Goal: Task Accomplishment & Management: Manage account settings

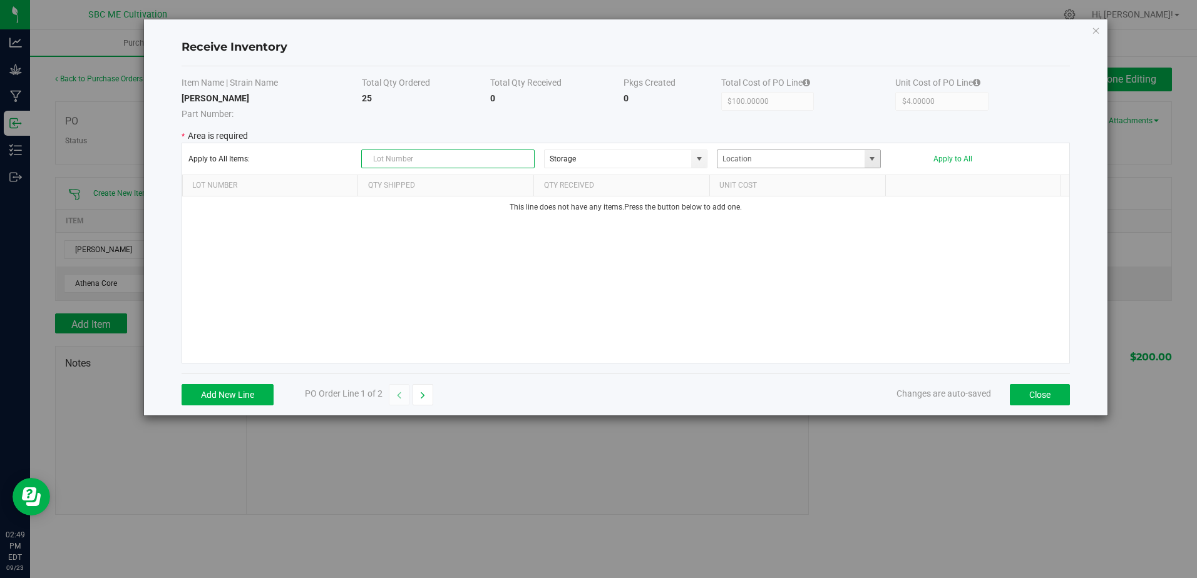
click at [869, 157] on span at bounding box center [872, 159] width 10 height 10
click at [854, 161] on input "NO DATA FOUND" at bounding box center [790, 159] width 147 height 18
click at [867, 155] on span at bounding box center [872, 159] width 10 height 10
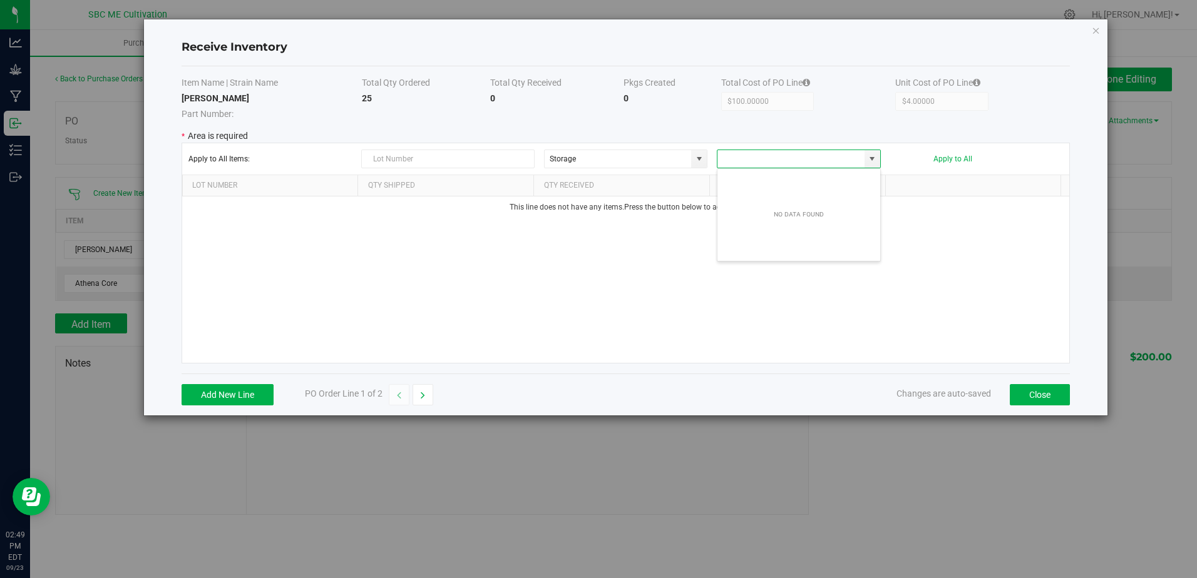
click at [770, 230] on div "NO DATA FOUND" at bounding box center [798, 215] width 163 height 88
click at [771, 235] on div "NO DATA FOUND" at bounding box center [798, 215] width 163 height 88
click at [767, 247] on div "NO DATA FOUND" at bounding box center [798, 215] width 163 height 88
click at [725, 326] on div "This line does not have any items. Press the button below to add one." at bounding box center [626, 280] width 888 height 167
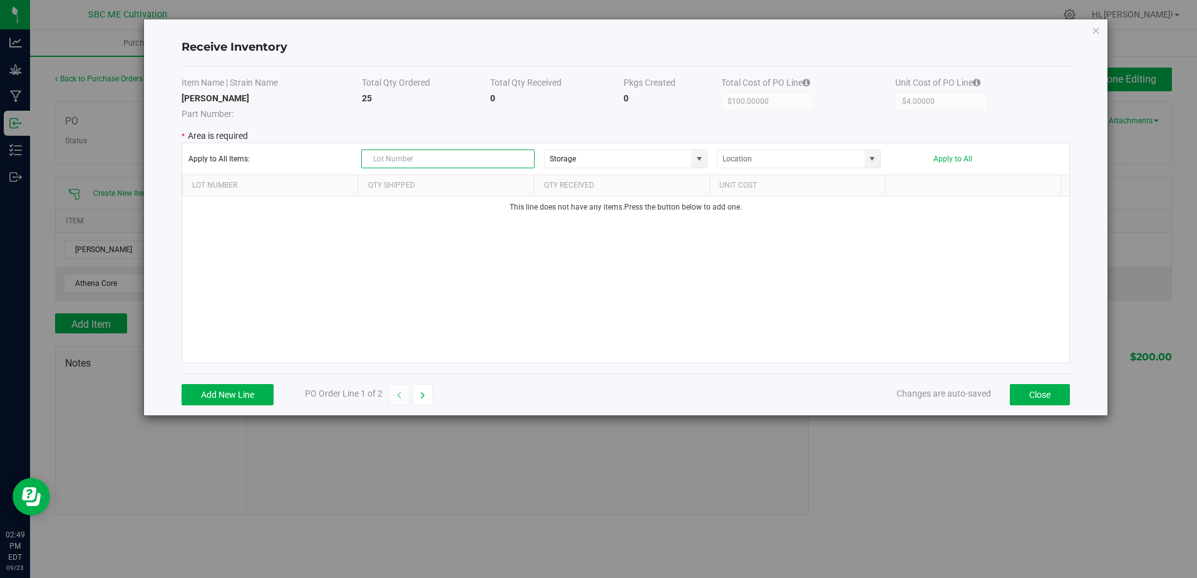
click at [387, 161] on input "text" at bounding box center [447, 159] width 173 height 19
click at [877, 158] on span at bounding box center [872, 159] width 10 height 10
click at [871, 160] on span at bounding box center [872, 159] width 10 height 10
click at [500, 155] on input "1286596" at bounding box center [447, 159] width 173 height 19
type input "1"
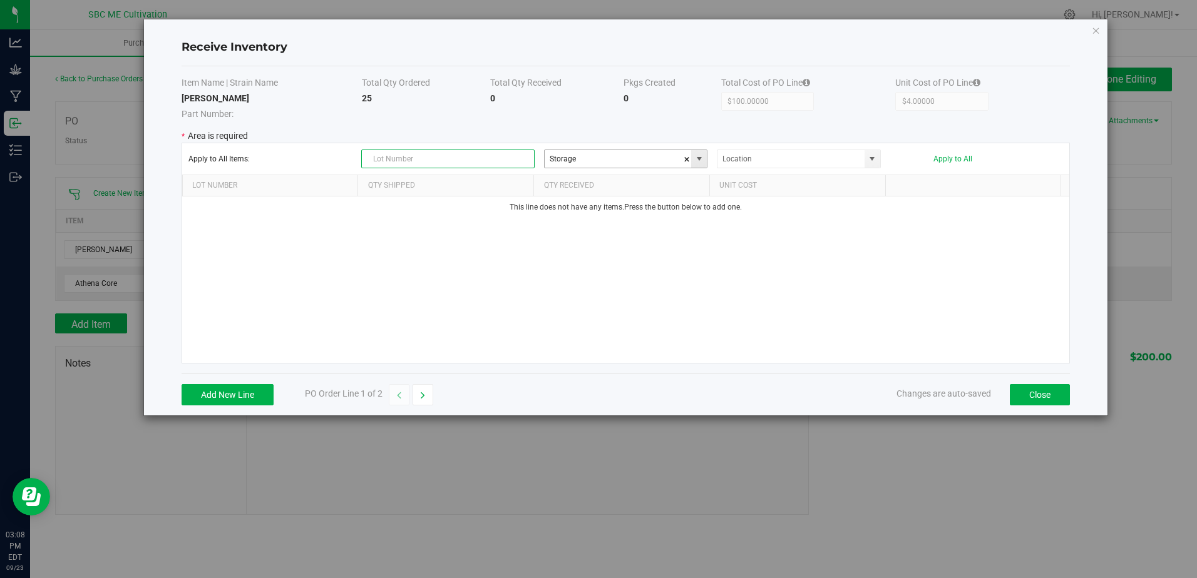
click at [702, 160] on span at bounding box center [699, 159] width 10 height 10
click at [595, 200] on span "General" at bounding box center [589, 202] width 23 height 19
click at [873, 156] on span at bounding box center [872, 159] width 10 height 10
click at [807, 158] on input "NO DATA FOUND" at bounding box center [790, 159] width 147 height 18
click at [871, 156] on span at bounding box center [872, 159] width 10 height 10
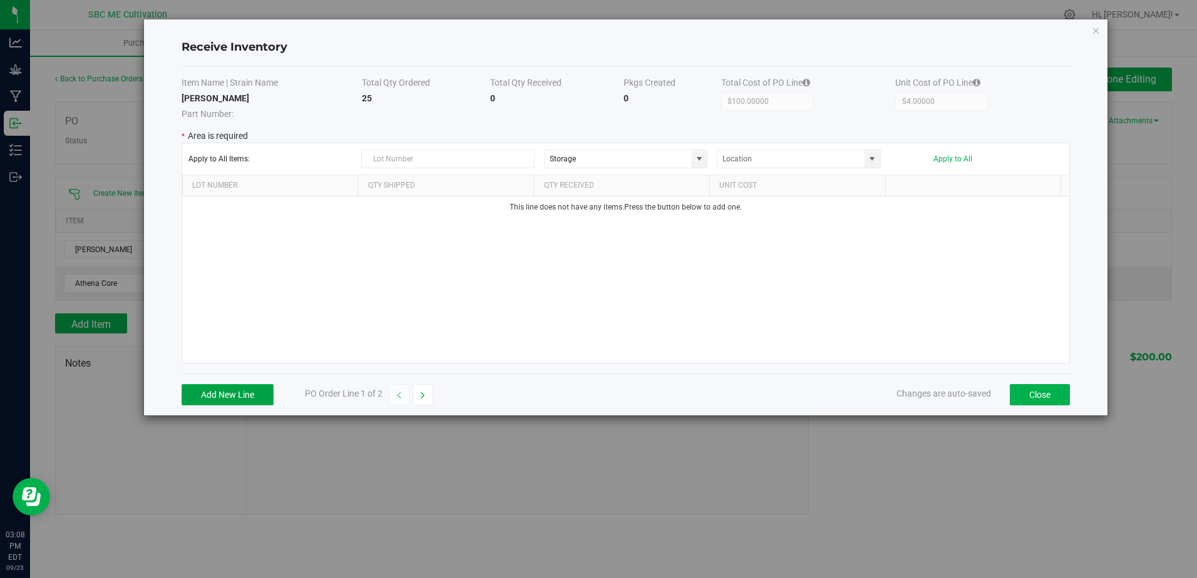
click at [232, 394] on button "Add New Line" at bounding box center [228, 394] width 92 height 21
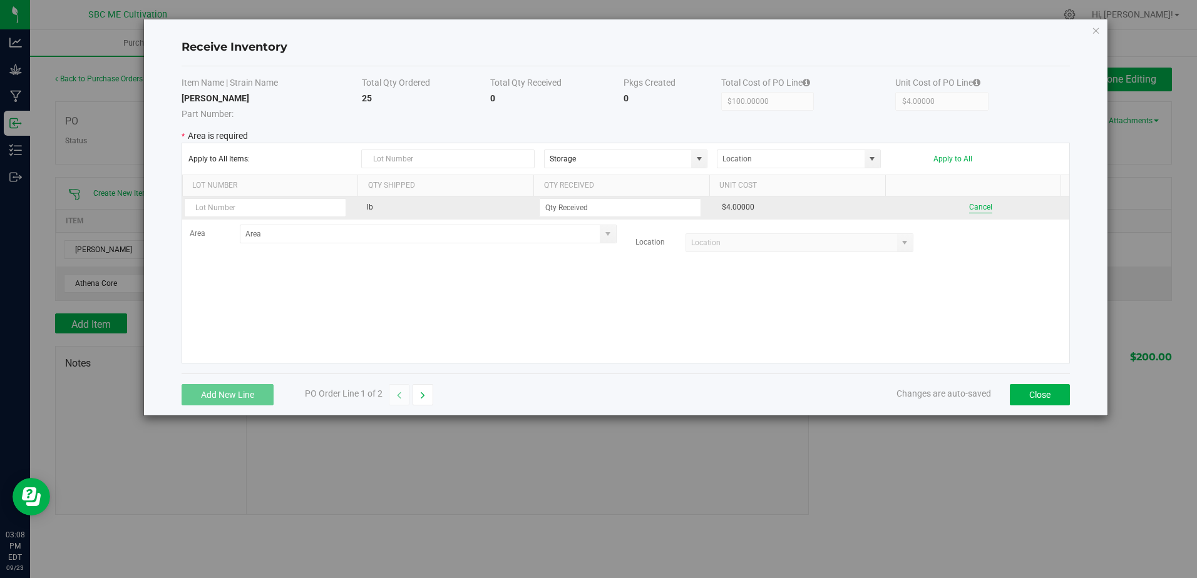
click at [973, 208] on button "Cancel" at bounding box center [980, 208] width 23 height 12
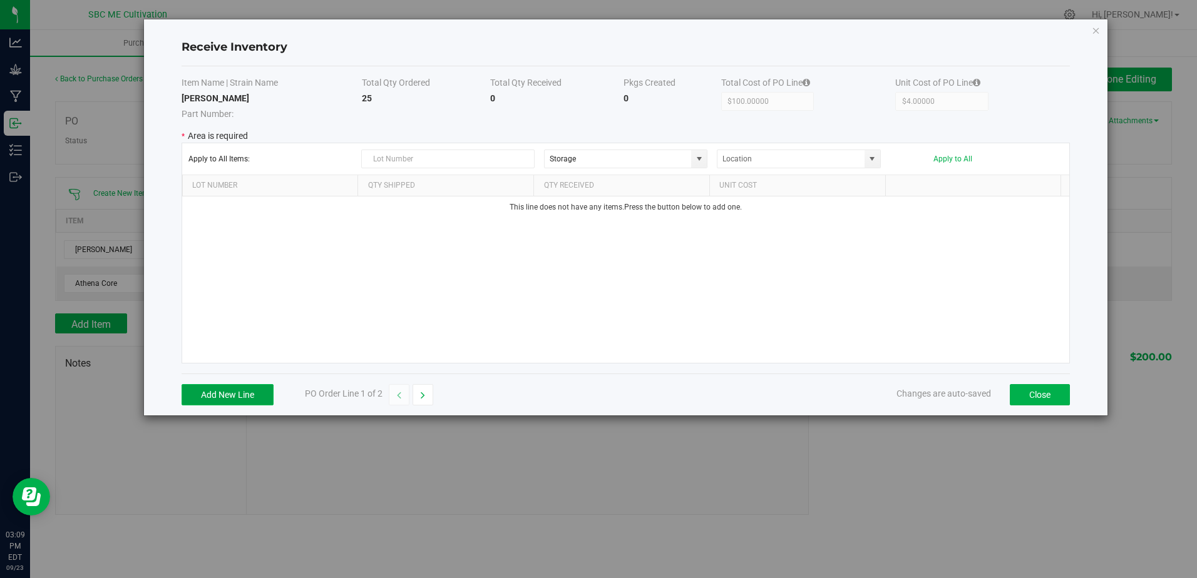
click at [233, 403] on button "Add New Line" at bounding box center [228, 394] width 92 height 21
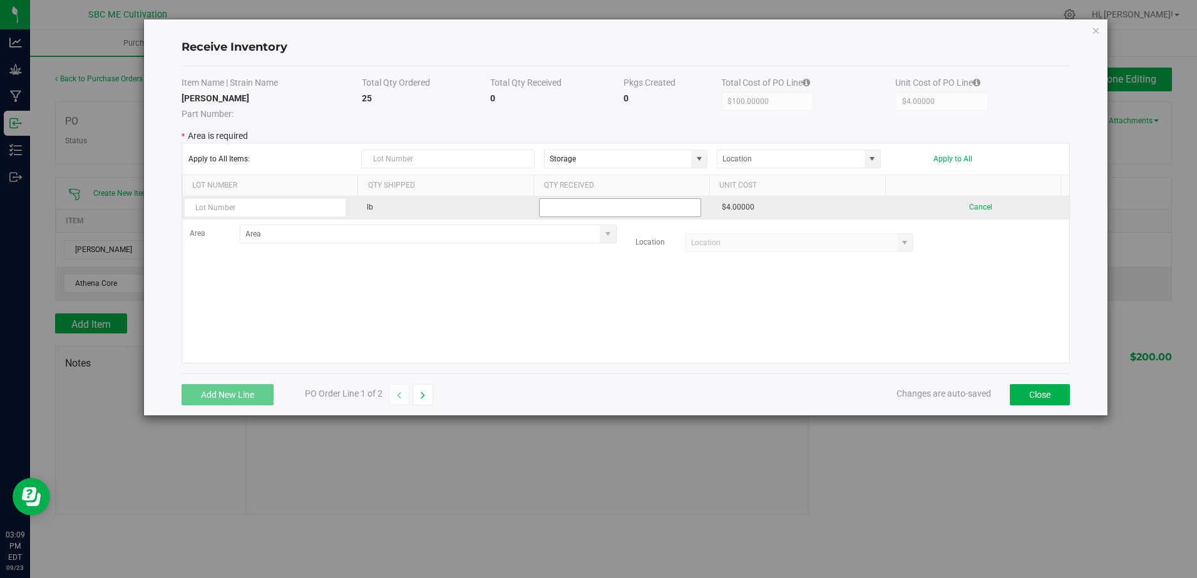
click at [650, 212] on input at bounding box center [620, 208] width 161 height 18
click at [618, 208] on input "25" at bounding box center [620, 208] width 161 height 18
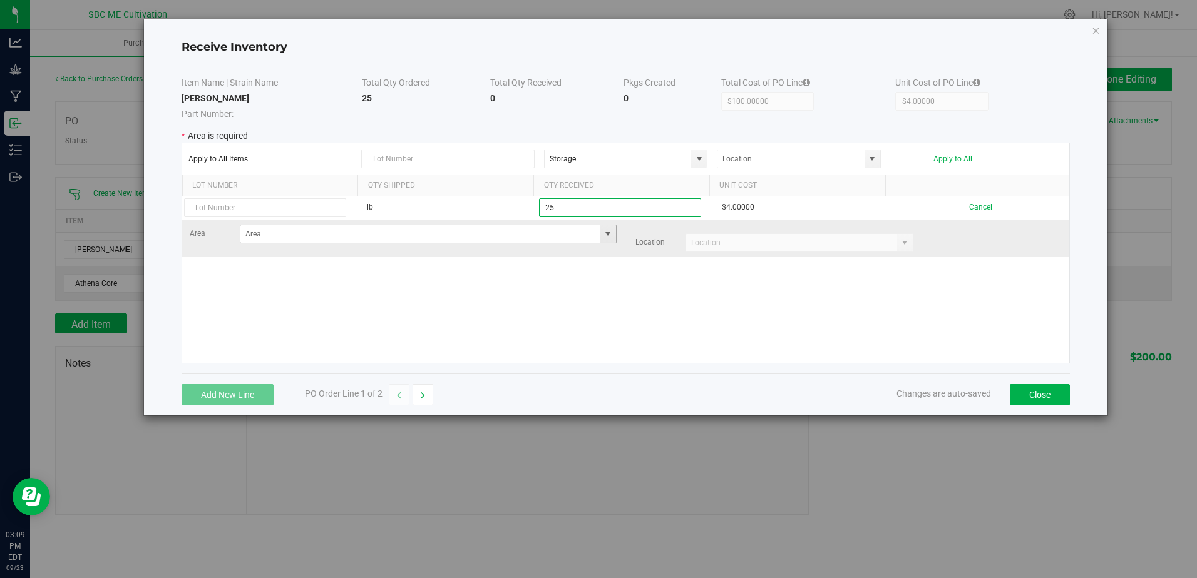
click at [604, 238] on span at bounding box center [608, 234] width 10 height 10
type input "25.0000 lb"
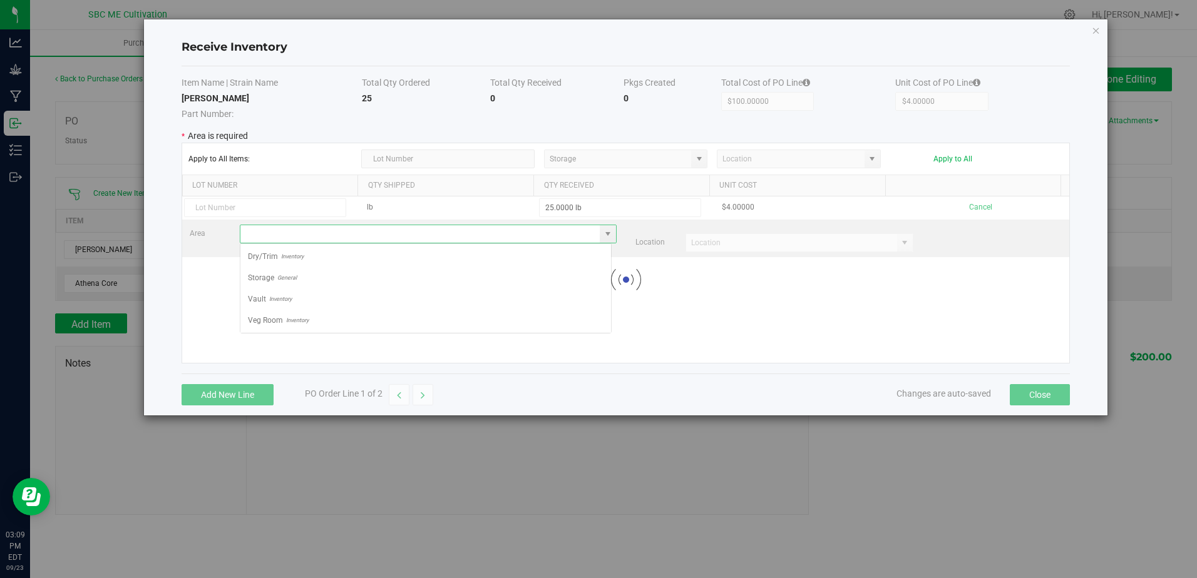
scroll to position [19, 372]
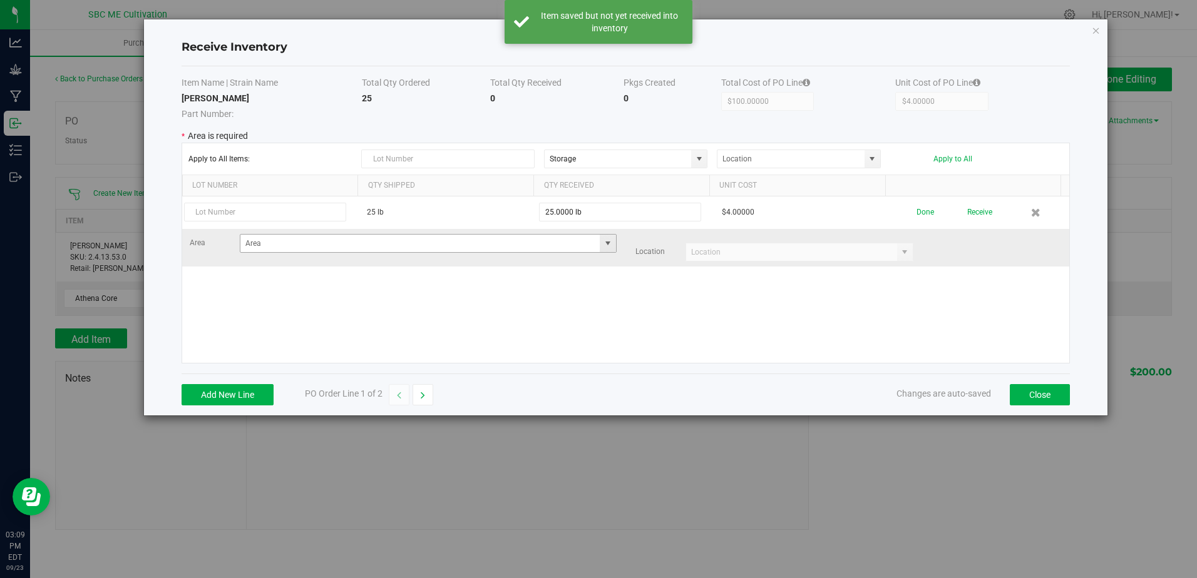
click at [607, 243] on span at bounding box center [608, 243] width 10 height 10
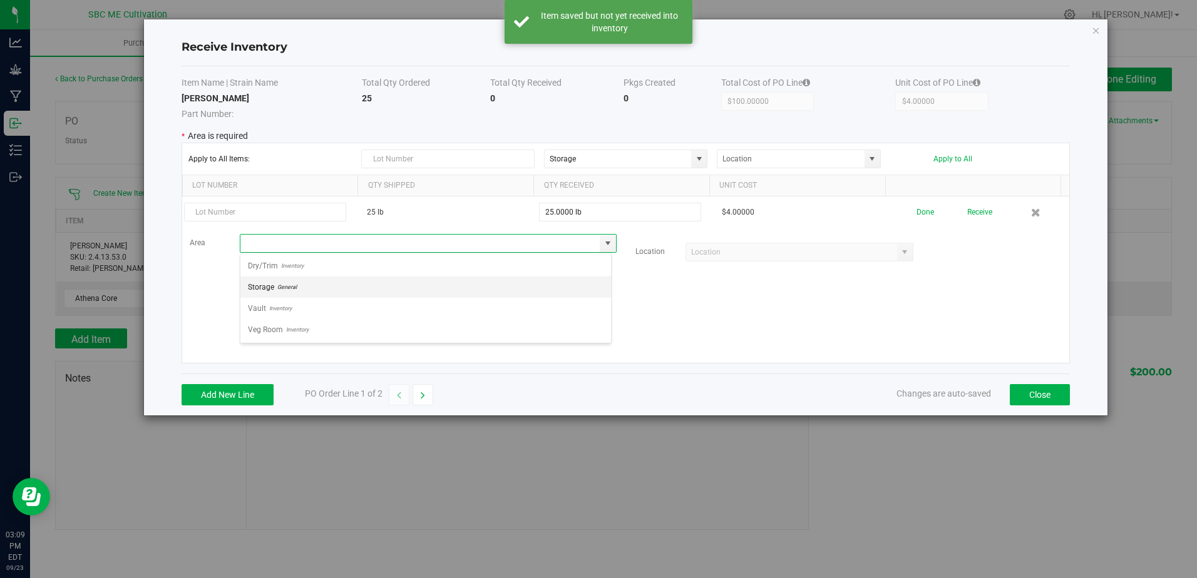
click at [317, 286] on li "Storage General" at bounding box center [425, 287] width 371 height 21
type input "Storage"
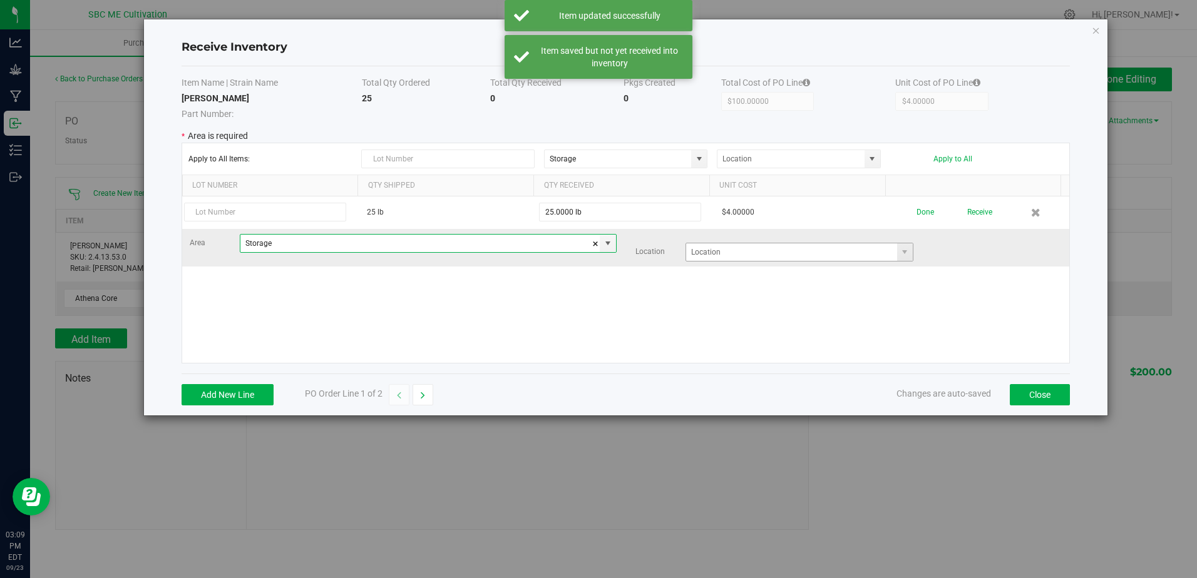
click at [902, 250] on span at bounding box center [905, 252] width 16 height 18
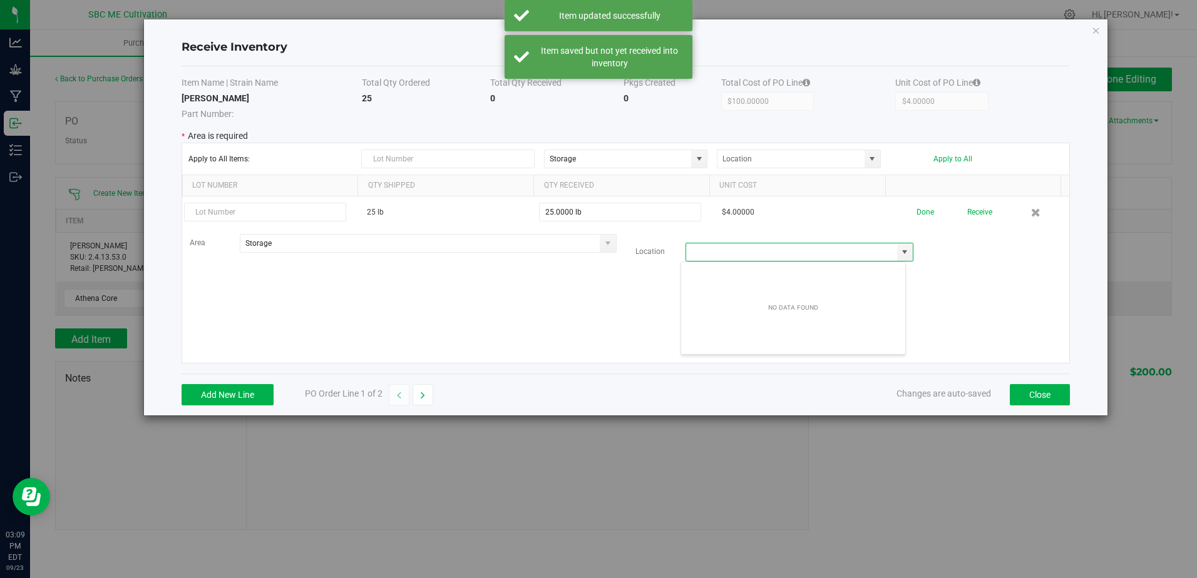
scroll to position [19, 225]
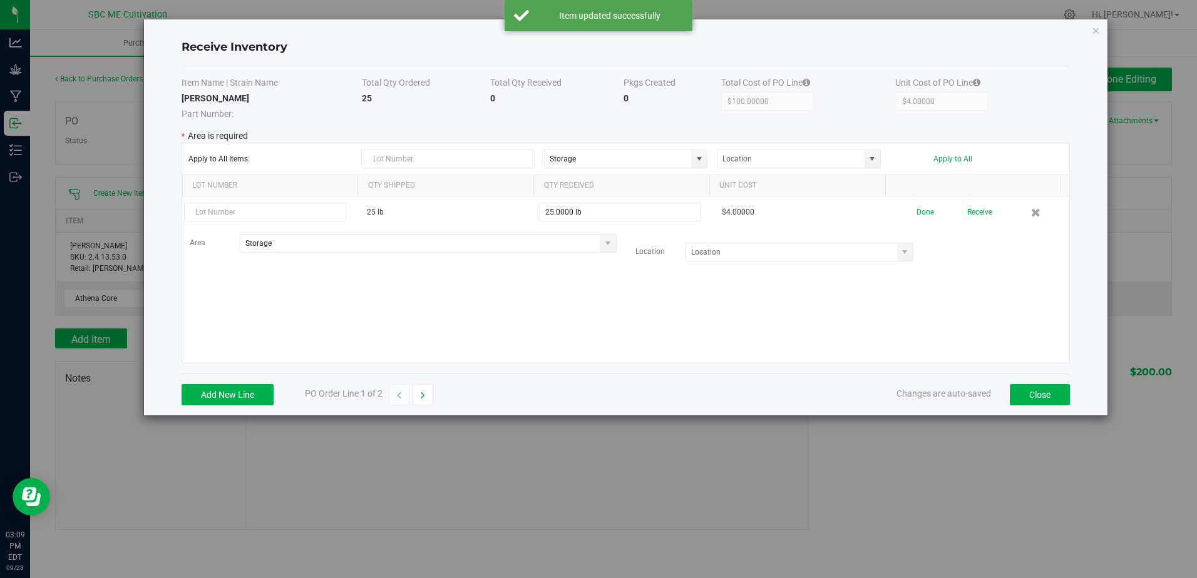
click at [606, 303] on div "25 lb 25.0000 lb $4.00000 Done Receive Area Storage Location" at bounding box center [626, 280] width 888 height 167
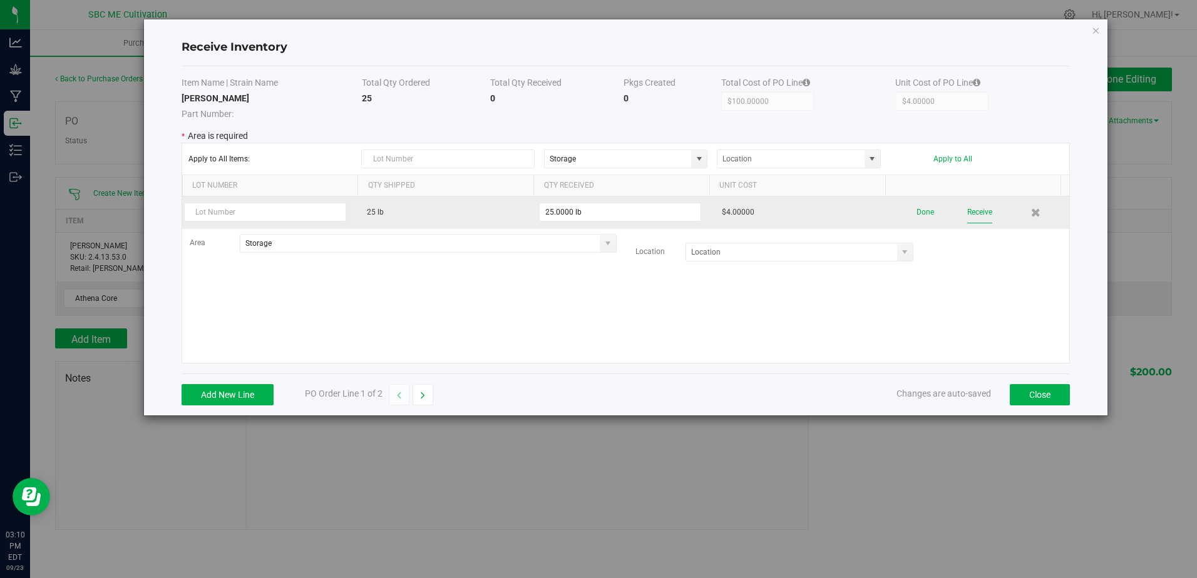
click at [970, 212] on button "Receive" at bounding box center [979, 213] width 25 height 22
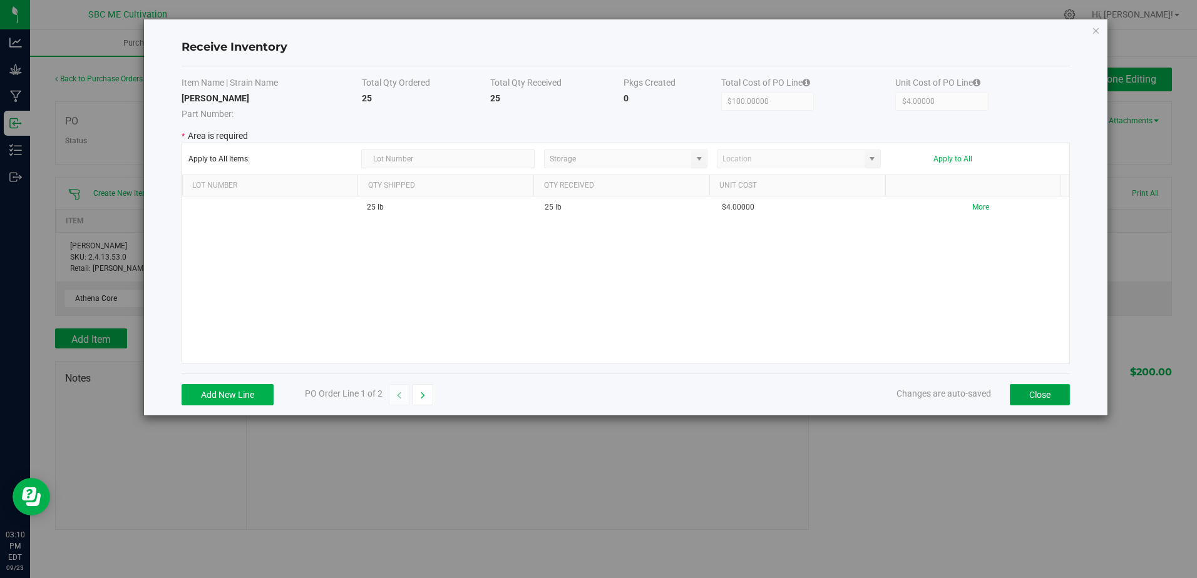
click at [1028, 401] on button "Close" at bounding box center [1040, 394] width 60 height 21
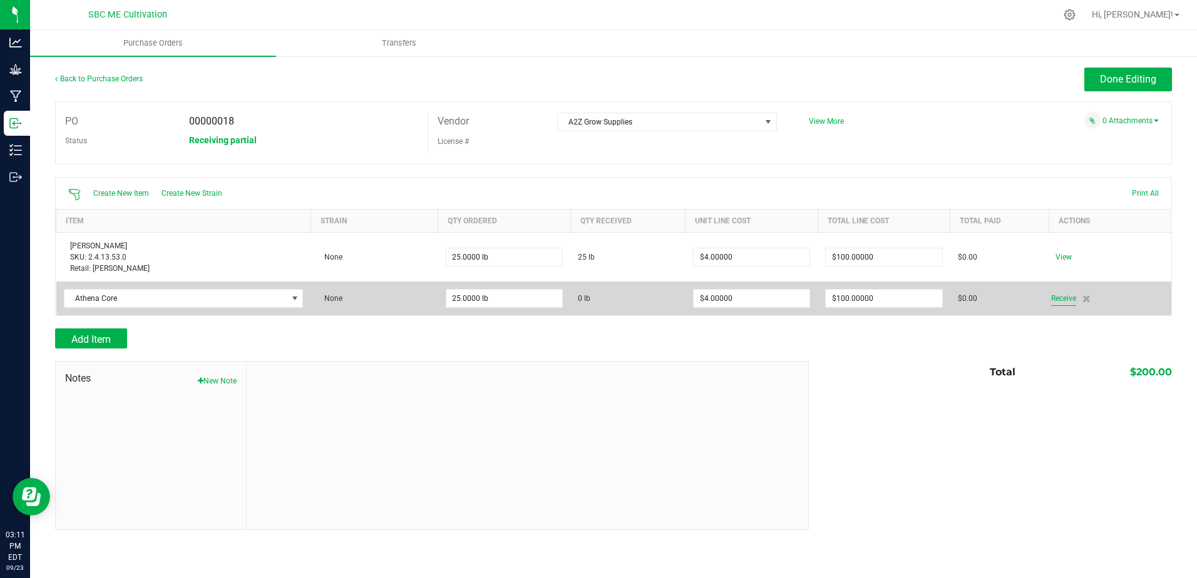
click at [1065, 299] on span "Receive" at bounding box center [1063, 298] width 25 height 15
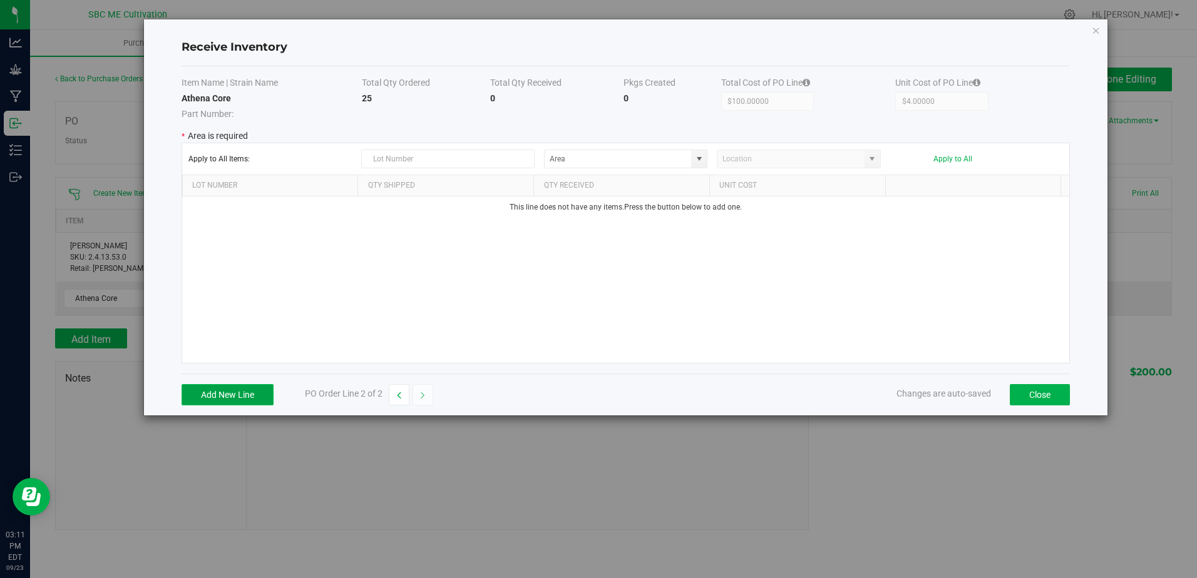
click at [247, 396] on button "Add New Line" at bounding box center [228, 394] width 92 height 21
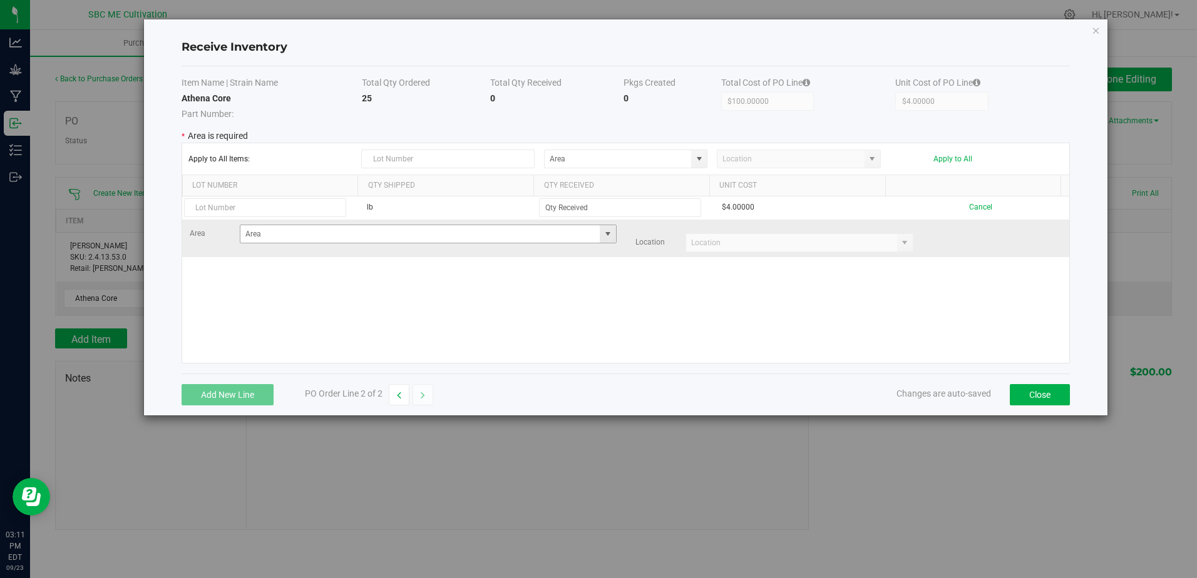
click at [603, 233] on span at bounding box center [608, 234] width 10 height 10
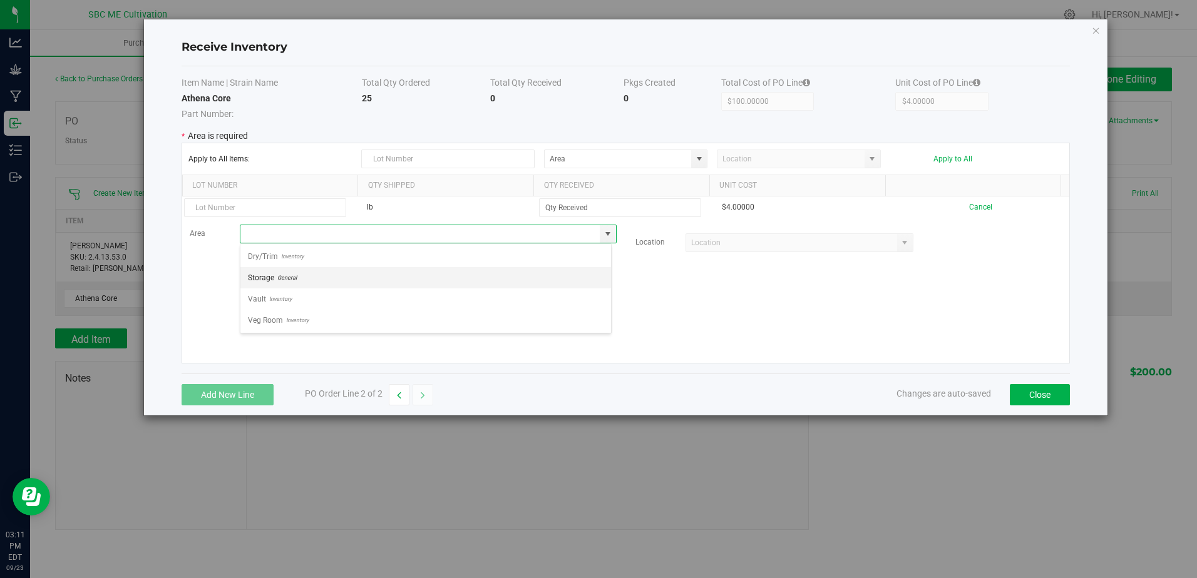
click at [381, 271] on li "Storage General" at bounding box center [425, 277] width 371 height 21
type input "Storage"
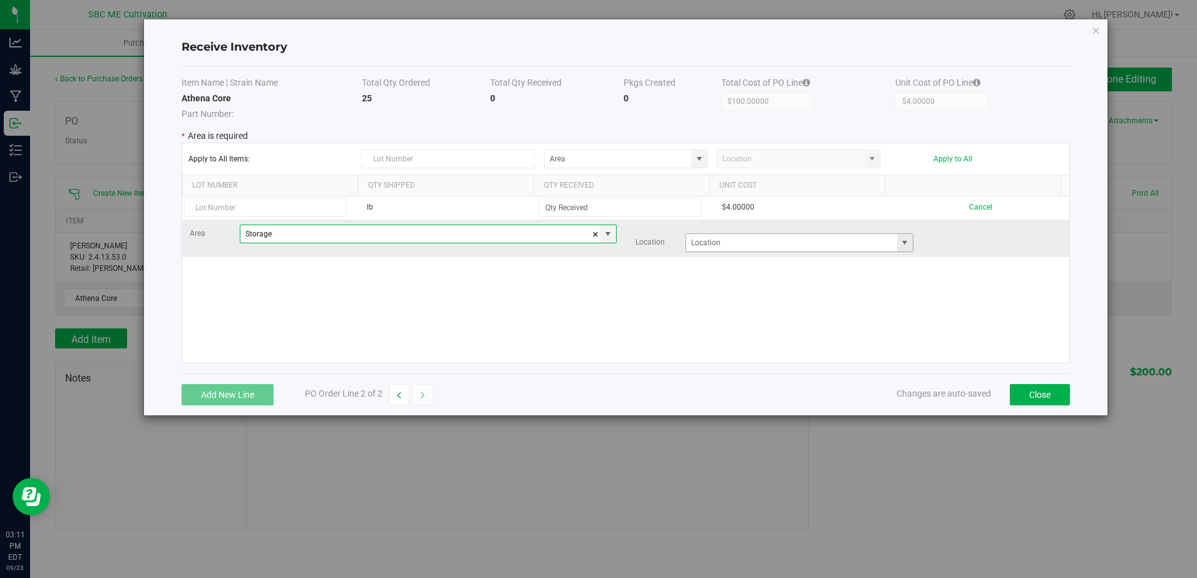
click at [899, 240] on span at bounding box center [904, 243] width 10 height 10
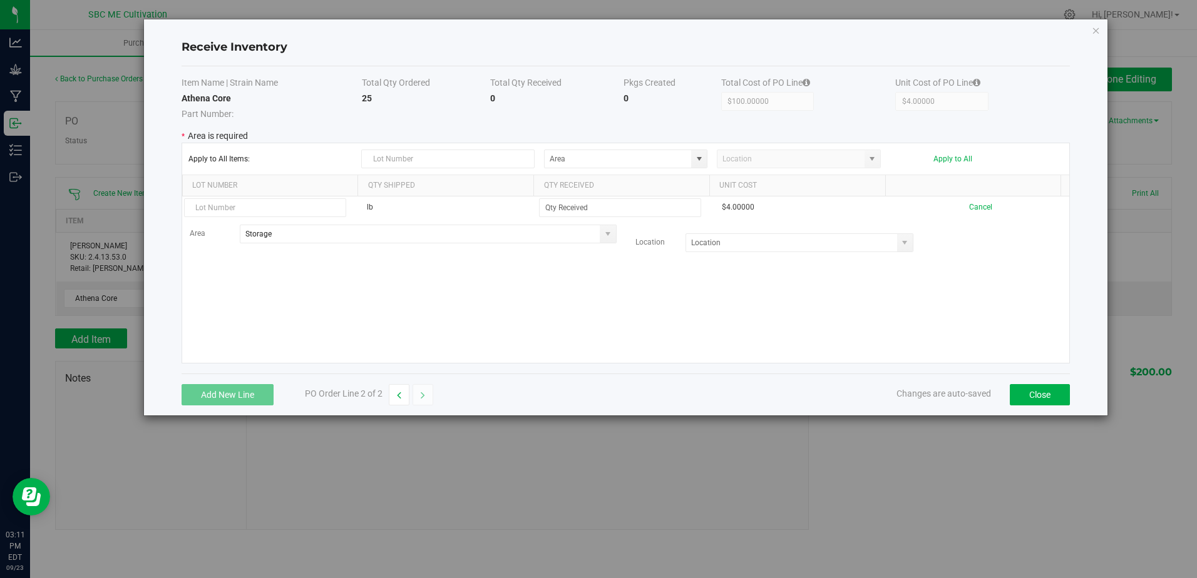
click at [943, 285] on div "lb $4.00000 Cancel Area Storage Location" at bounding box center [626, 280] width 888 height 167
click at [1032, 396] on button "Close" at bounding box center [1040, 394] width 60 height 21
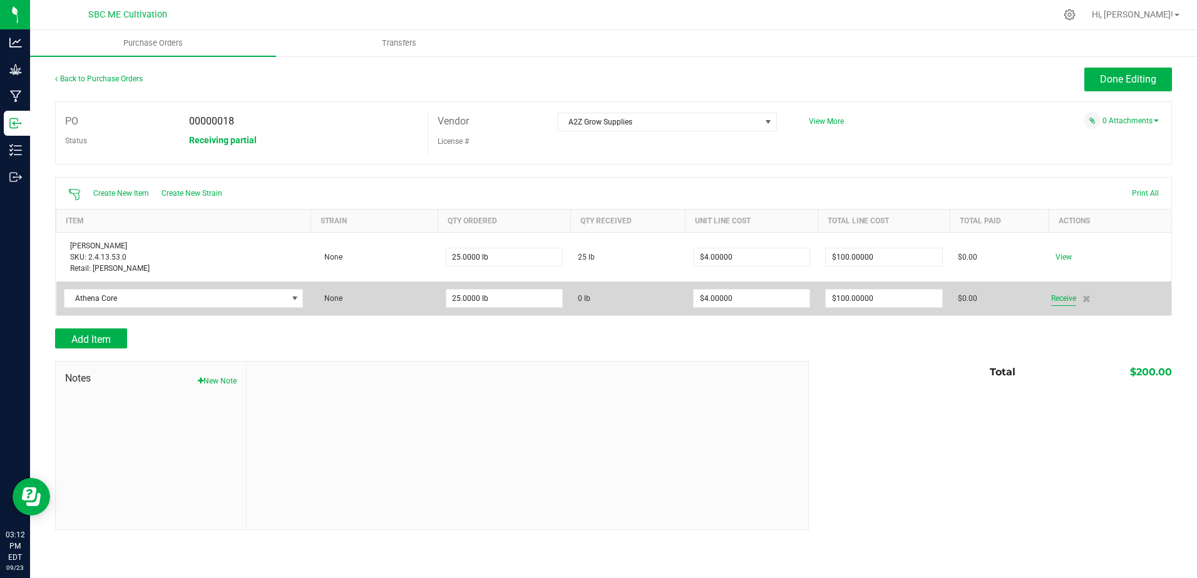
click at [1065, 297] on span "Receive" at bounding box center [1063, 298] width 25 height 15
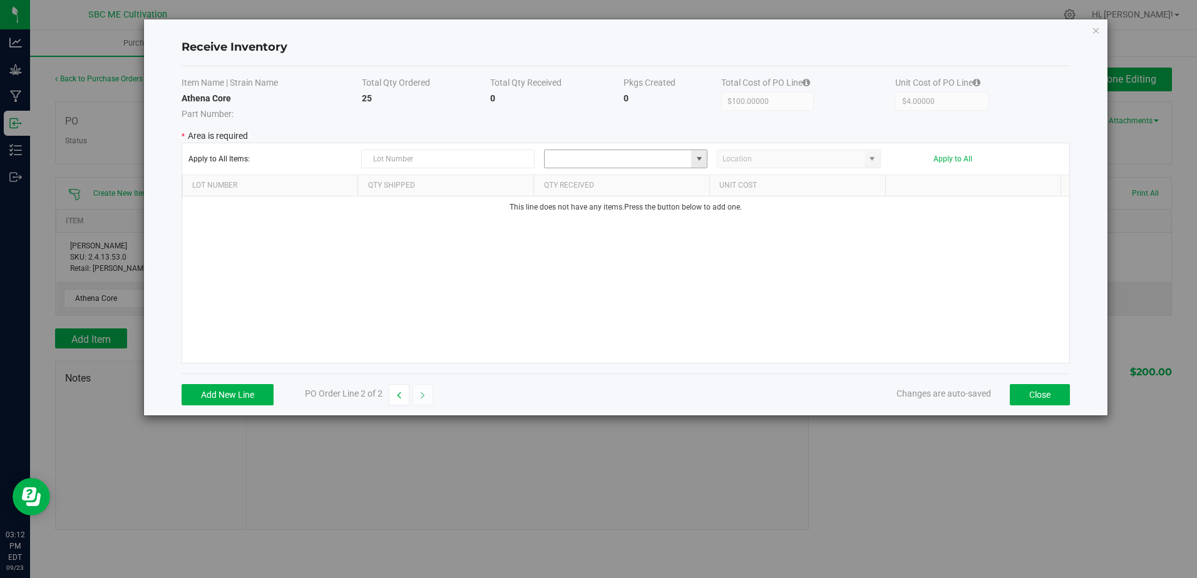
click at [622, 162] on input at bounding box center [618, 159] width 147 height 18
click at [705, 159] on span at bounding box center [699, 159] width 16 height 18
click at [598, 207] on span "General" at bounding box center [589, 202] width 23 height 19
type input "Storage"
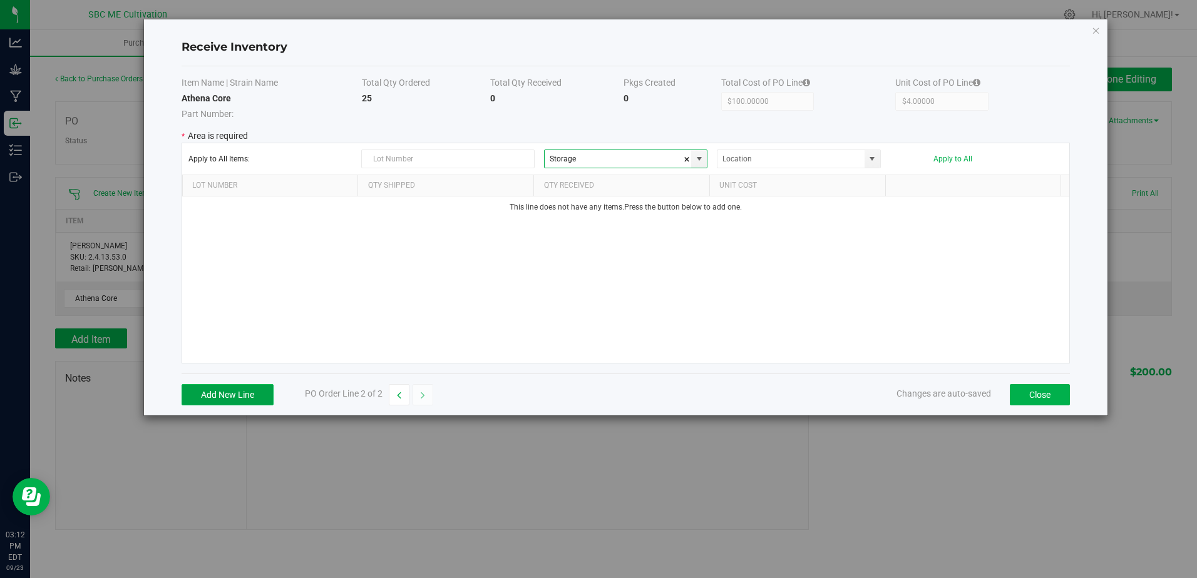
click at [209, 396] on button "Add New Line" at bounding box center [228, 394] width 92 height 21
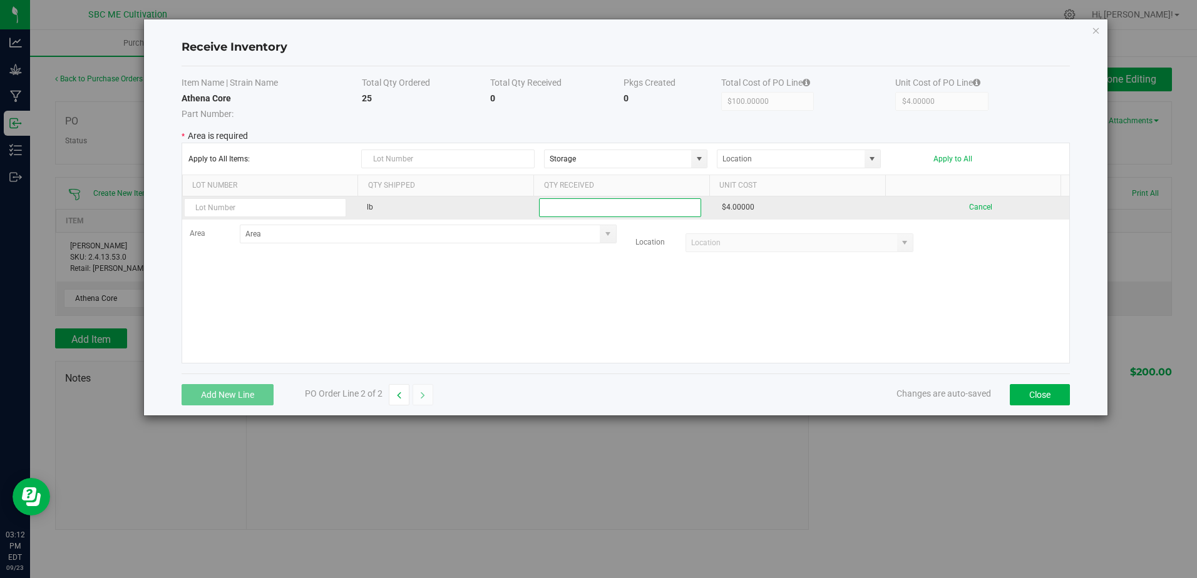
click at [621, 209] on input at bounding box center [620, 208] width 161 height 18
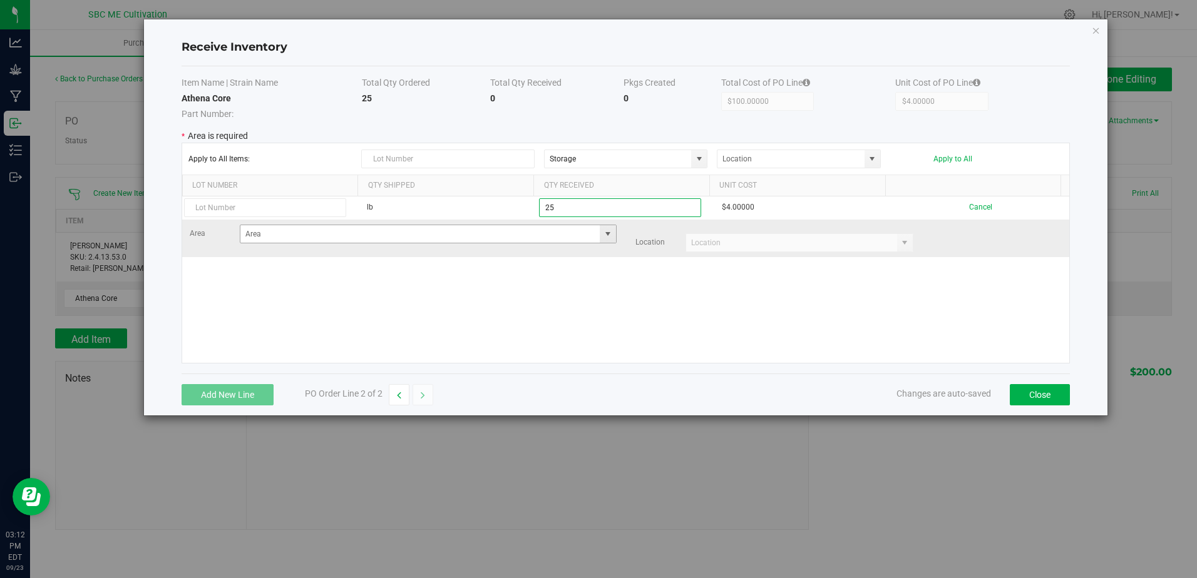
click at [603, 233] on span at bounding box center [608, 234] width 10 height 10
type input "25.0000 lb"
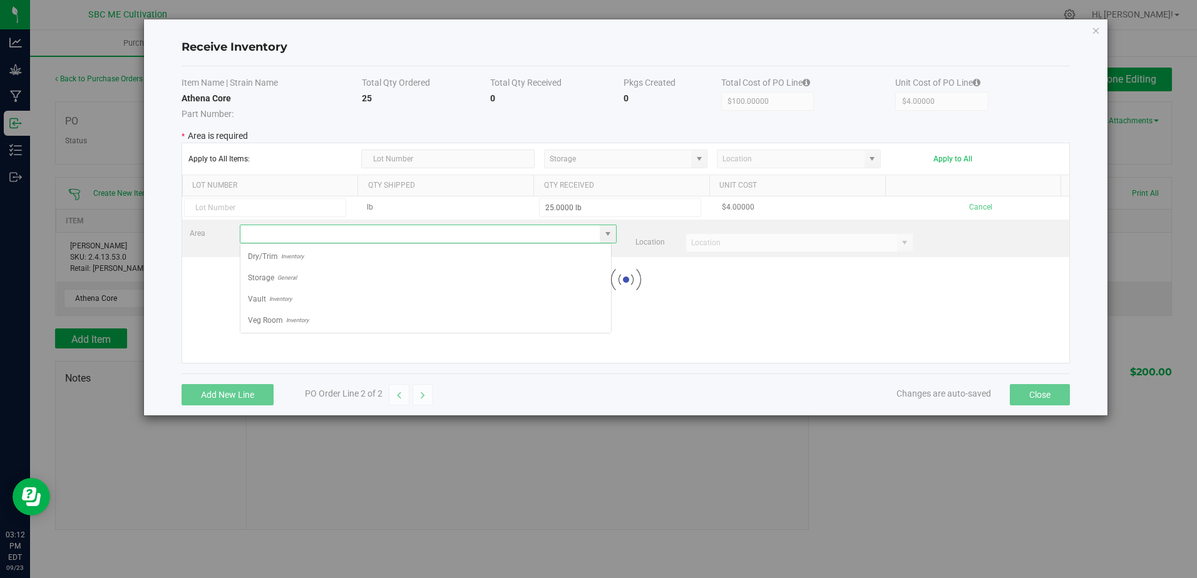
scroll to position [19, 372]
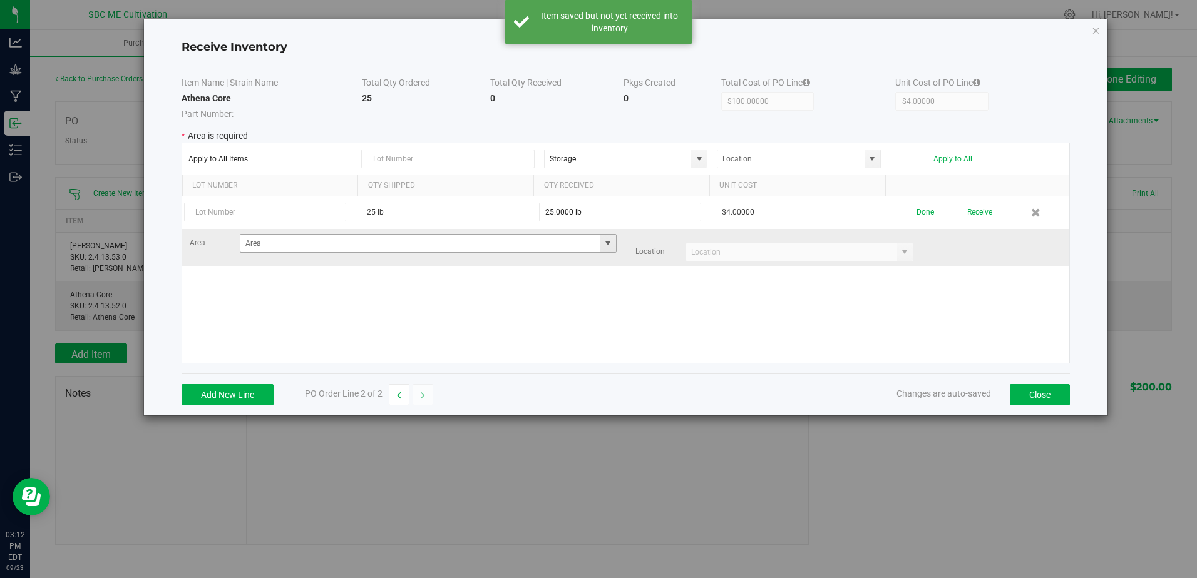
drag, startPoint x: 597, startPoint y: 244, endPoint x: 607, endPoint y: 242, distance: 9.6
click at [605, 242] on span at bounding box center [608, 244] width 16 height 18
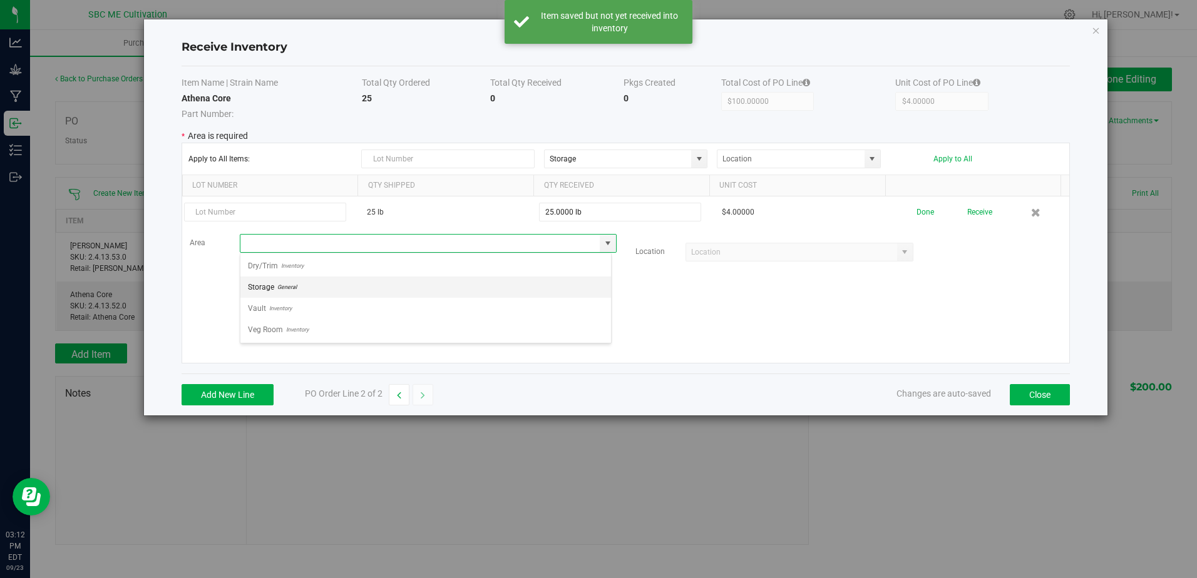
click at [433, 290] on li "Storage General" at bounding box center [425, 287] width 371 height 21
type input "Storage"
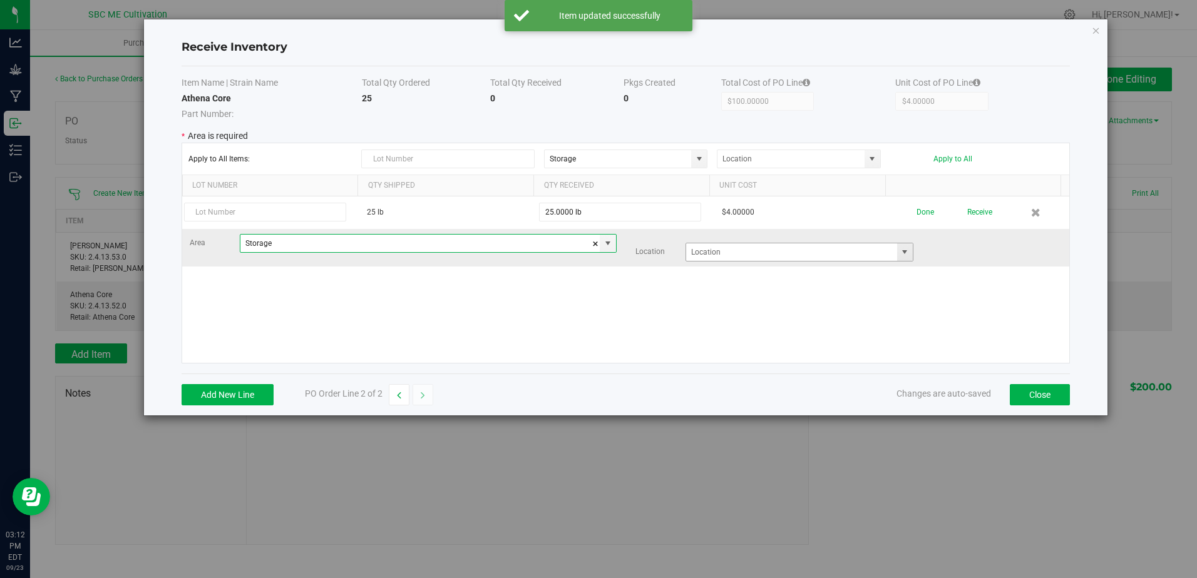
click at [899, 253] on span at bounding box center [904, 252] width 10 height 10
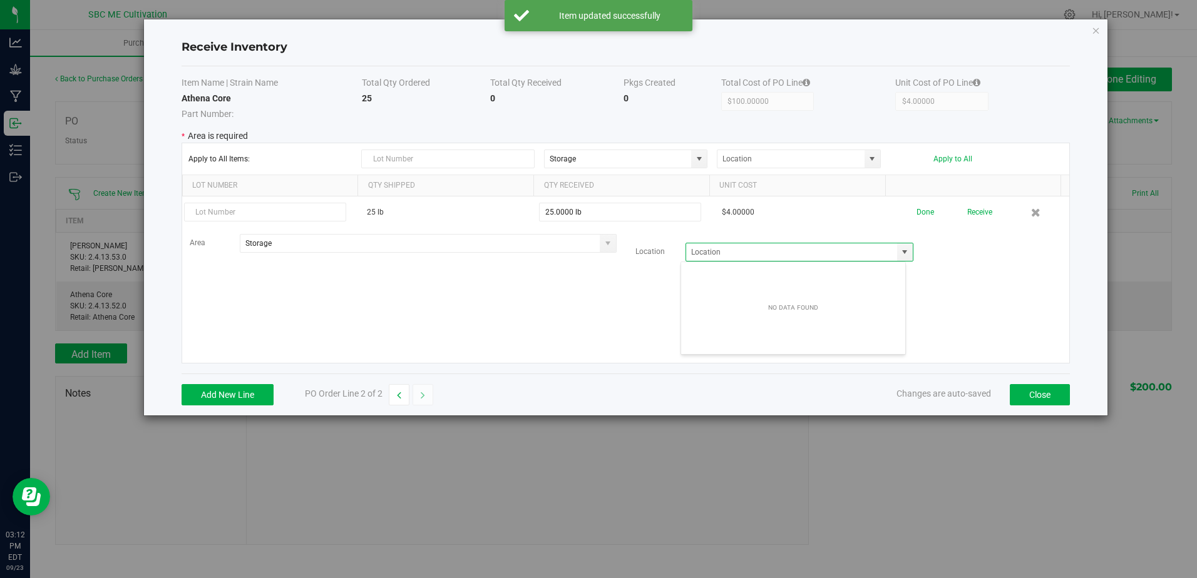
click at [928, 269] on div "25 lb 25.0000 lb $4.00000 Done Receive Area Storage Location" at bounding box center [626, 280] width 888 height 167
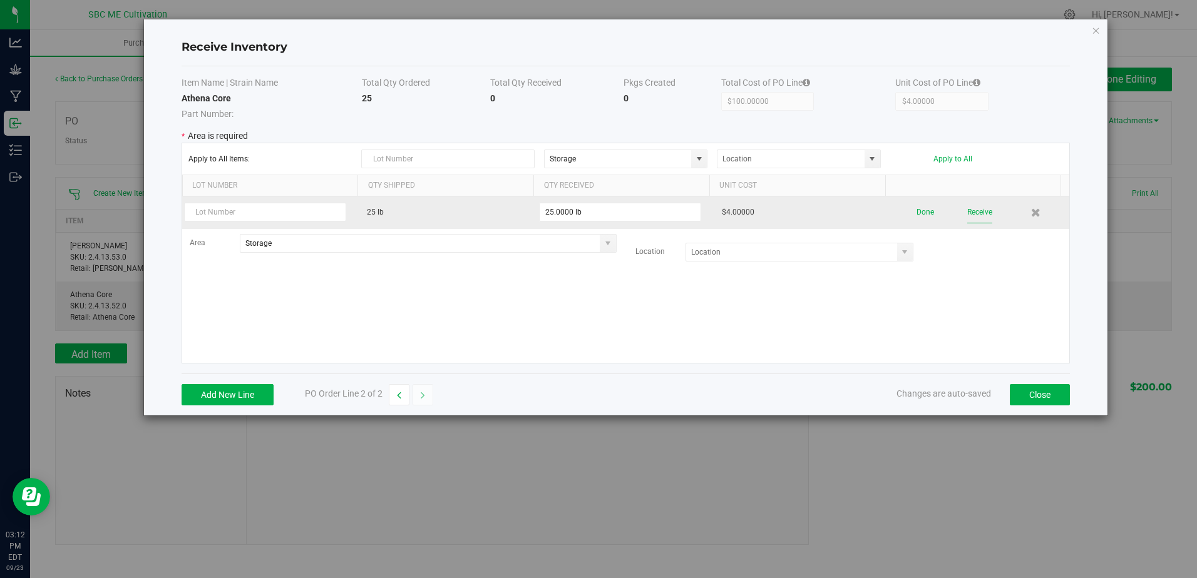
click at [975, 212] on button "Receive" at bounding box center [979, 213] width 25 height 22
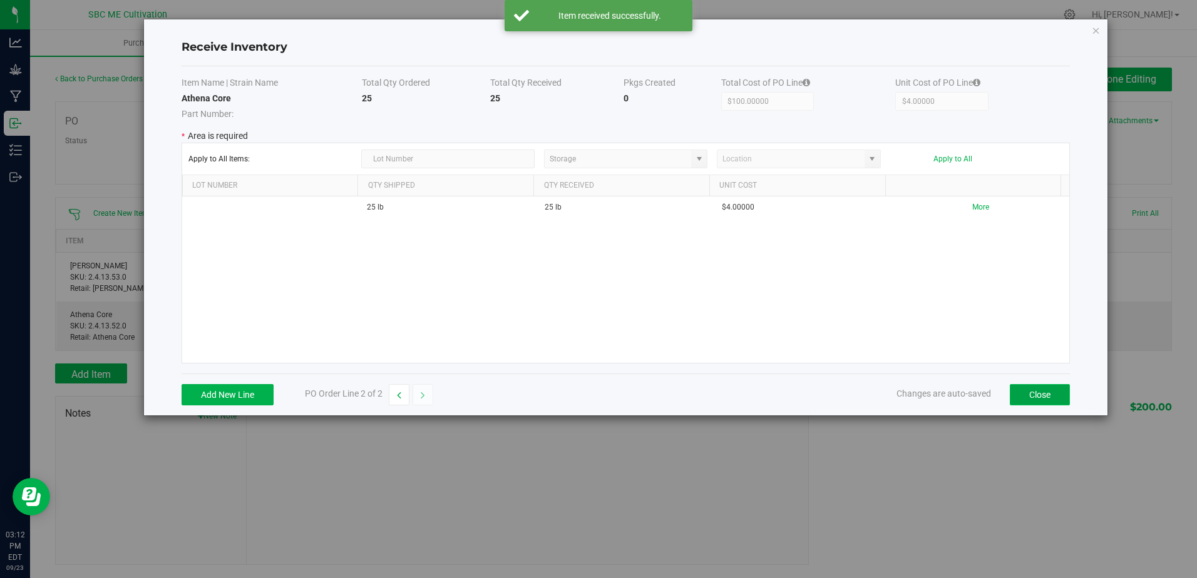
click at [1031, 391] on button "Close" at bounding box center [1040, 394] width 60 height 21
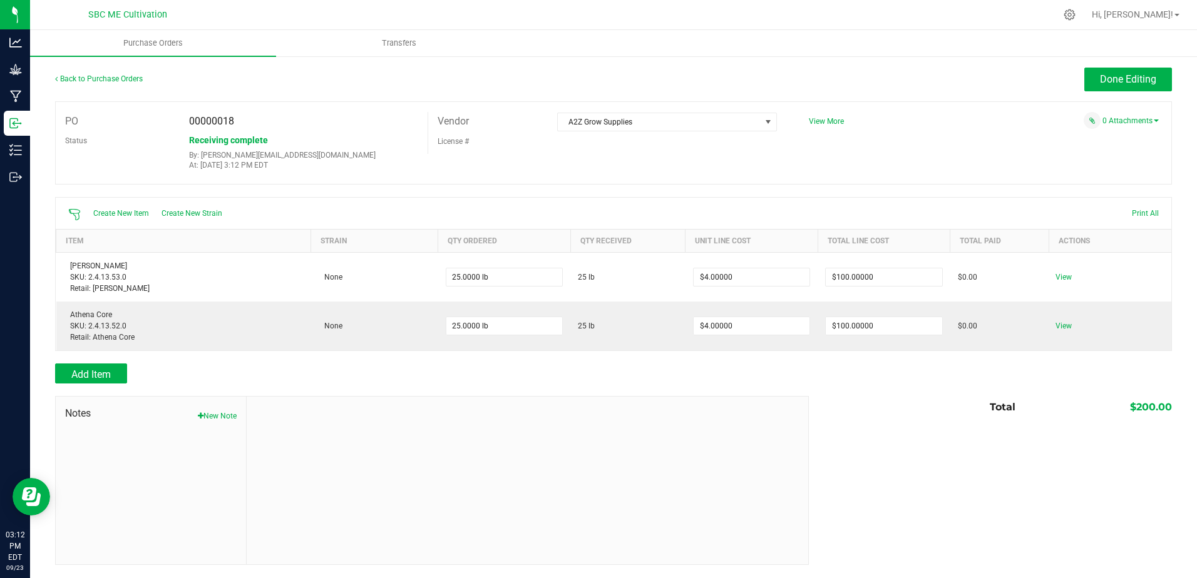
click at [194, 79] on div "Back to Purchase Orders" at bounding box center [194, 79] width 279 height 23
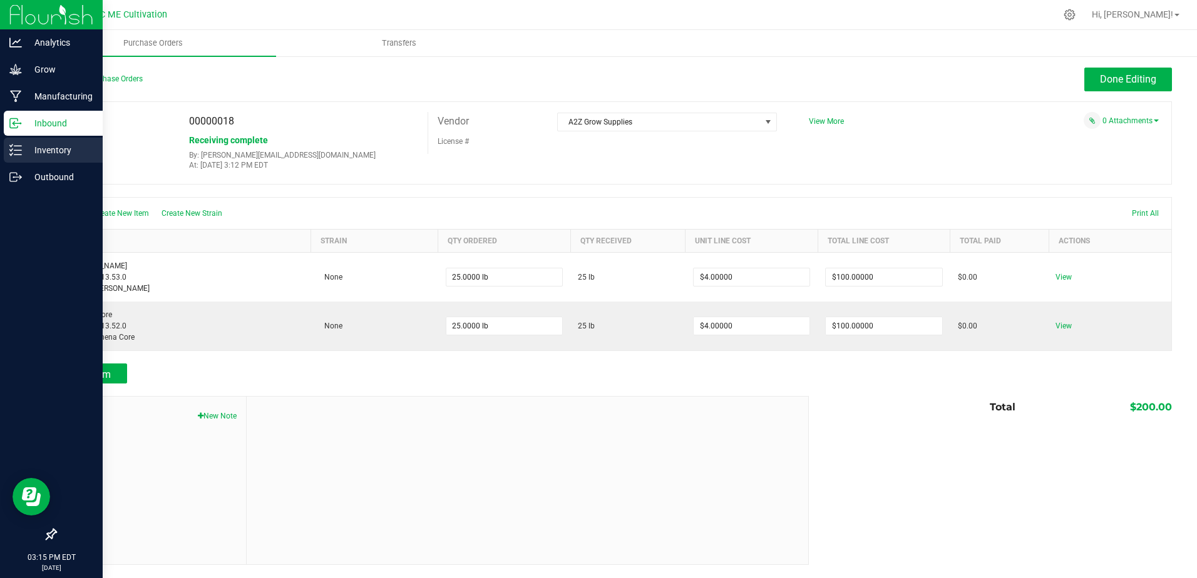
click at [66, 148] on p "Inventory" at bounding box center [59, 150] width 75 height 15
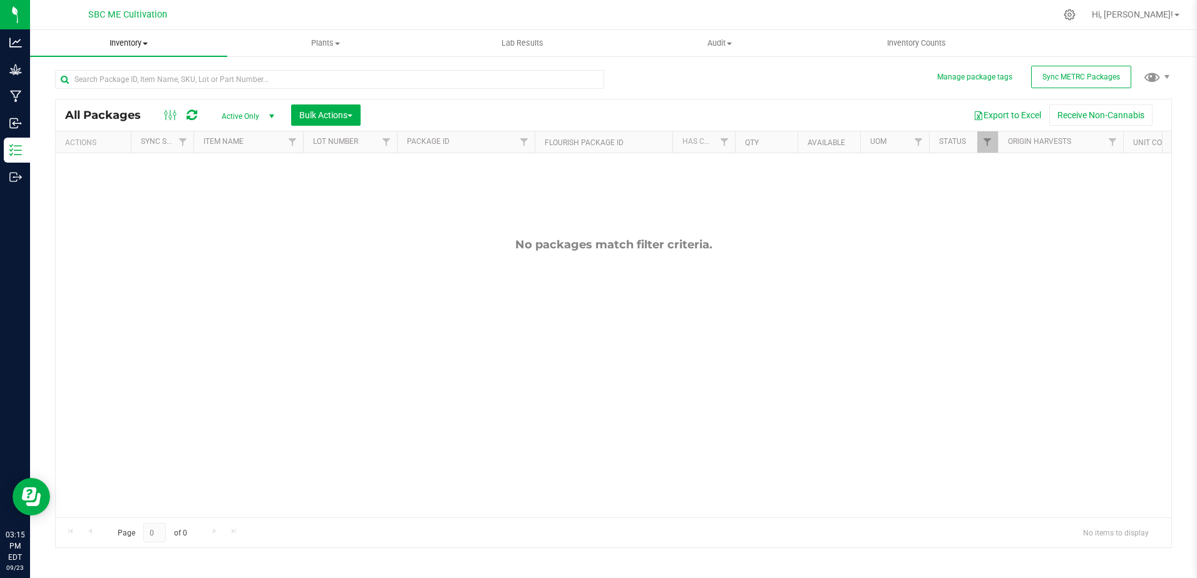
click at [131, 39] on span "Inventory" at bounding box center [128, 43] width 197 height 11
click at [98, 150] on span "From bill of materials" at bounding box center [86, 150] width 113 height 11
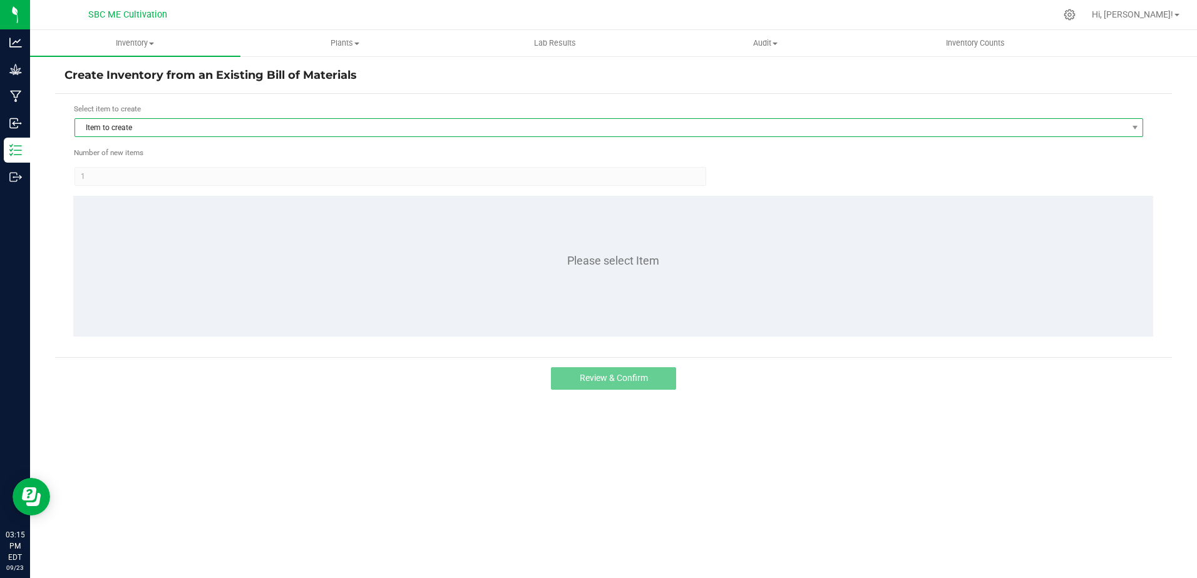
click at [431, 128] on span "Item to create" at bounding box center [601, 128] width 1052 height 18
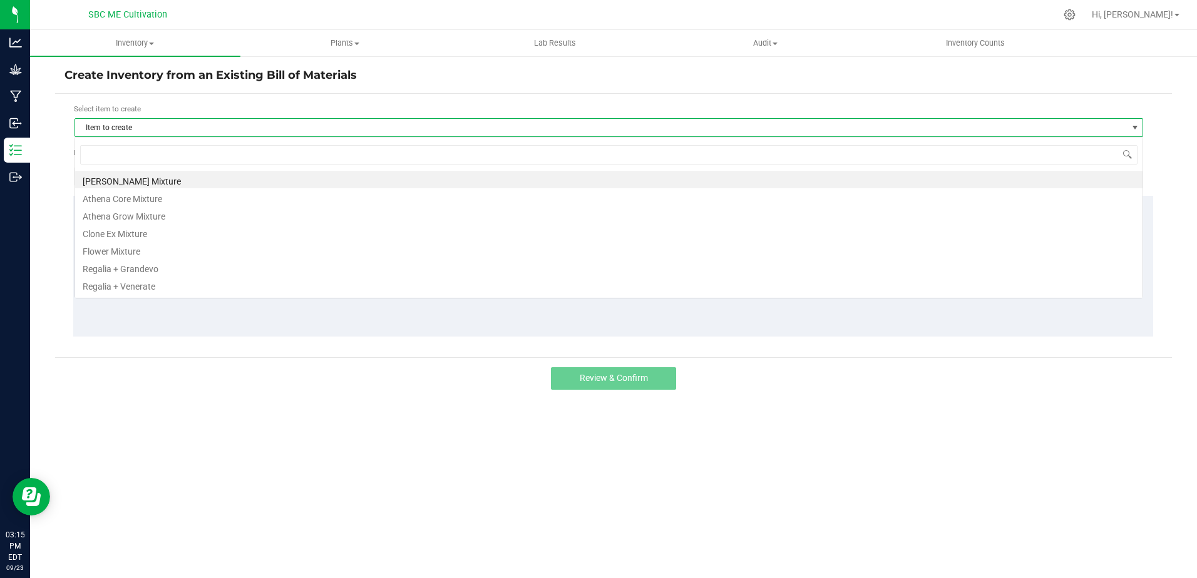
scroll to position [19, 1069]
click at [135, 182] on li "[PERSON_NAME] Mixture" at bounding box center [608, 180] width 1067 height 18
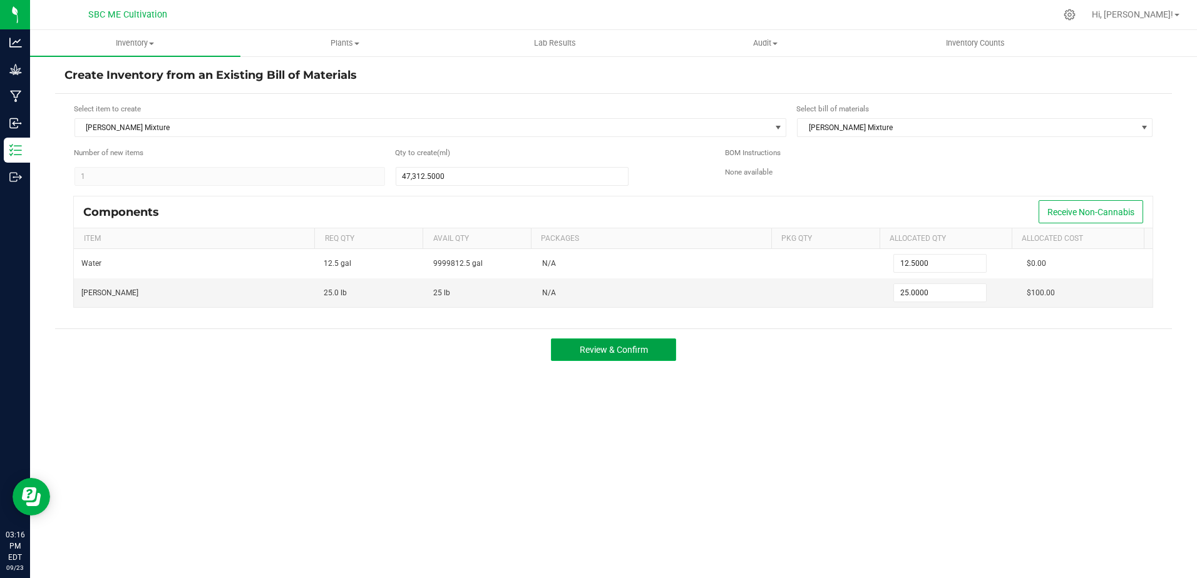
click at [617, 351] on span "Review & Confirm" at bounding box center [614, 350] width 68 height 10
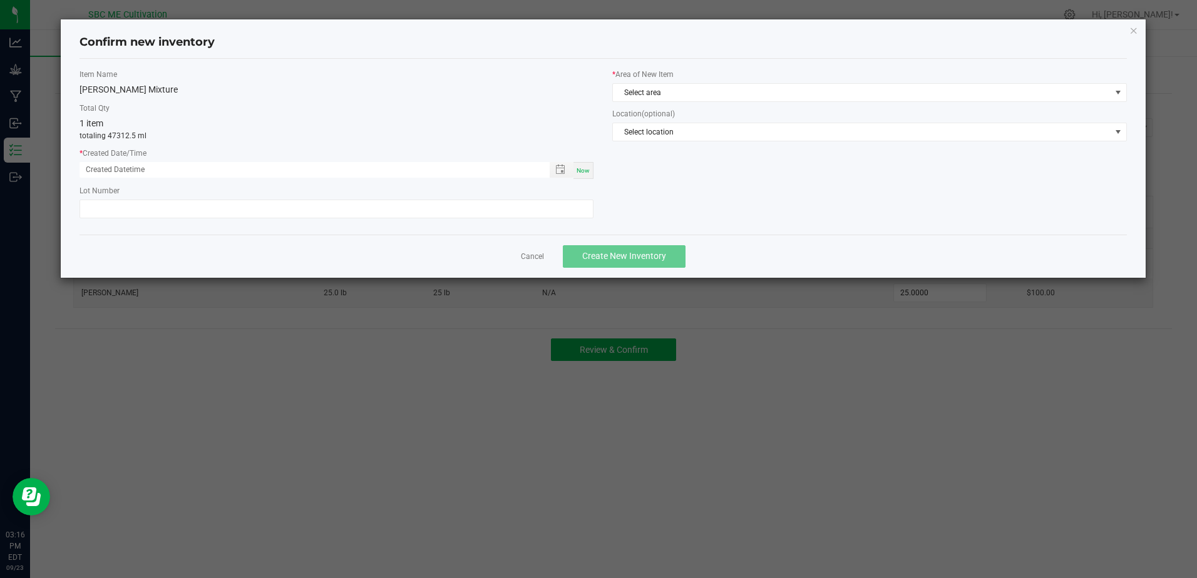
click at [585, 171] on span "Now" at bounding box center [583, 170] width 13 height 7
type input "[DATE] 03:16 PM"
click at [735, 91] on span "Select area" at bounding box center [861, 93] width 497 height 18
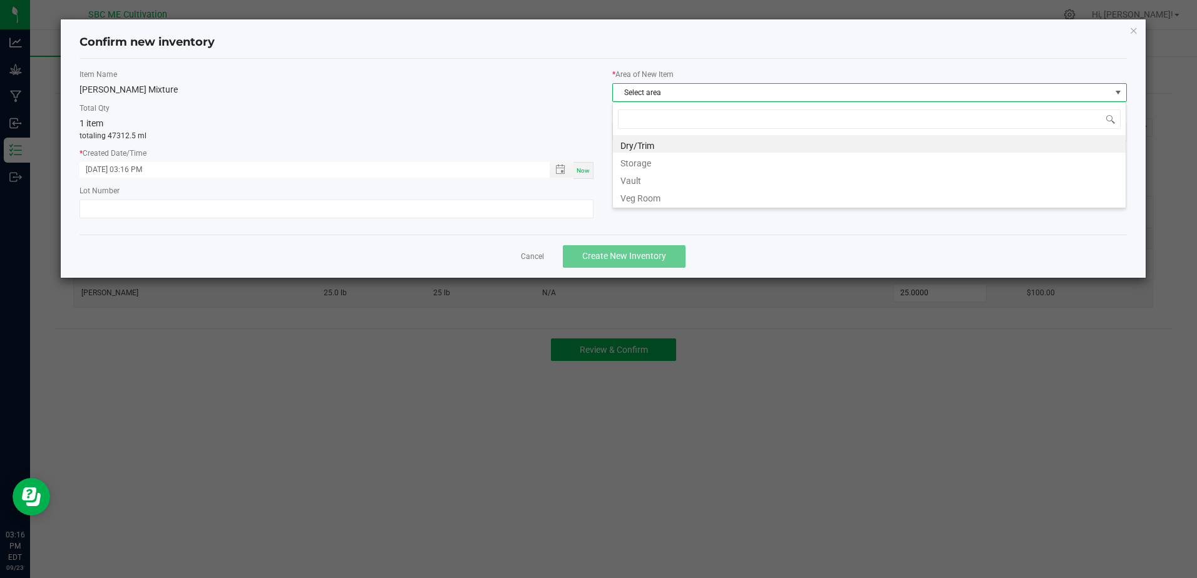
scroll to position [19, 514]
click at [688, 160] on li "Storage" at bounding box center [869, 162] width 513 height 18
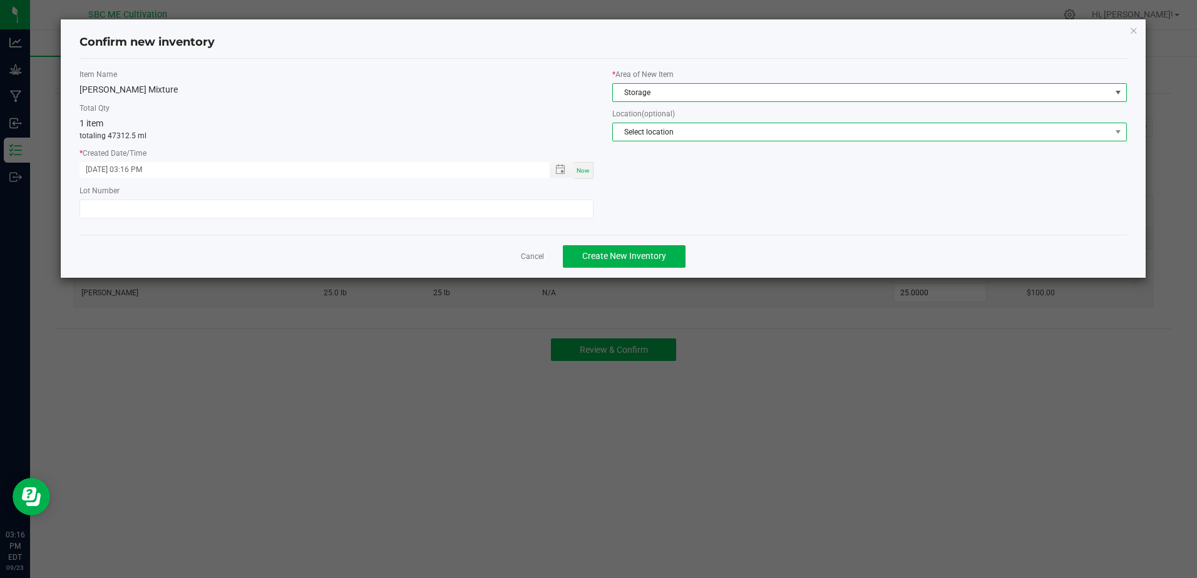
click at [734, 132] on span "Select location" at bounding box center [861, 132] width 497 height 18
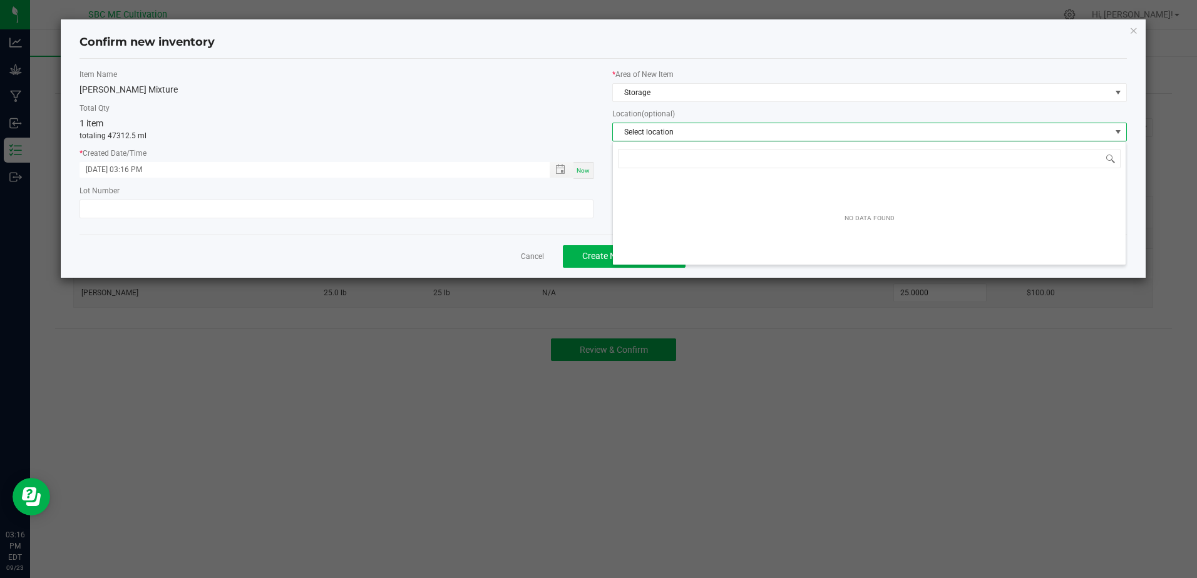
click at [379, 241] on div "Cancel Create New Inventory" at bounding box center [602, 256] width 1047 height 43
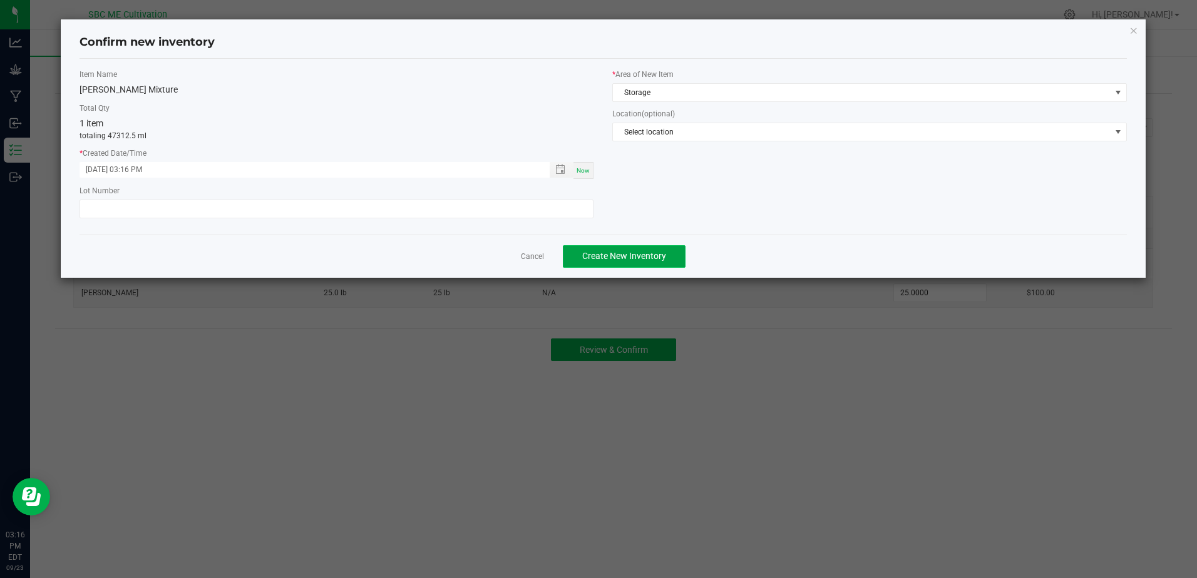
click at [642, 259] on span "Create New Inventory" at bounding box center [624, 256] width 84 height 10
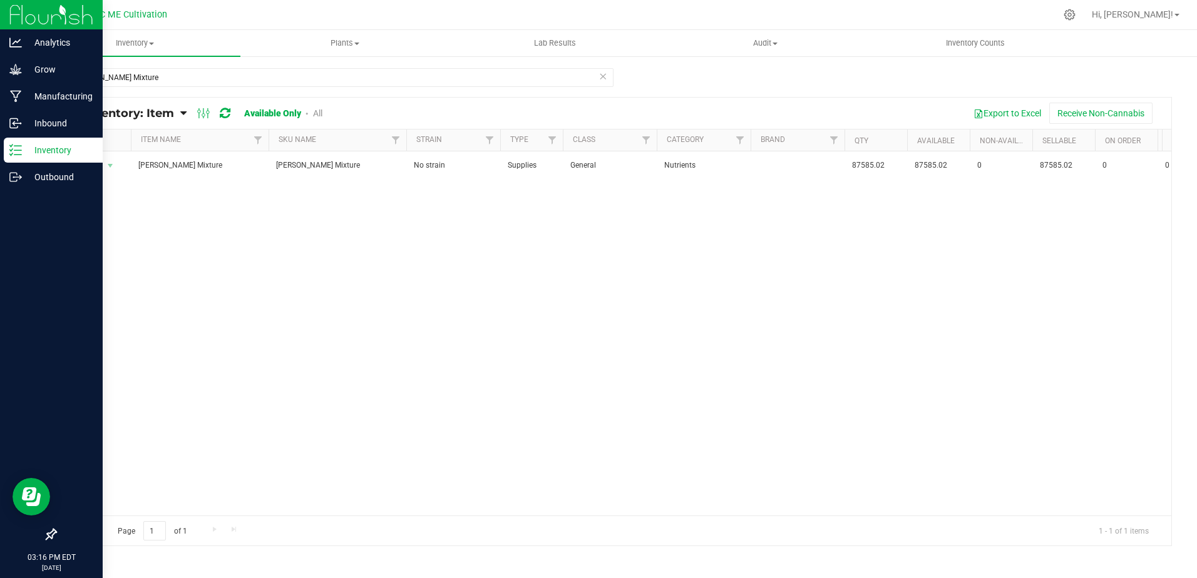
click at [23, 148] on p "Inventory" at bounding box center [59, 150] width 75 height 15
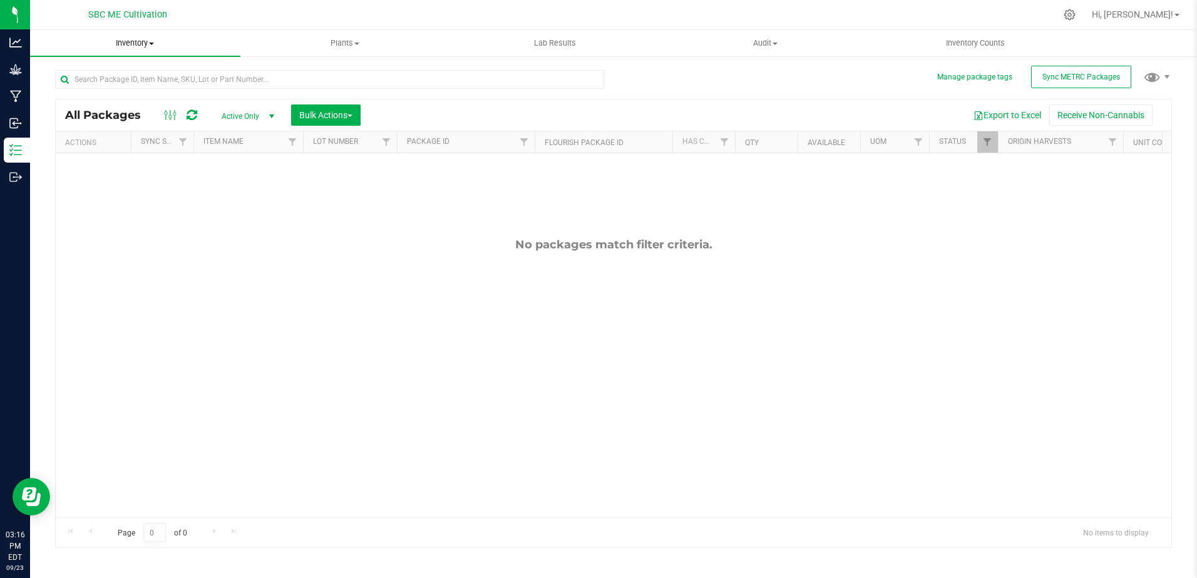
click at [135, 49] on uib-tab-heading "Inventory All packages All inventory Waste log Create inventory" at bounding box center [135, 43] width 210 height 26
click at [97, 148] on span "From bill of materials" at bounding box center [86, 150] width 113 height 11
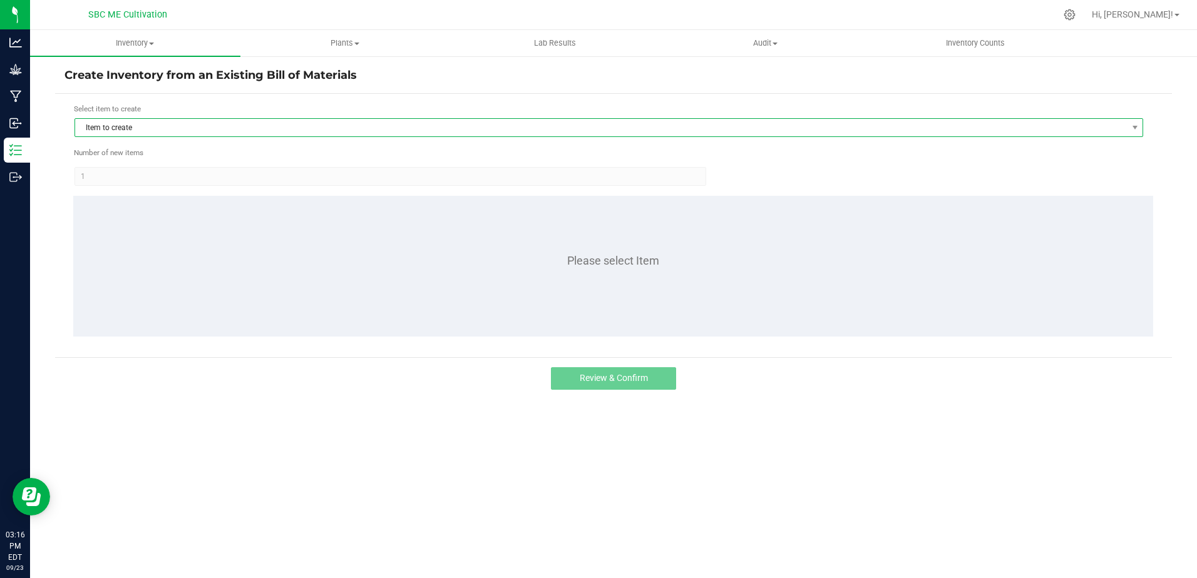
click at [196, 127] on span "Item to create" at bounding box center [601, 128] width 1052 height 18
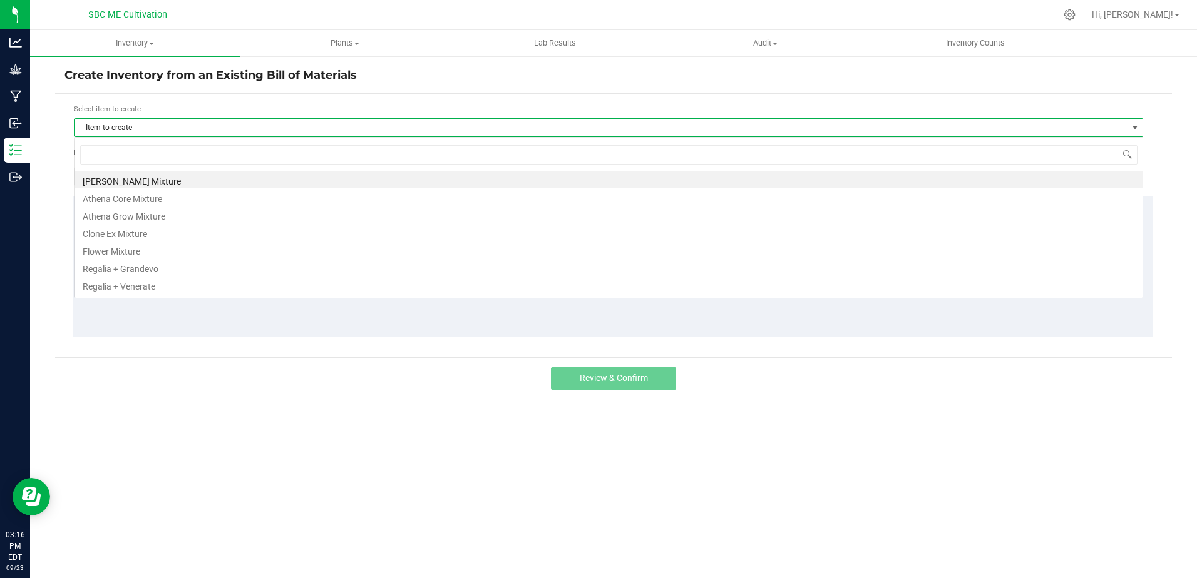
scroll to position [19, 1069]
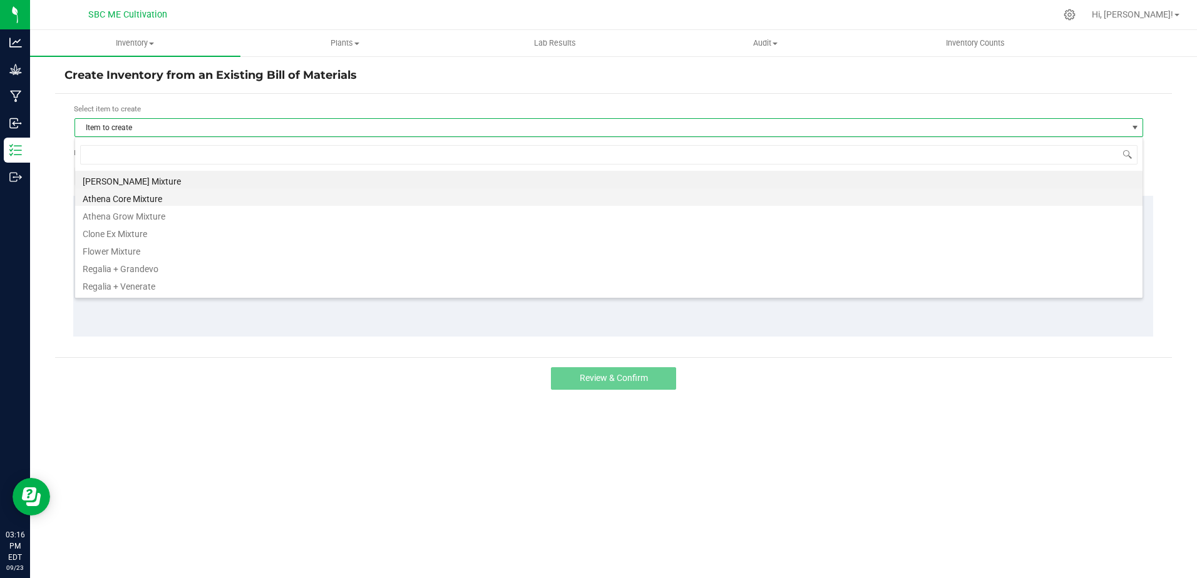
click at [147, 197] on li "Athena Core Mixture" at bounding box center [608, 197] width 1067 height 18
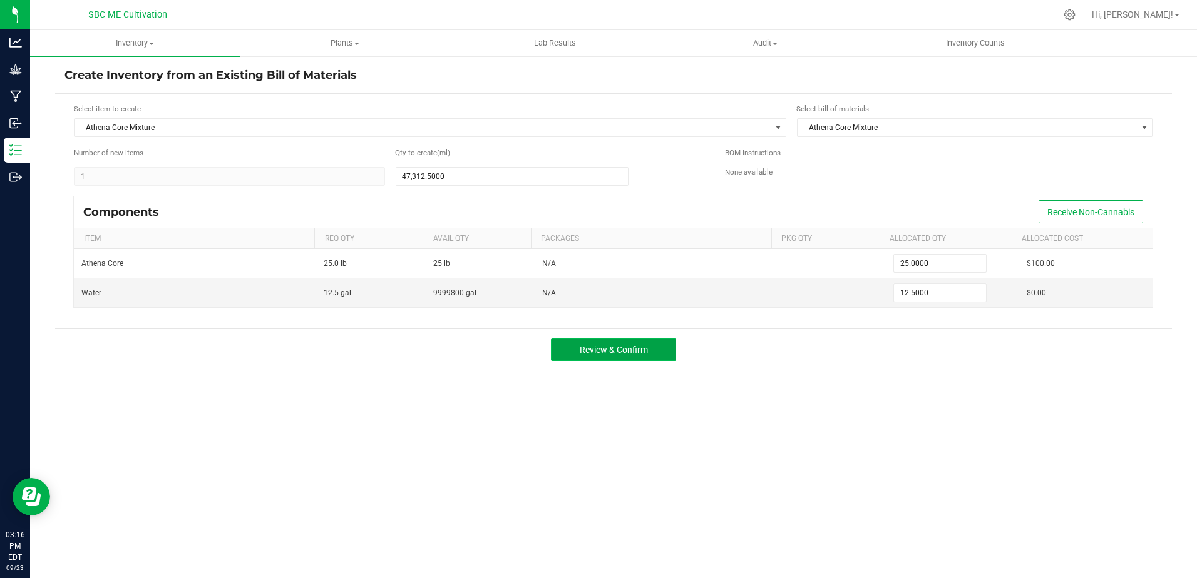
click at [585, 343] on button "Review & Confirm" at bounding box center [613, 350] width 125 height 23
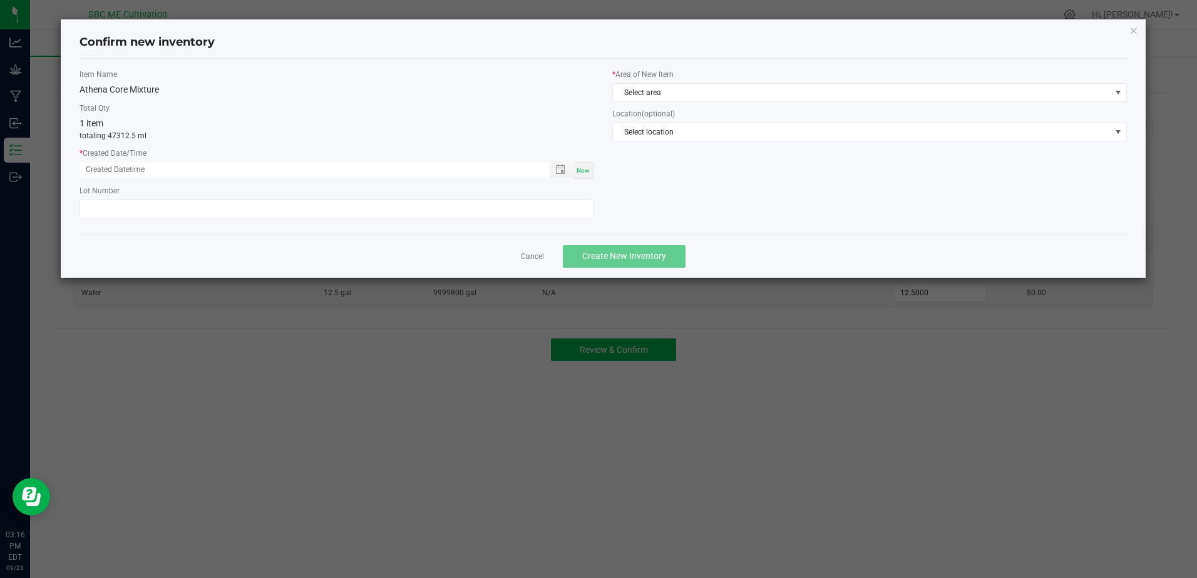
click at [588, 170] on span "Now" at bounding box center [583, 170] width 13 height 7
type input "[DATE] 03:16 PM"
click at [803, 95] on span "Select area" at bounding box center [861, 93] width 497 height 18
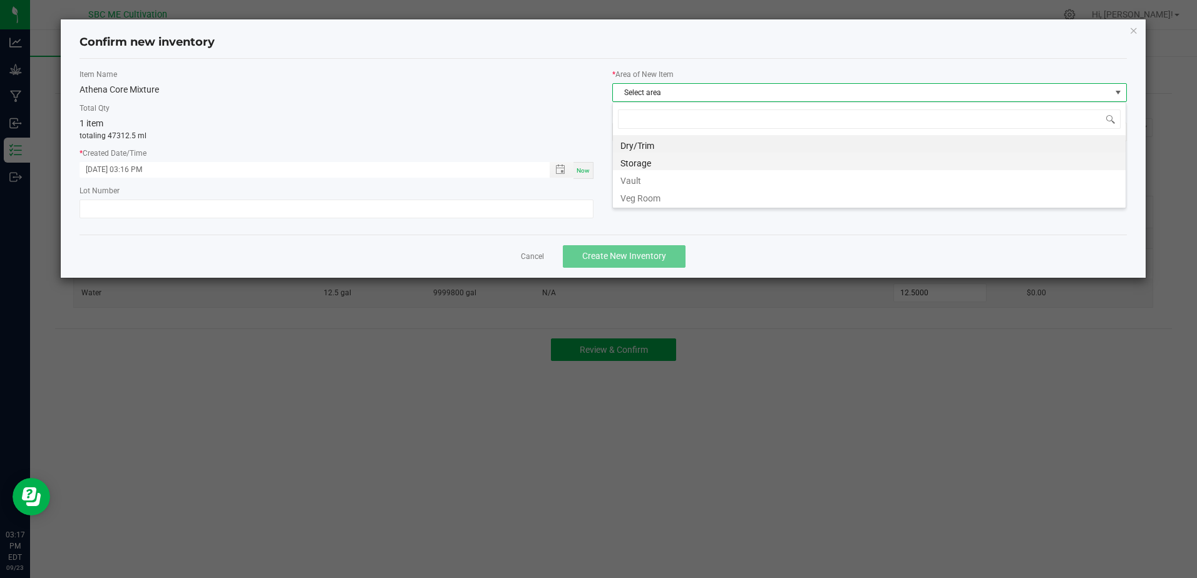
scroll to position [19, 514]
click at [738, 163] on li "Storage" at bounding box center [869, 162] width 513 height 18
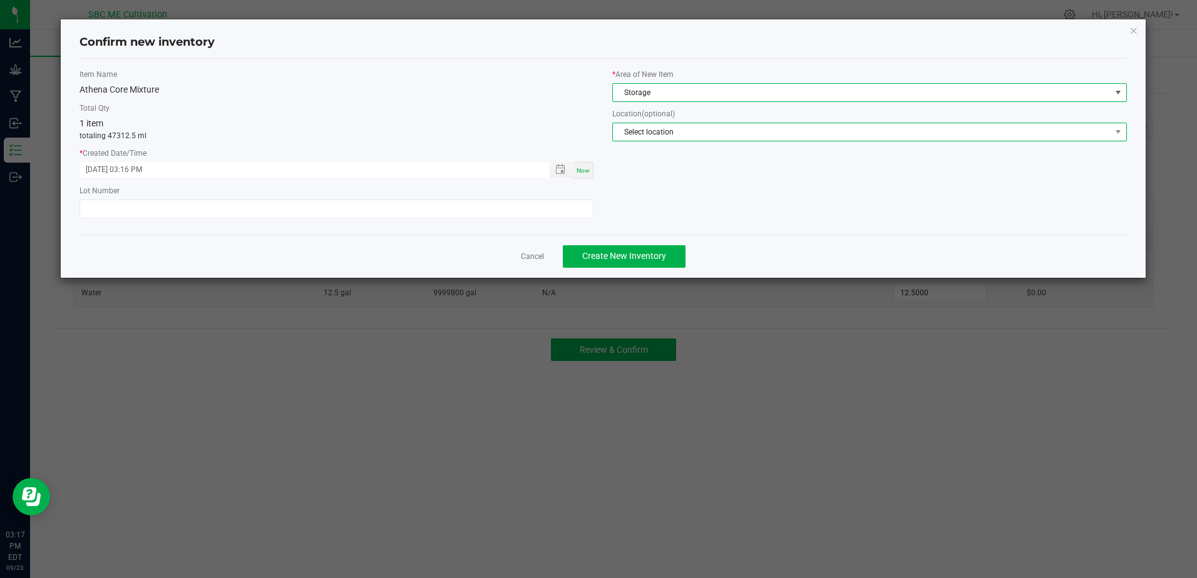
click at [737, 138] on span "Select location" at bounding box center [861, 132] width 497 height 18
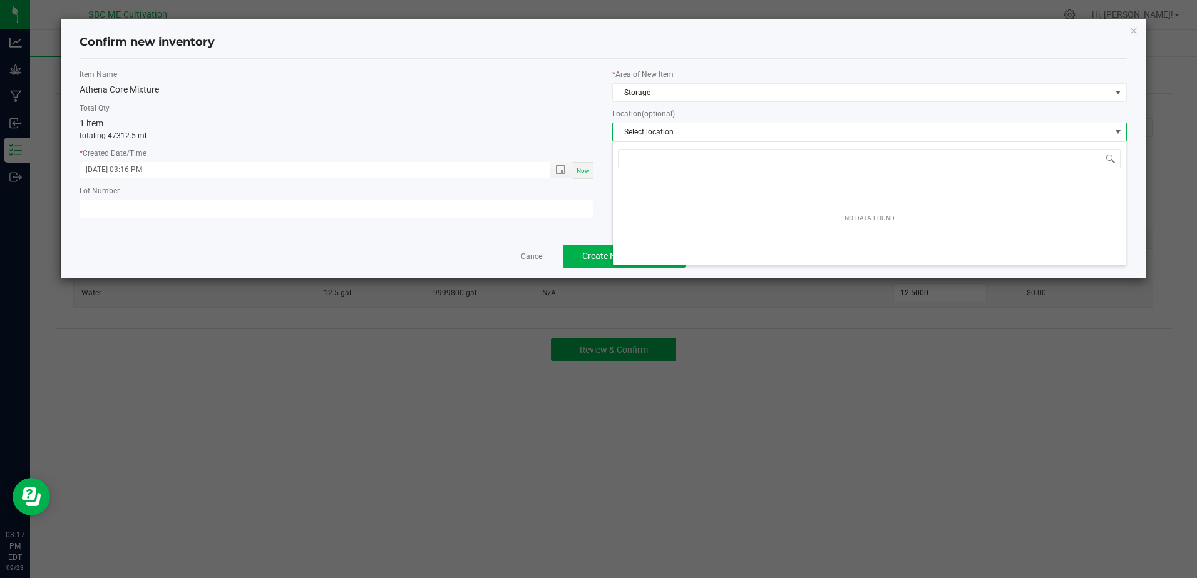
click at [575, 98] on div "Item Name Athena Core Mixture Total Qty 1 item totaling 47312.5 ml * Created Da…" at bounding box center [336, 147] width 533 height 156
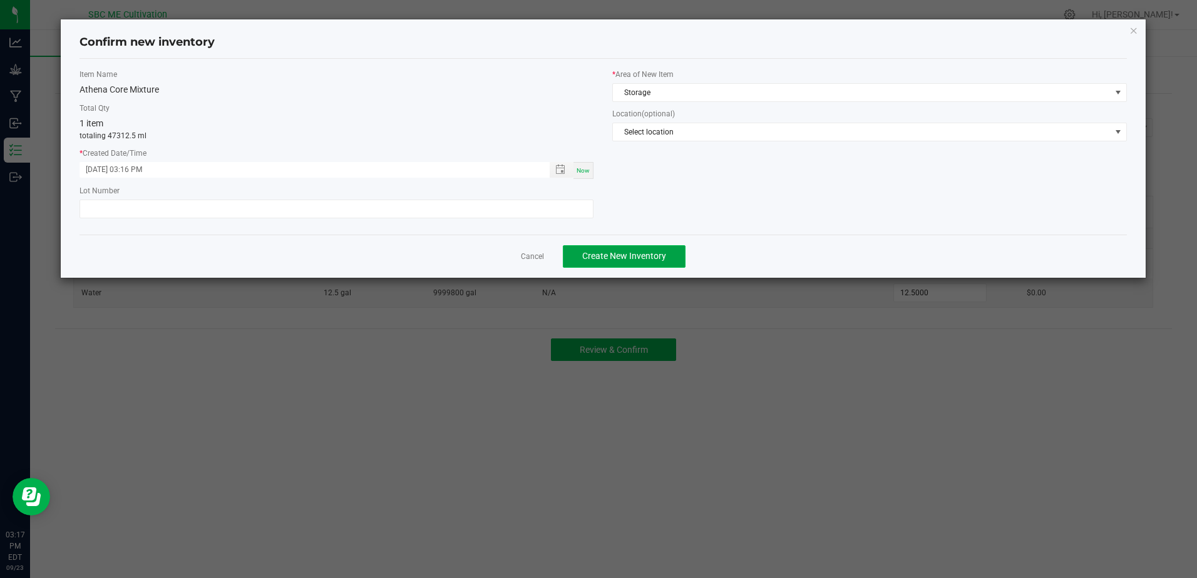
click at [593, 251] on span "Create New Inventory" at bounding box center [624, 256] width 84 height 10
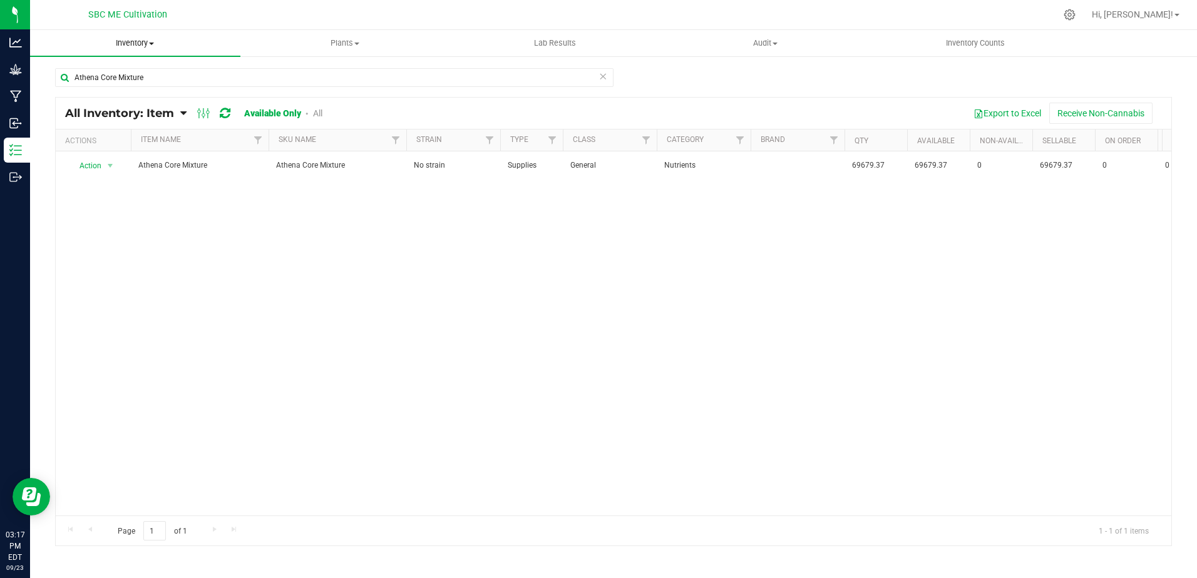
click at [138, 39] on span "Inventory" at bounding box center [135, 43] width 210 height 11
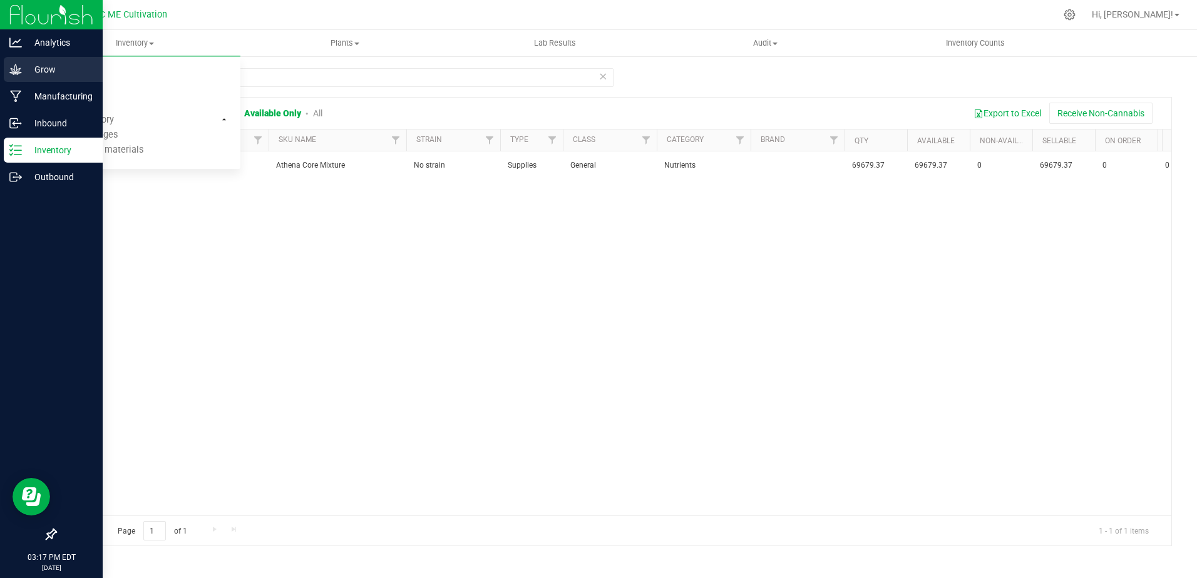
click at [47, 68] on p "Grow" at bounding box center [59, 69] width 75 height 15
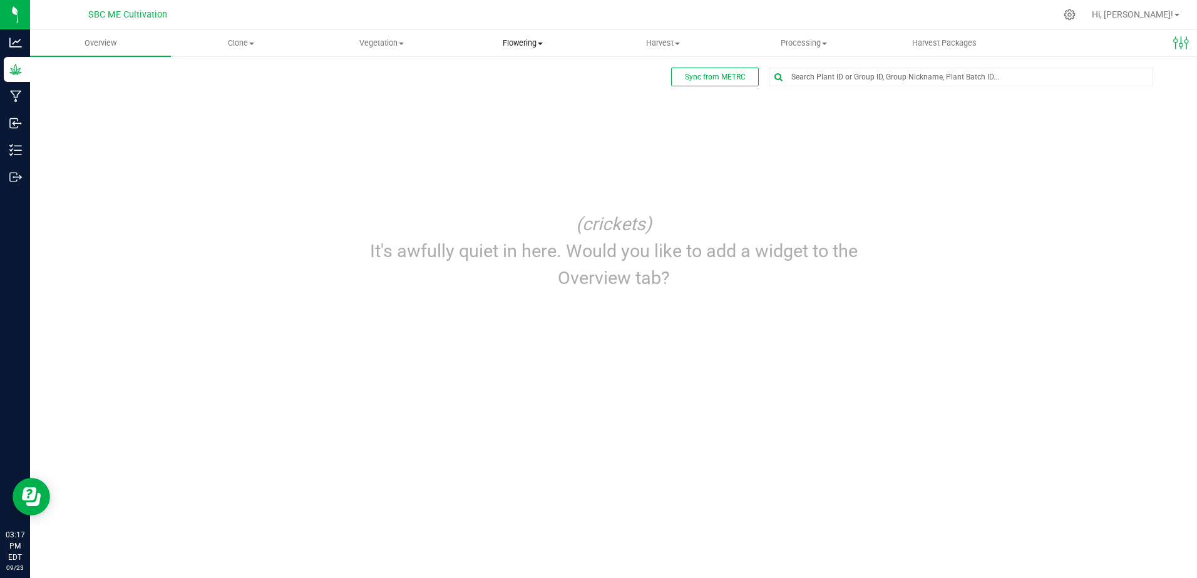
click at [516, 47] on span "Flowering" at bounding box center [523, 43] width 140 height 11
click at [496, 77] on span "Create harvest" at bounding box center [498, 75] width 93 height 11
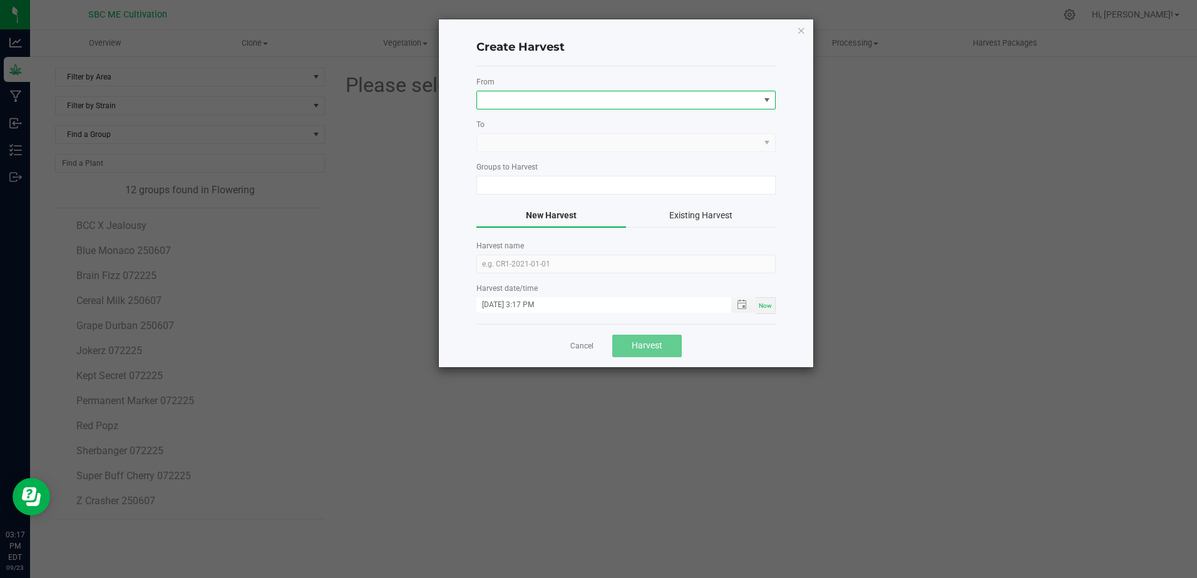
click at [591, 92] on span at bounding box center [618, 100] width 282 height 18
click at [553, 172] on li "Flower 2" at bounding box center [626, 174] width 298 height 21
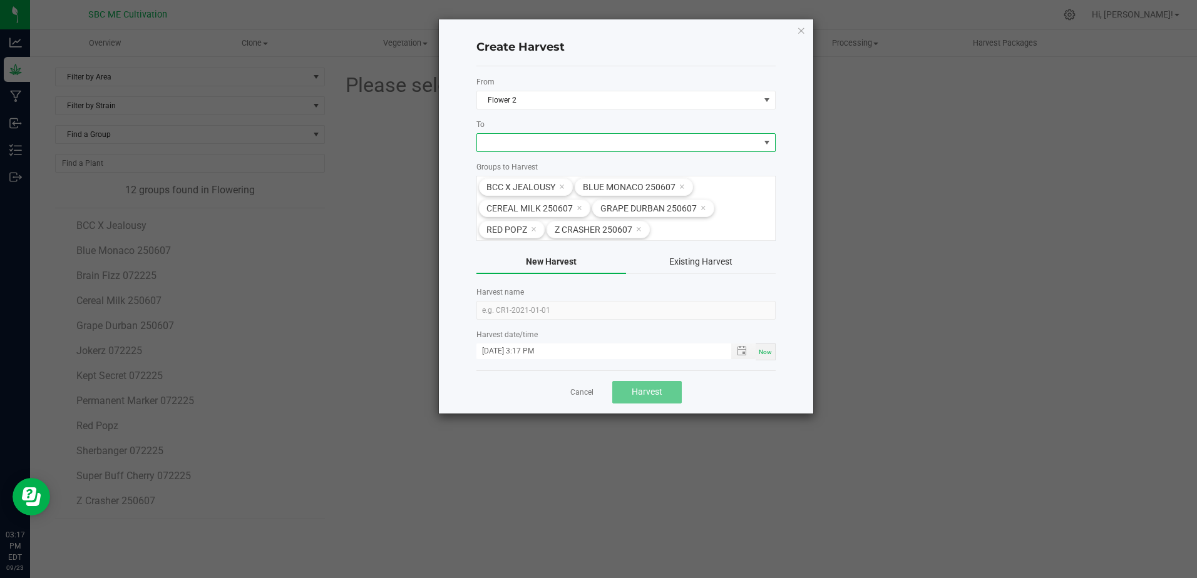
click at [605, 143] on span at bounding box center [618, 143] width 282 height 18
click at [574, 195] on li "Dry/Trim" at bounding box center [626, 195] width 298 height 21
click at [558, 307] on input "text" at bounding box center [625, 310] width 299 height 19
type input "h"
click at [483, 313] on input "92225 harvest5" at bounding box center [625, 310] width 299 height 19
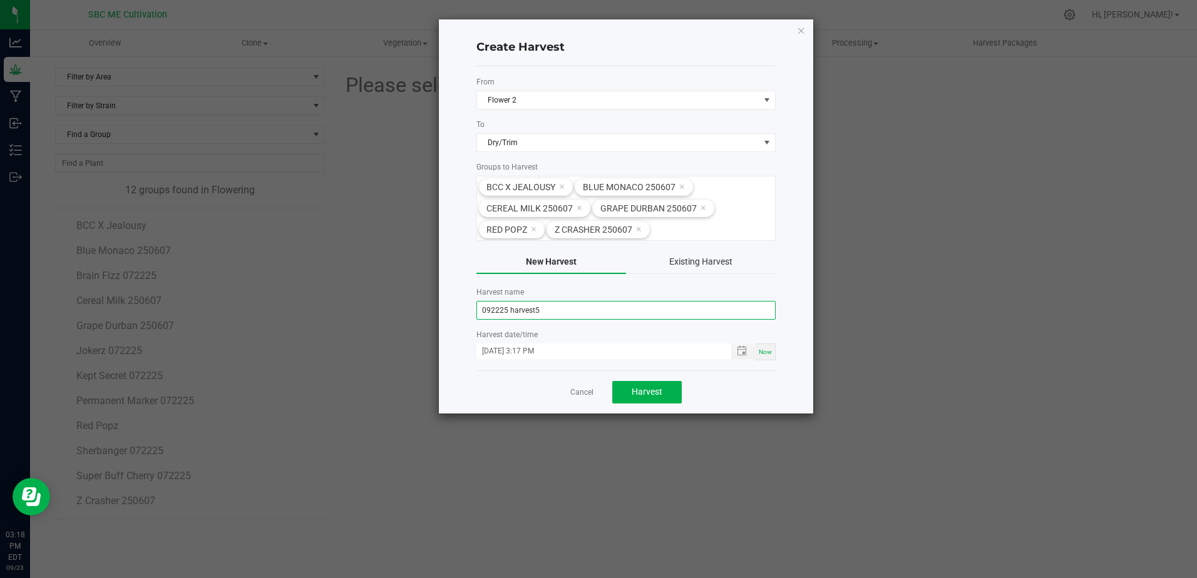
type input "092225 harvest5"
click at [766, 351] on div "Harvest date/time [DATE] 3:17 PM Now" at bounding box center [625, 344] width 299 height 31
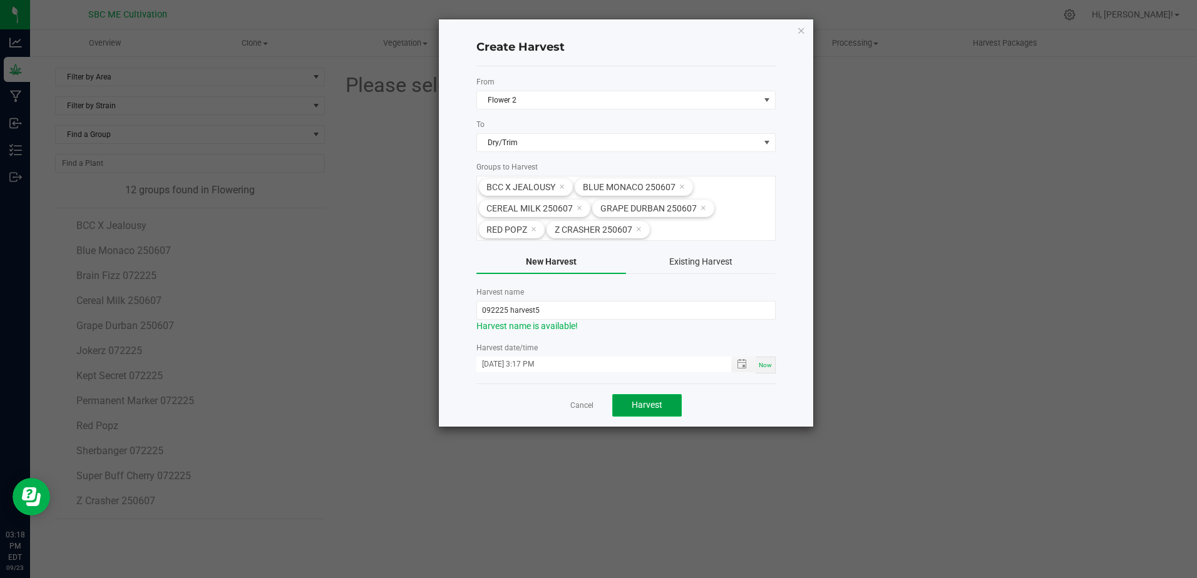
click at [643, 410] on span "Harvest" at bounding box center [647, 405] width 31 height 10
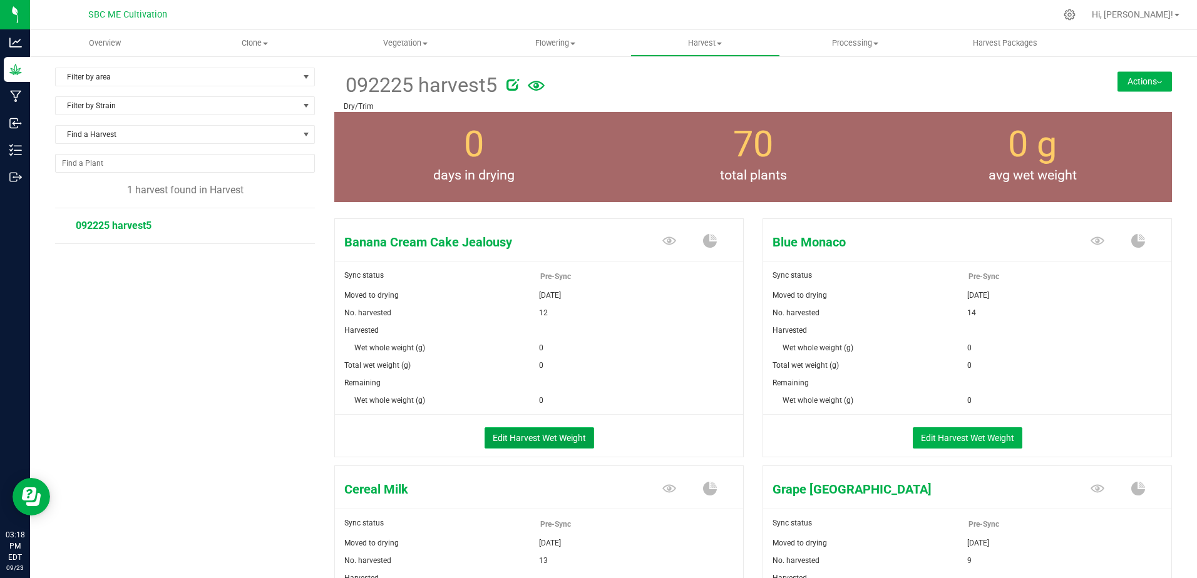
click at [546, 432] on button "Edit Harvest Wet Weight" at bounding box center [539, 438] width 110 height 21
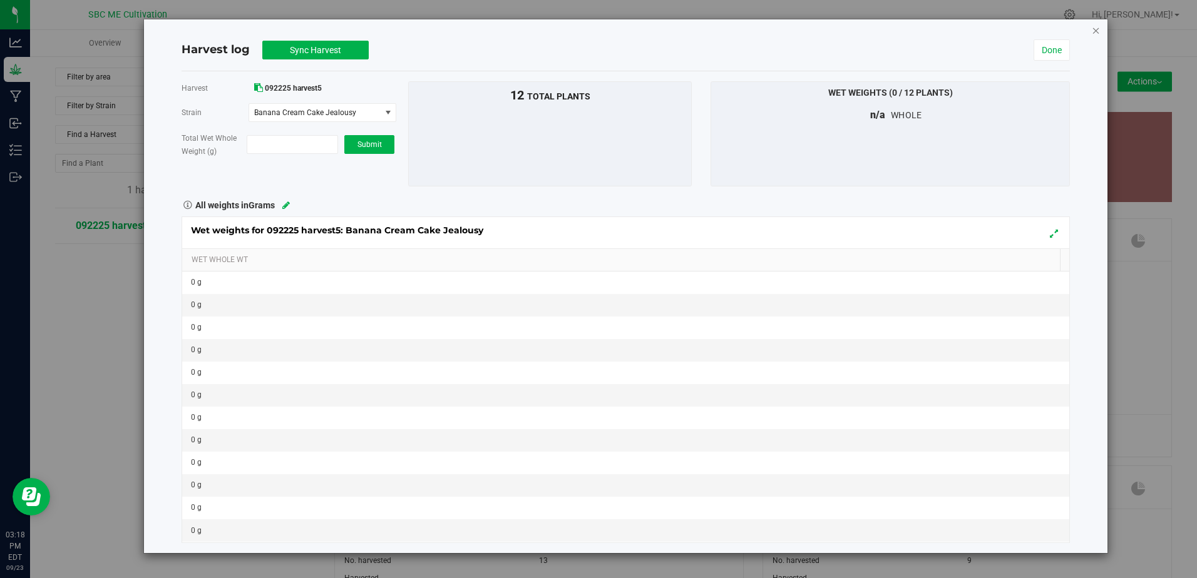
click at [1099, 29] on icon "button" at bounding box center [1096, 30] width 9 height 15
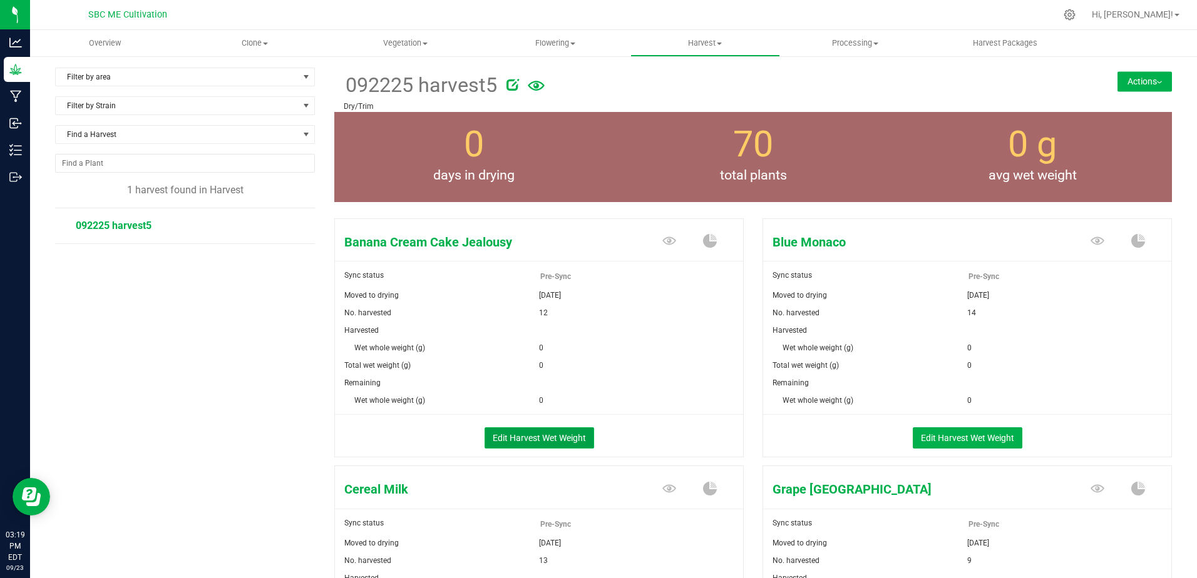
click at [531, 439] on button "Edit Harvest Wet Weight" at bounding box center [539, 438] width 110 height 21
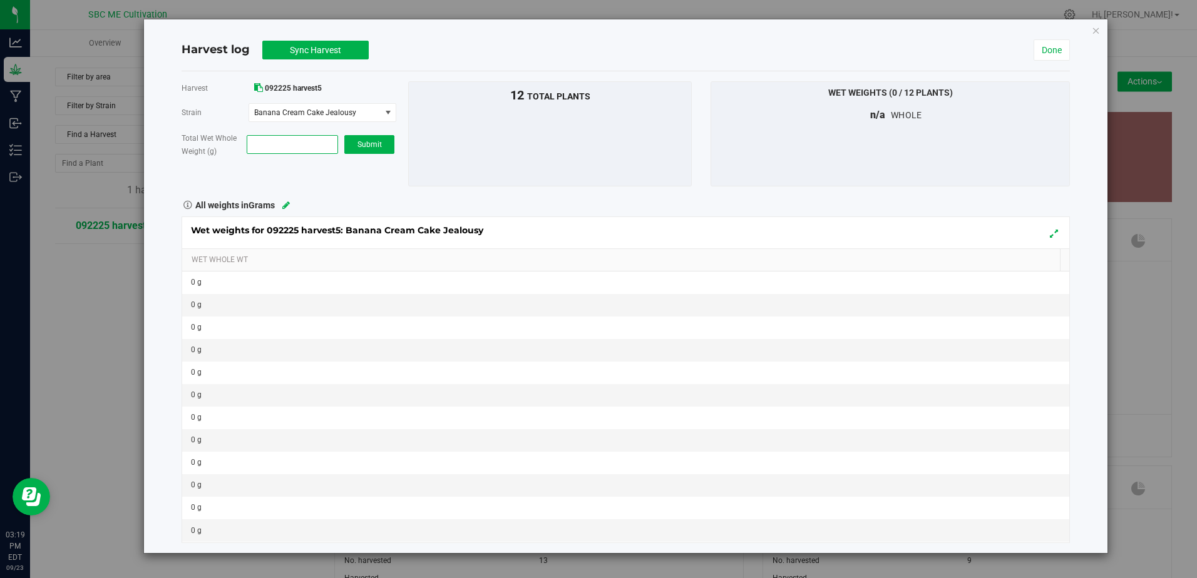
click at [306, 148] on span at bounding box center [292, 144] width 91 height 19
type input "13107.75"
type input "13,107.7500"
click at [374, 146] on span "Submit" at bounding box center [369, 144] width 24 height 9
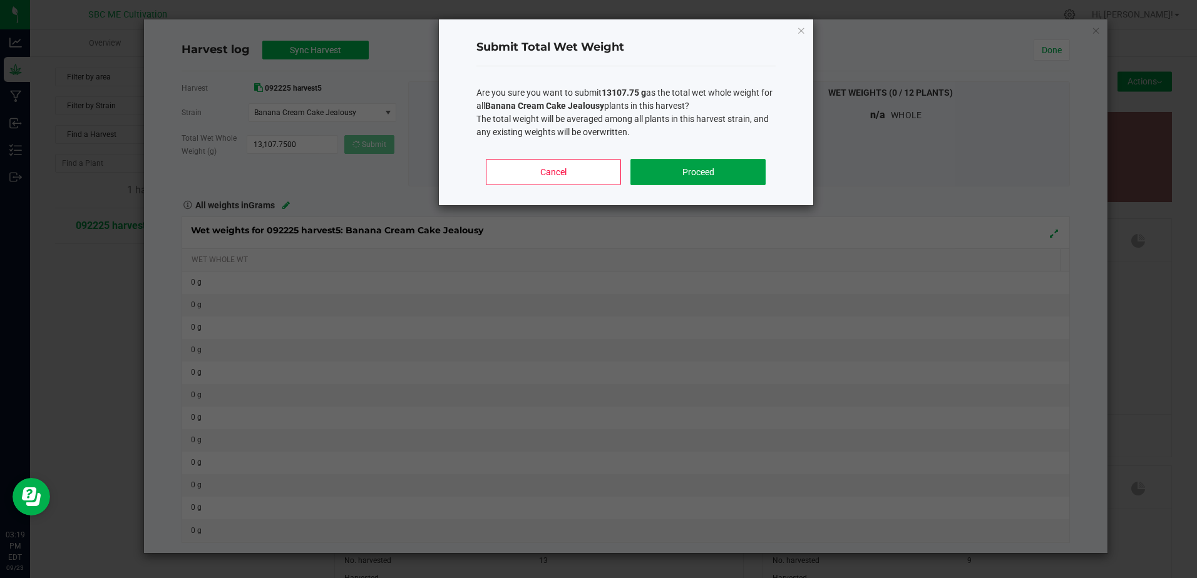
click at [693, 171] on button "Proceed" at bounding box center [697, 172] width 135 height 26
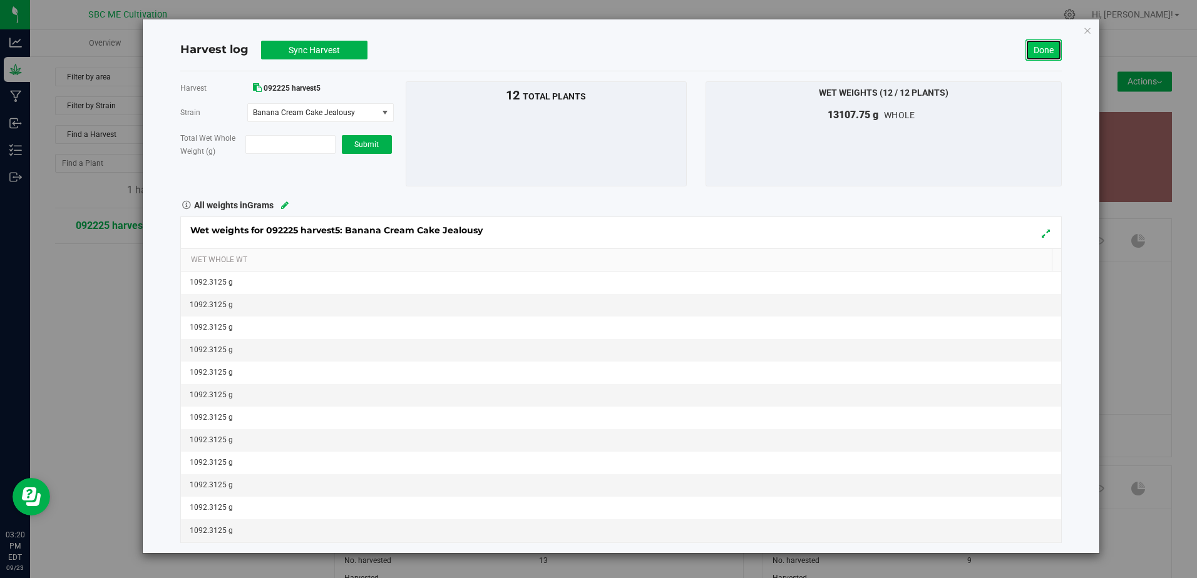
click at [1028, 49] on link "Done" at bounding box center [1043, 49] width 36 height 21
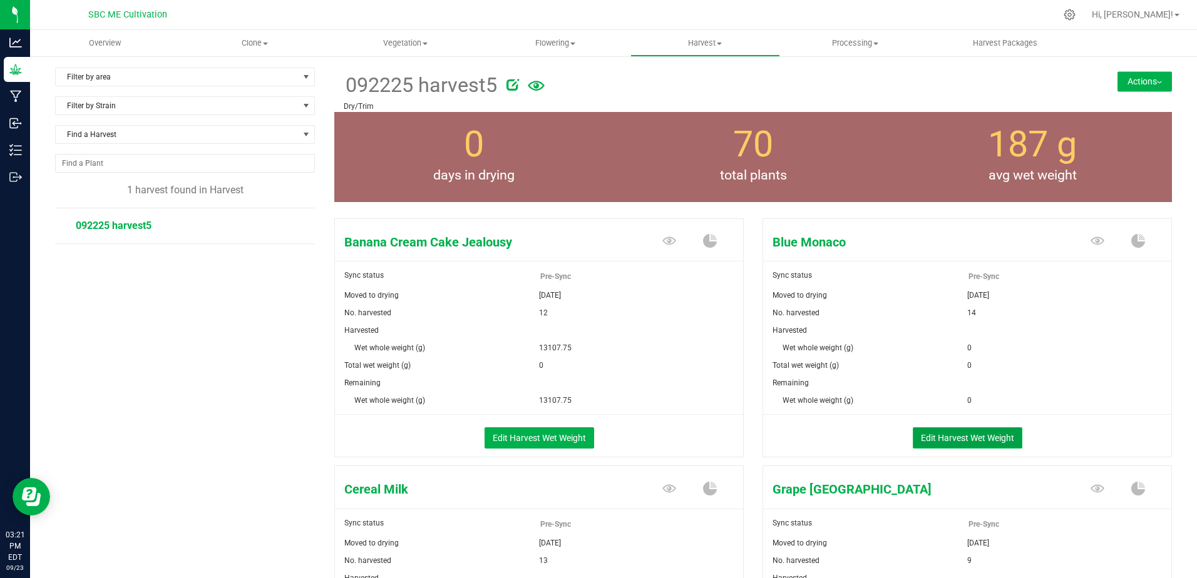
click at [936, 443] on button "Edit Harvest Wet Weight" at bounding box center [968, 438] width 110 height 21
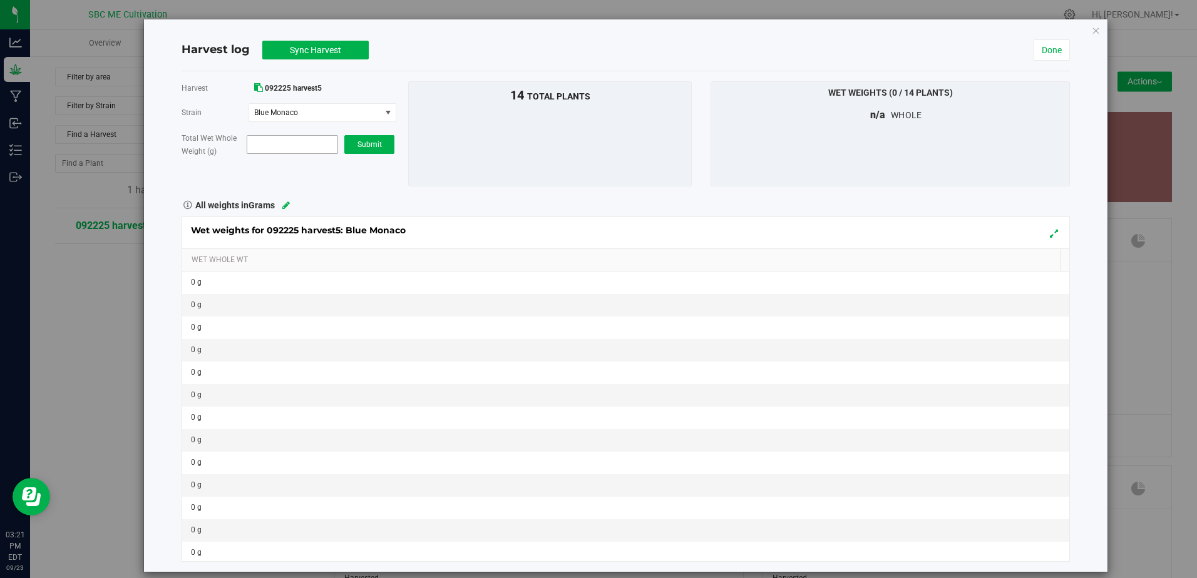
click at [266, 149] on span at bounding box center [292, 144] width 91 height 19
type input "27145"
type input "27,145.0000"
click at [374, 146] on span "Submit" at bounding box center [369, 144] width 24 height 9
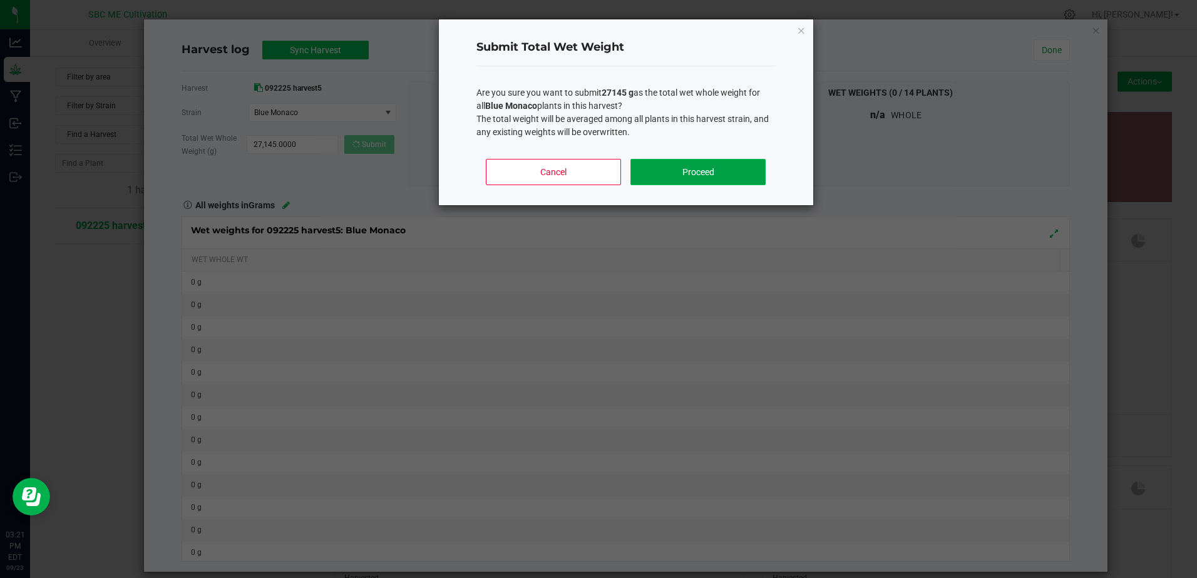
click at [689, 167] on button "Proceed" at bounding box center [697, 172] width 135 height 26
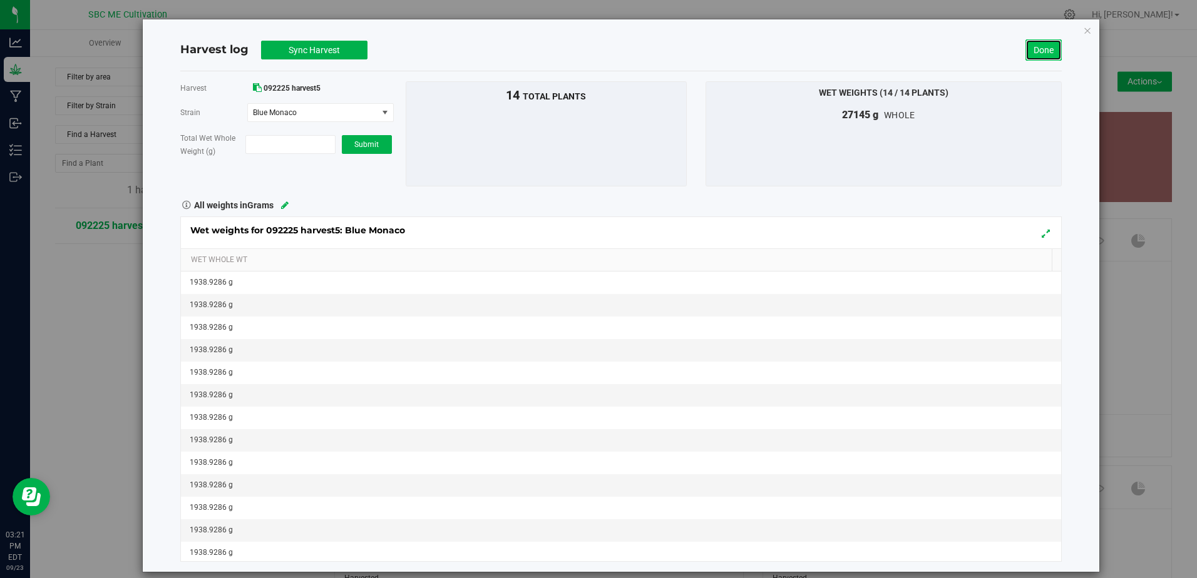
click at [1044, 52] on link "Done" at bounding box center [1043, 49] width 36 height 21
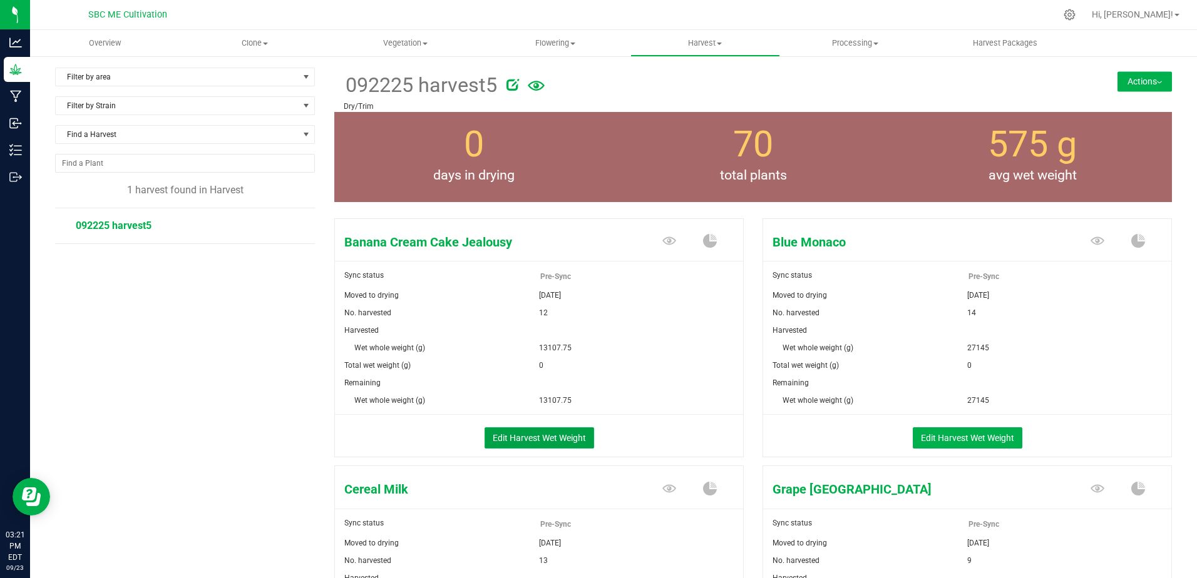
click at [552, 444] on button "Edit Harvest Wet Weight" at bounding box center [539, 438] width 110 height 21
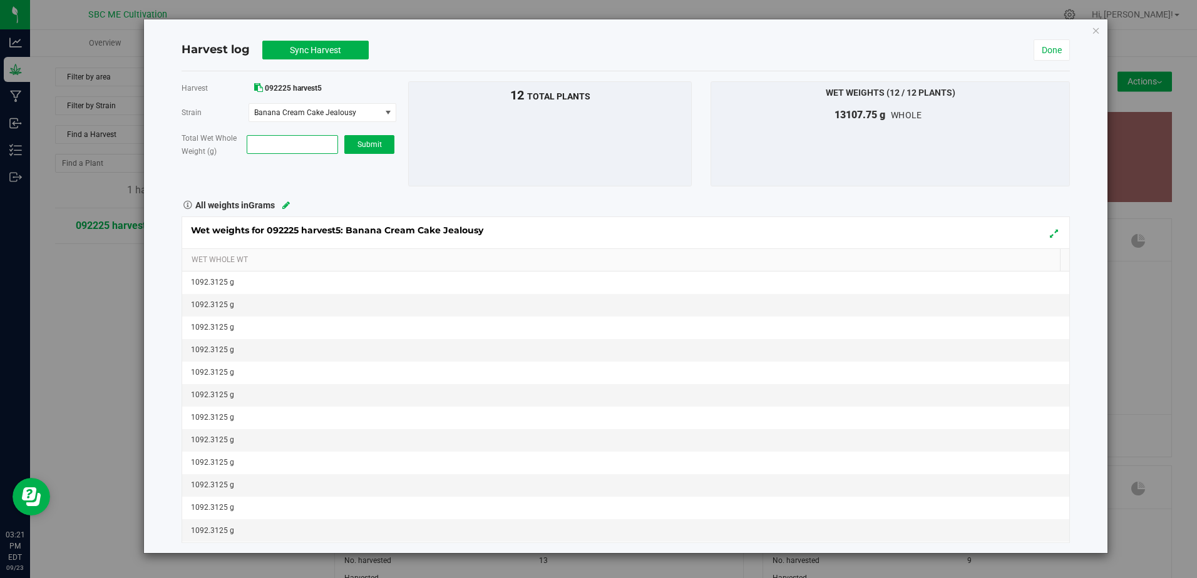
click at [283, 141] on span at bounding box center [292, 144] width 91 height 19
type input "36273.3"
type input "36,273.3000"
click at [376, 138] on button "Submit" at bounding box center [369, 144] width 50 height 19
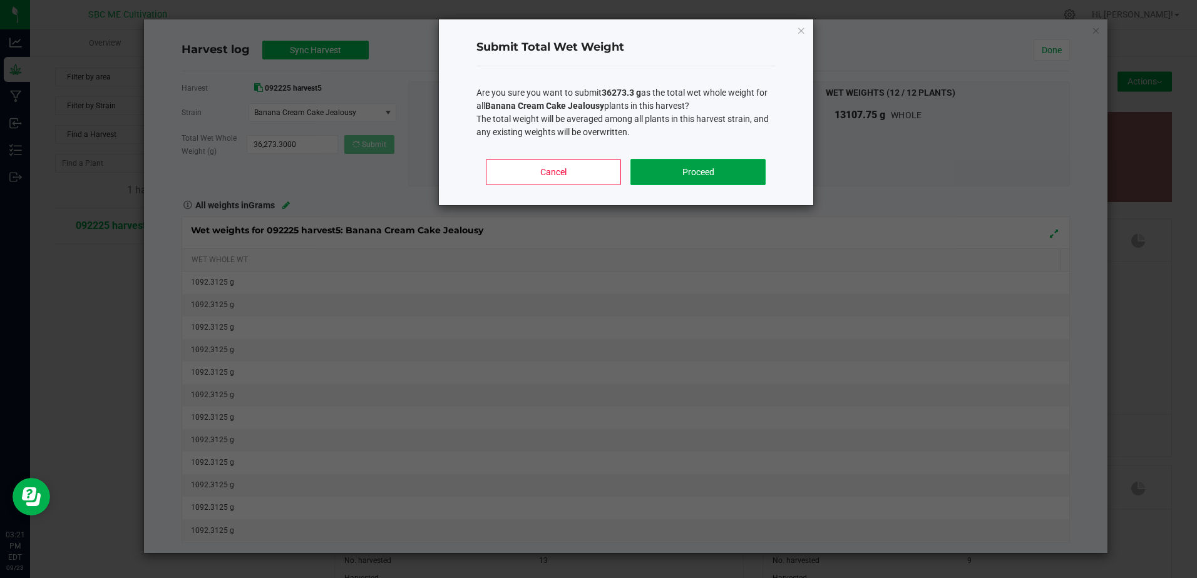
click at [690, 177] on button "Proceed" at bounding box center [697, 172] width 135 height 26
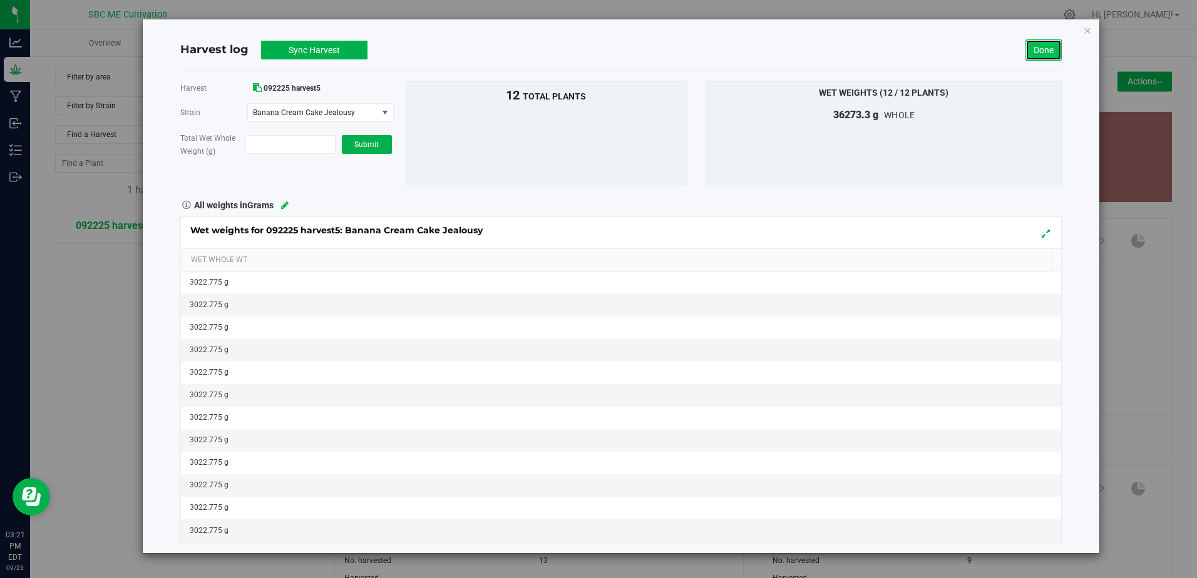
click at [1051, 48] on link "Done" at bounding box center [1043, 49] width 36 height 21
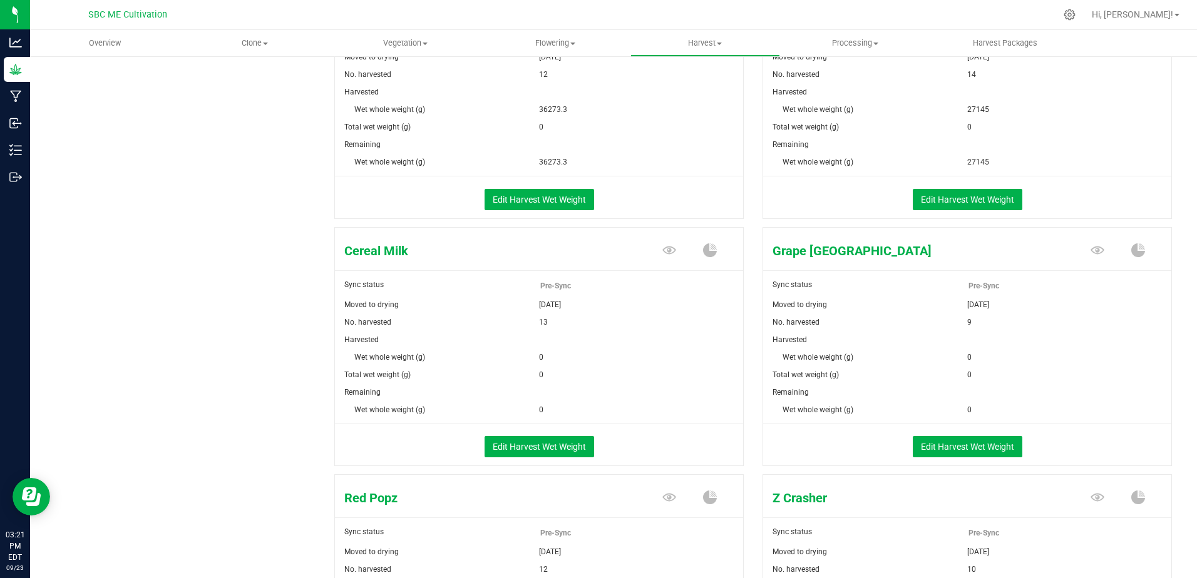
scroll to position [313, 0]
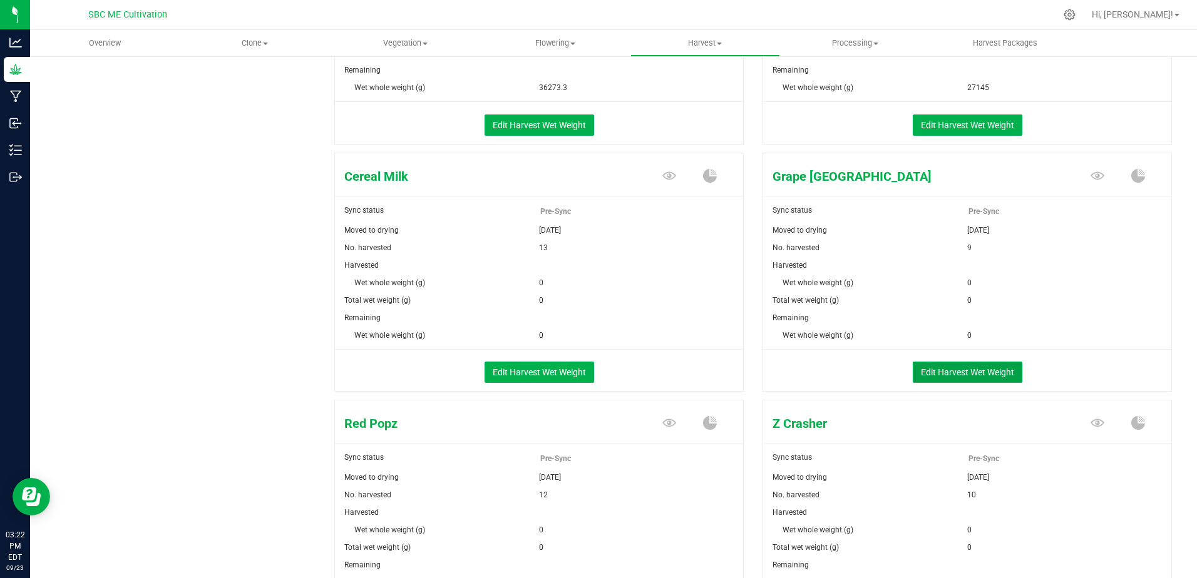
click at [988, 372] on button "Edit Harvest Wet Weight" at bounding box center [968, 372] width 110 height 21
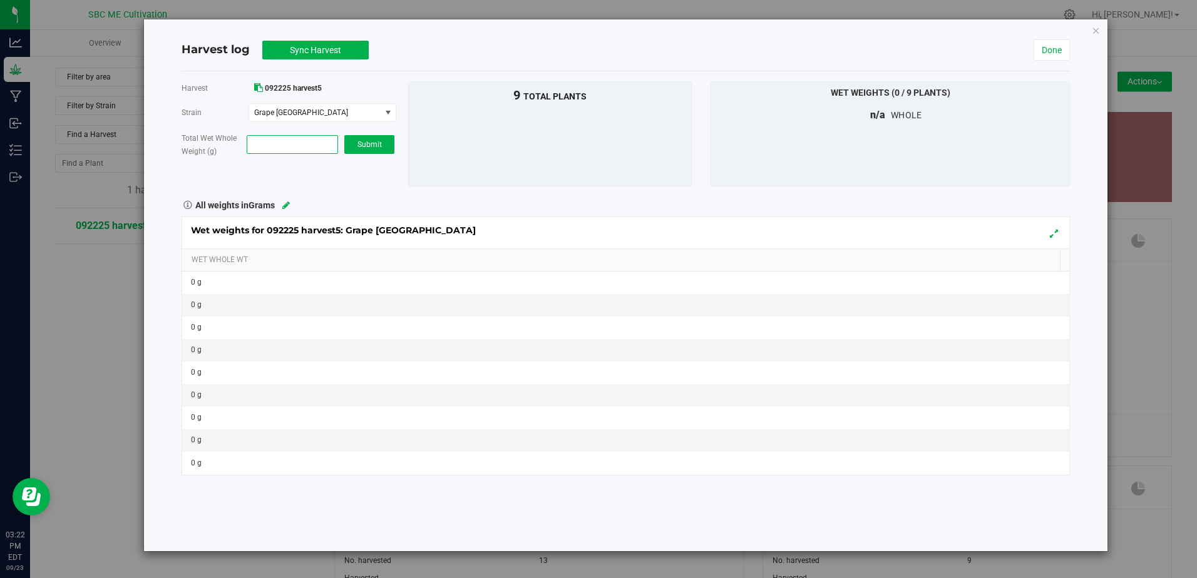
click at [308, 141] on span at bounding box center [292, 144] width 91 height 19
type input "21611.9"
type input "21,611.9000"
click at [369, 146] on span "Submit" at bounding box center [369, 144] width 24 height 9
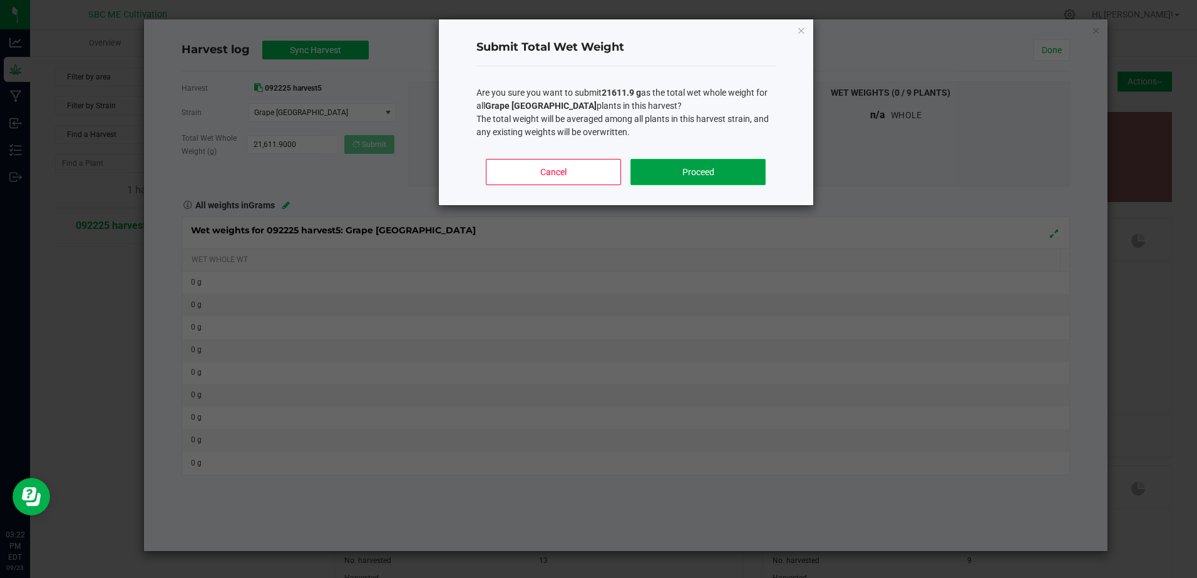
click at [664, 166] on button "Proceed" at bounding box center [697, 172] width 135 height 26
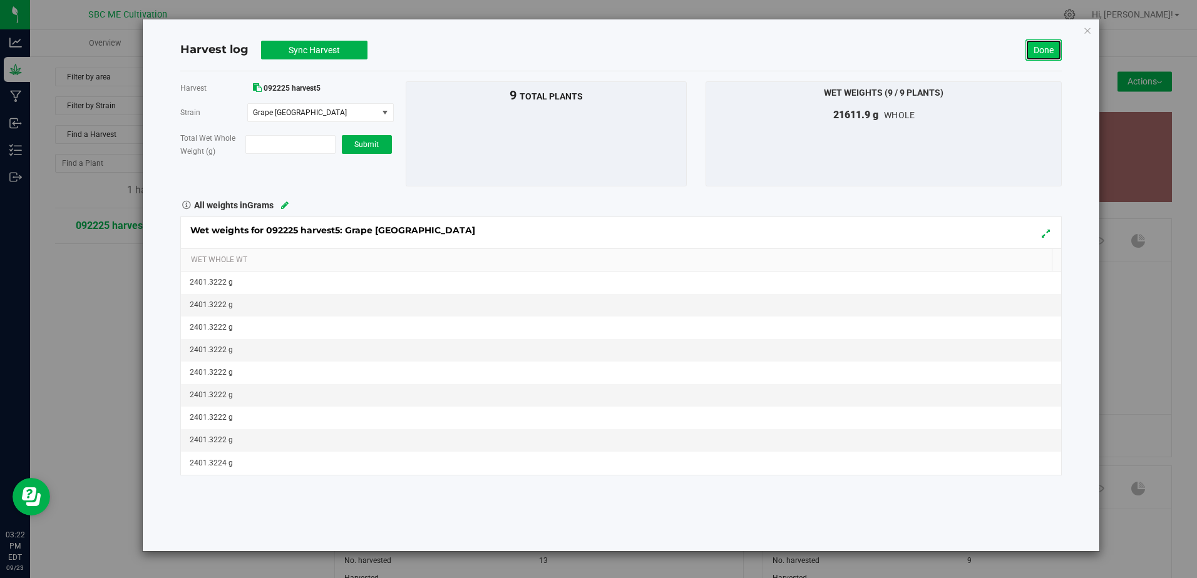
click at [1043, 47] on link "Done" at bounding box center [1043, 49] width 36 height 21
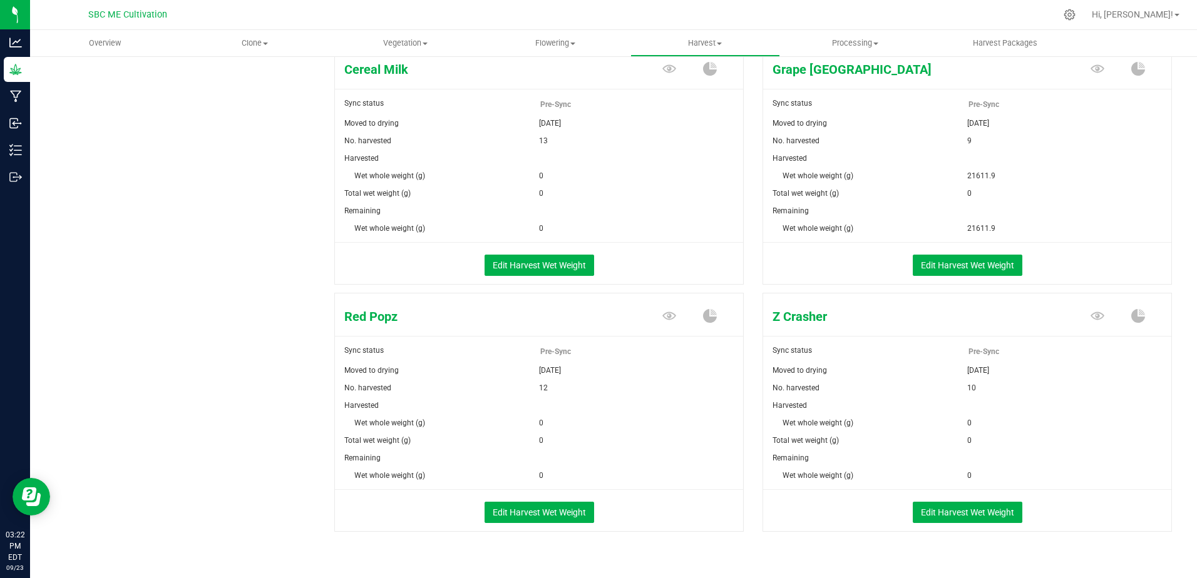
scroll to position [445, 0]
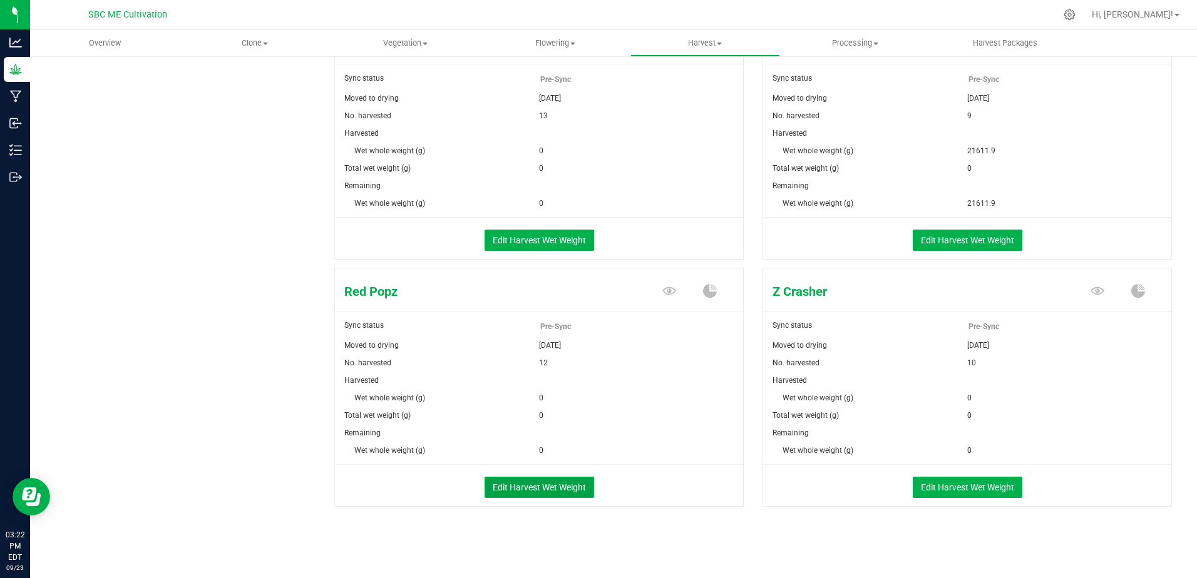
click at [525, 483] on button "Edit Harvest Wet Weight" at bounding box center [539, 487] width 110 height 21
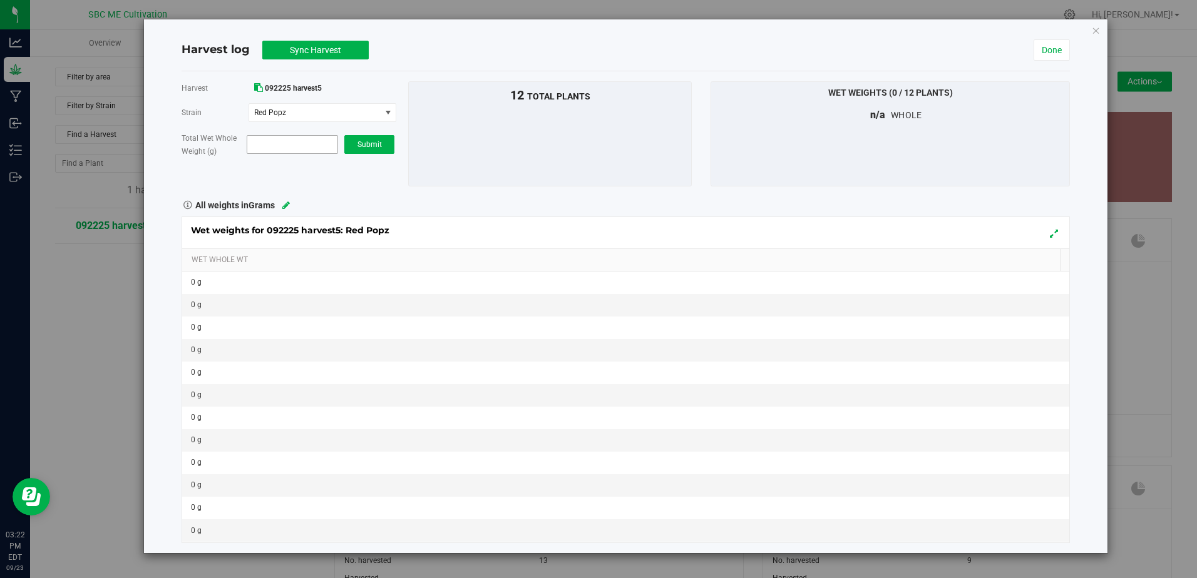
click at [294, 148] on span at bounding box center [292, 144] width 91 height 19
type input "31359.2"
type input "31,359.2000"
click at [364, 149] on button "Submit" at bounding box center [369, 144] width 50 height 19
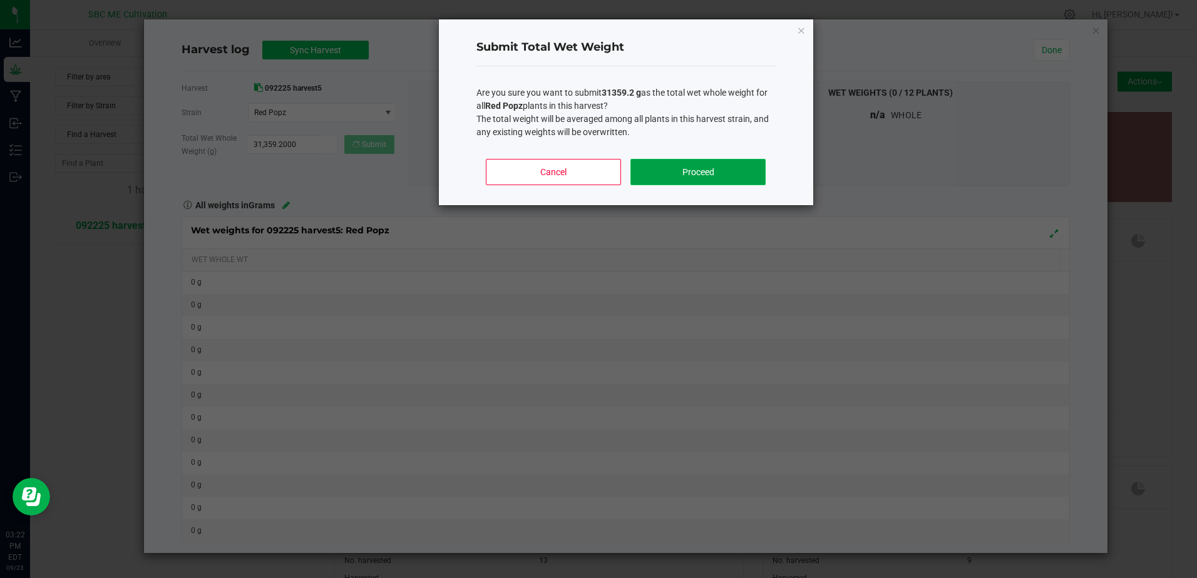
click at [707, 169] on button "Proceed" at bounding box center [697, 172] width 135 height 26
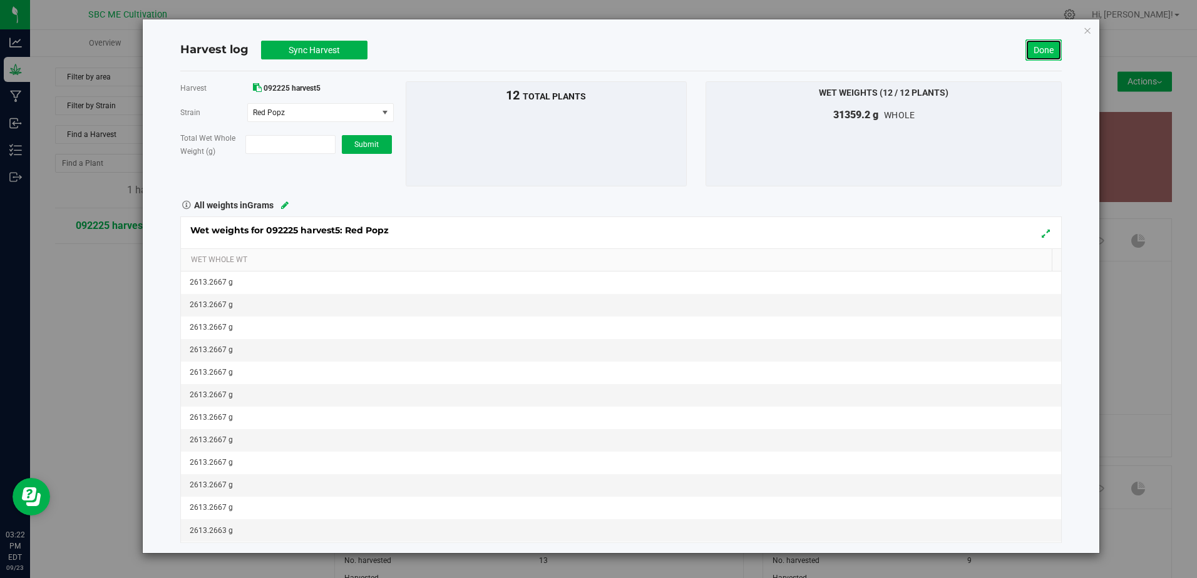
click at [1043, 48] on link "Done" at bounding box center [1043, 49] width 36 height 21
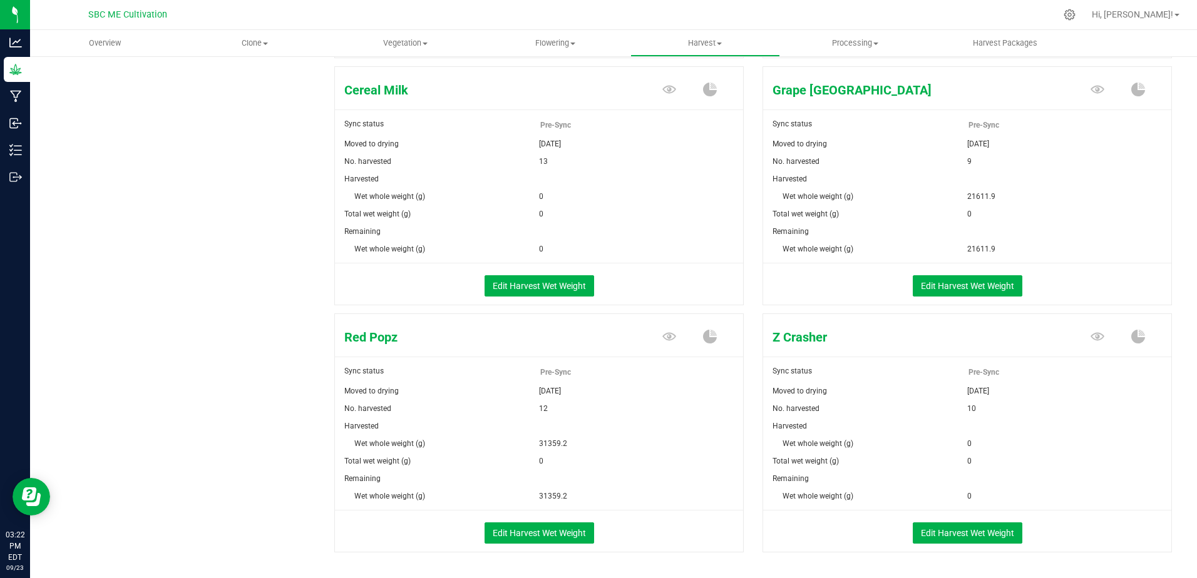
scroll to position [445, 0]
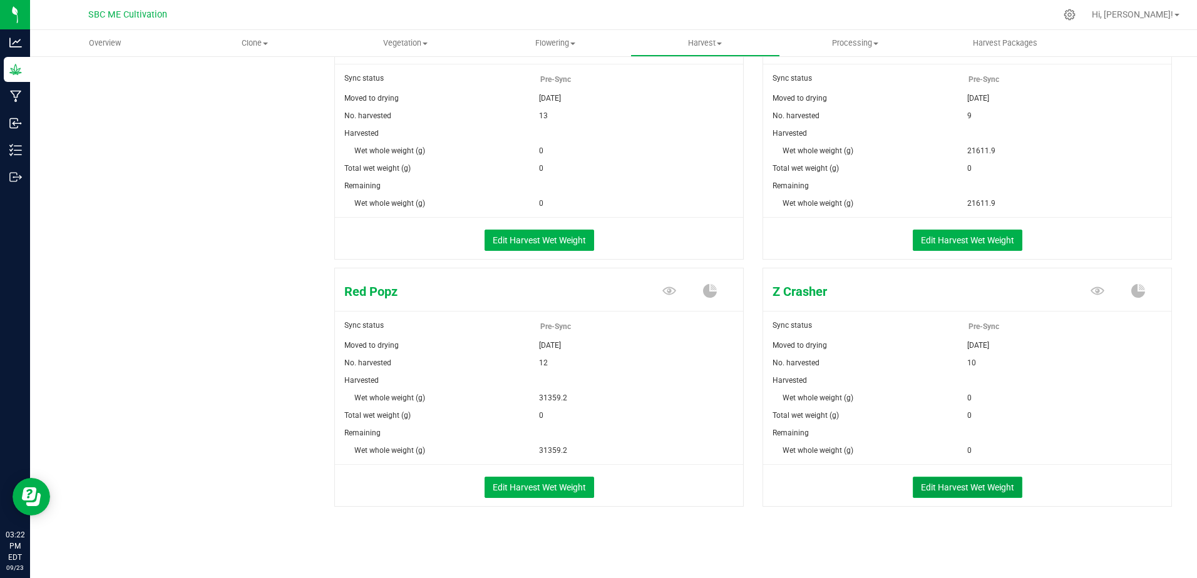
click at [957, 487] on button "Edit Harvest Wet Weight" at bounding box center [968, 487] width 110 height 21
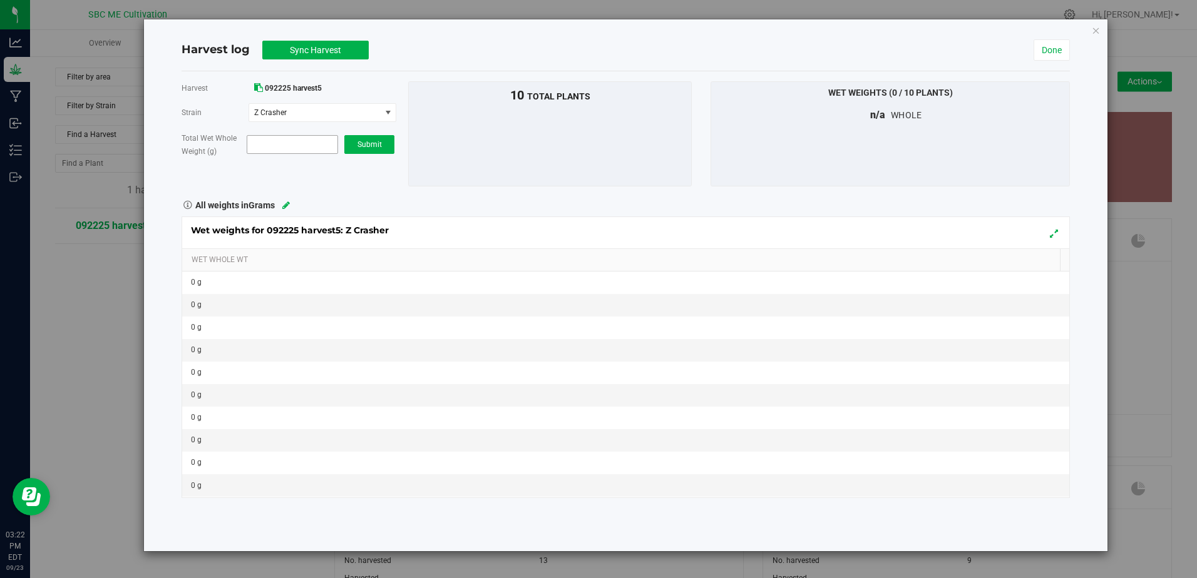
click at [283, 142] on span at bounding box center [292, 144] width 91 height 19
type input "13107.7"
type input "13,107.7000"
click at [355, 141] on button "Submit" at bounding box center [369, 144] width 50 height 19
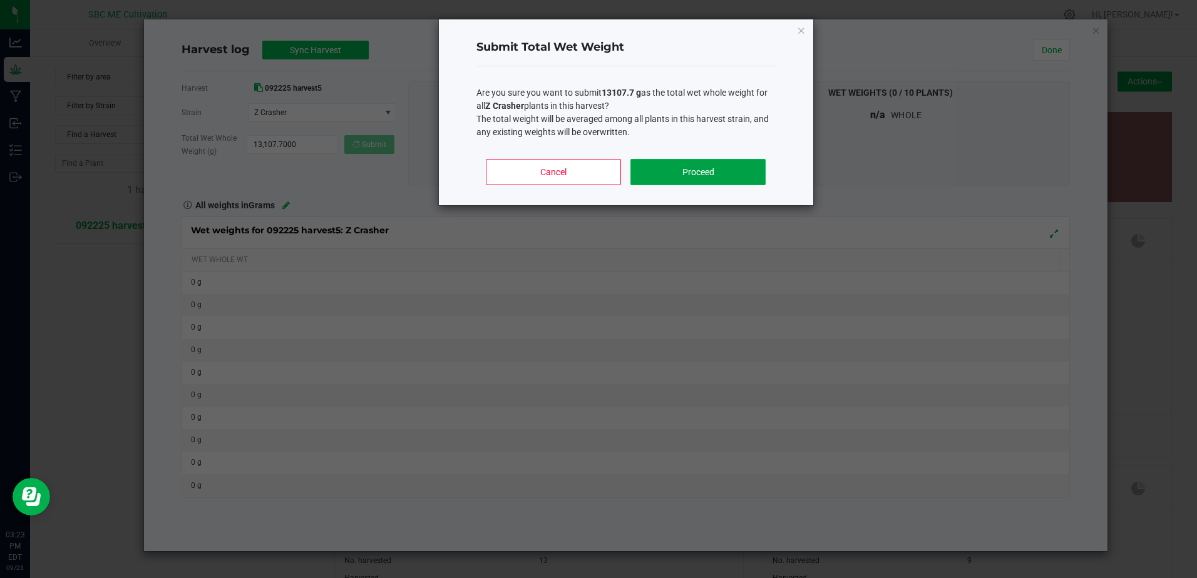
click at [676, 167] on button "Proceed" at bounding box center [697, 172] width 135 height 26
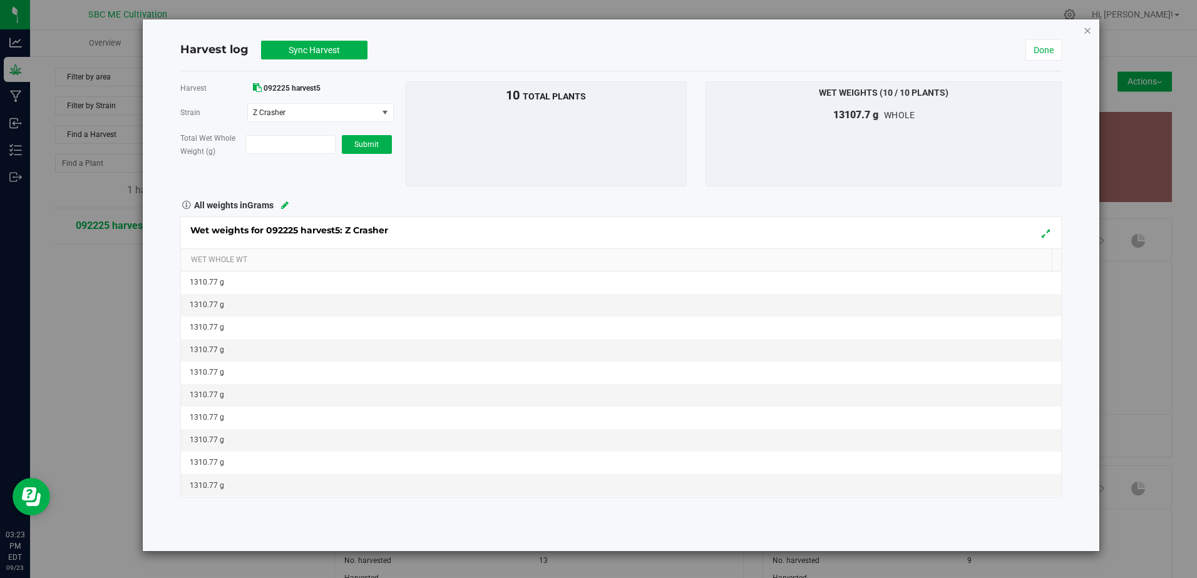
click at [1084, 26] on icon "button" at bounding box center [1087, 30] width 9 height 15
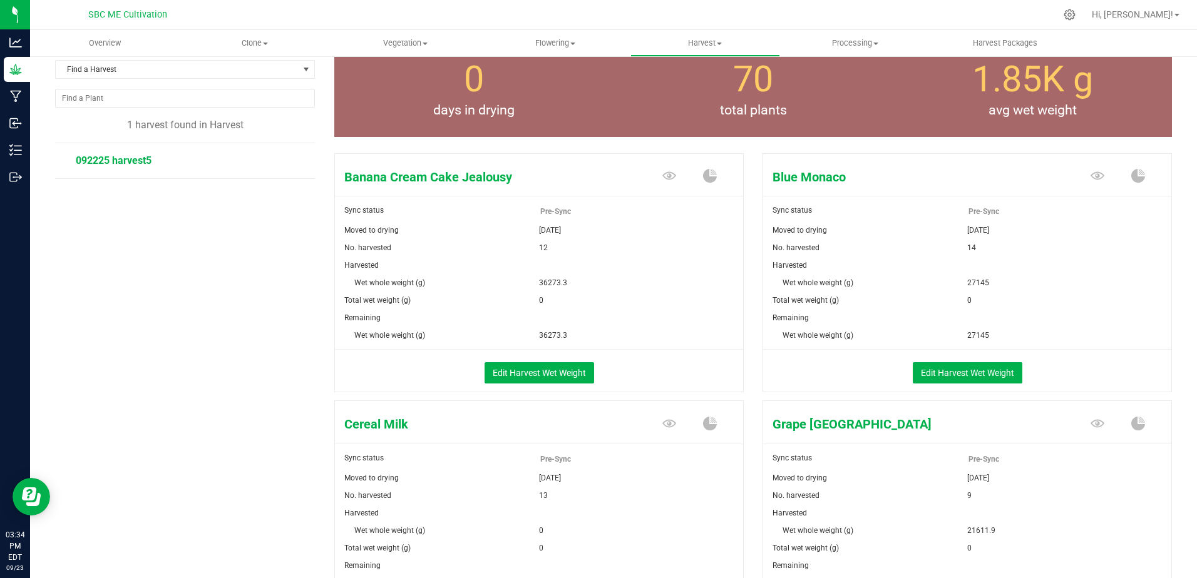
scroll to position [125, 0]
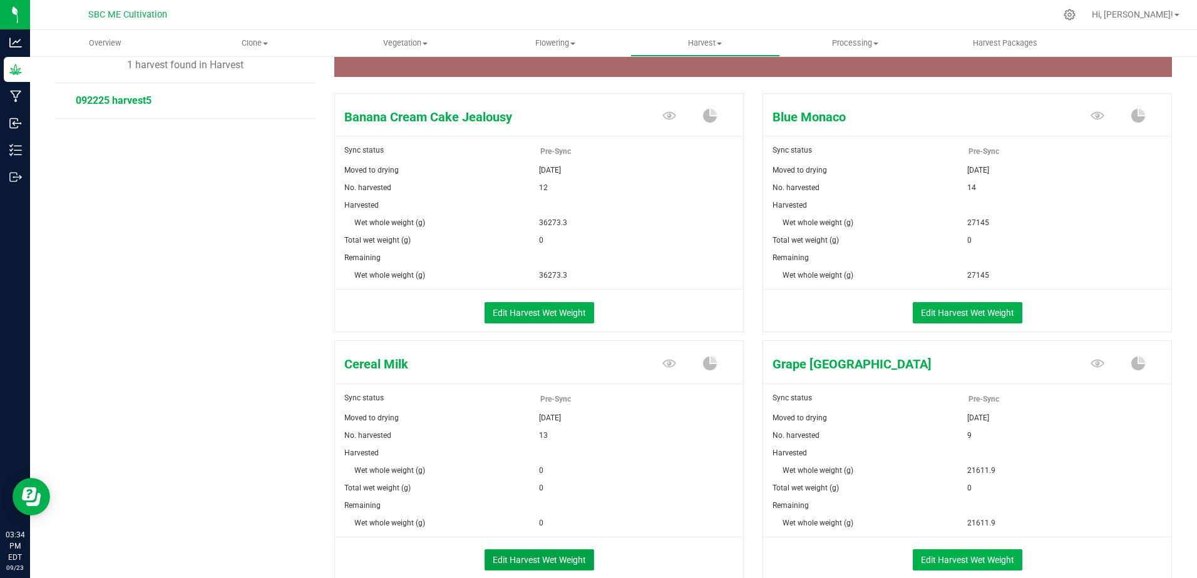
click at [525, 562] on button "Edit Harvest Wet Weight" at bounding box center [539, 560] width 110 height 21
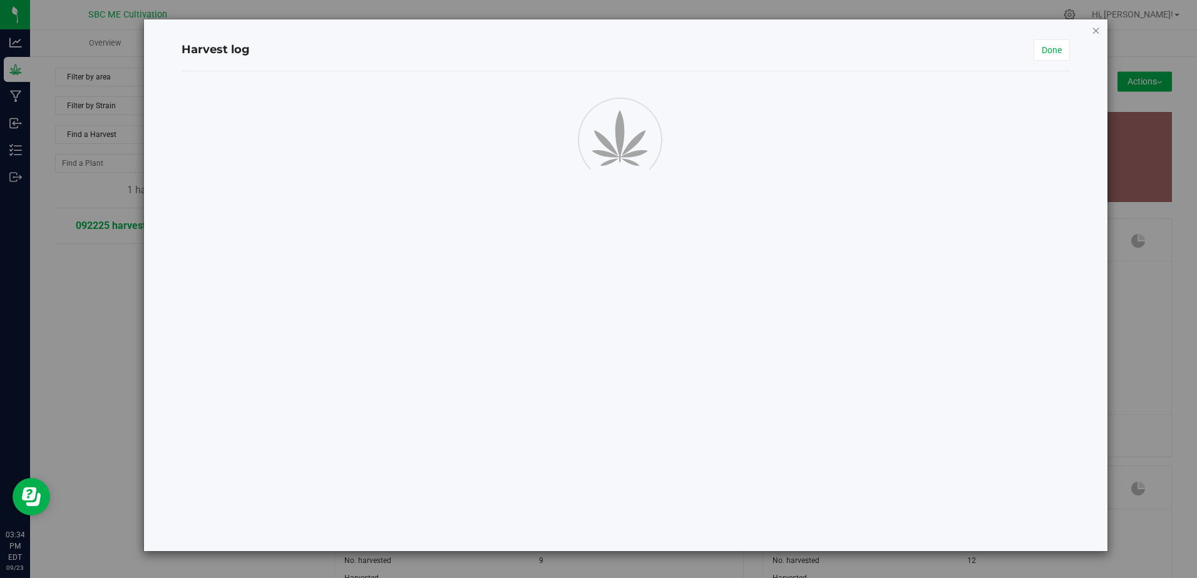
click at [1098, 34] on icon "button" at bounding box center [1096, 30] width 9 height 15
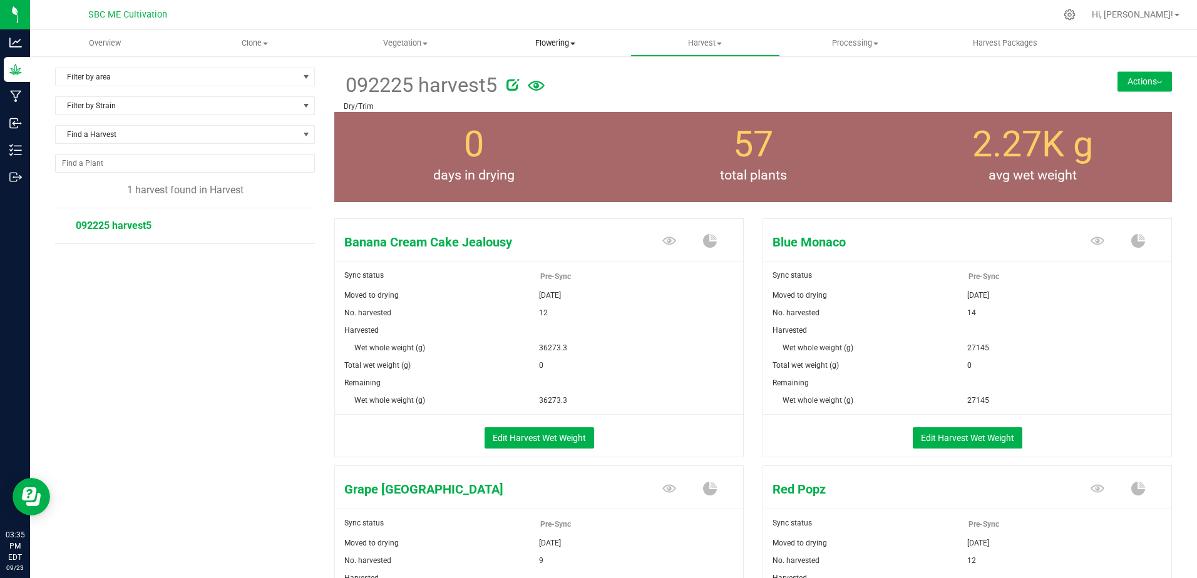
click at [541, 43] on span "Flowering" at bounding box center [555, 43] width 149 height 11
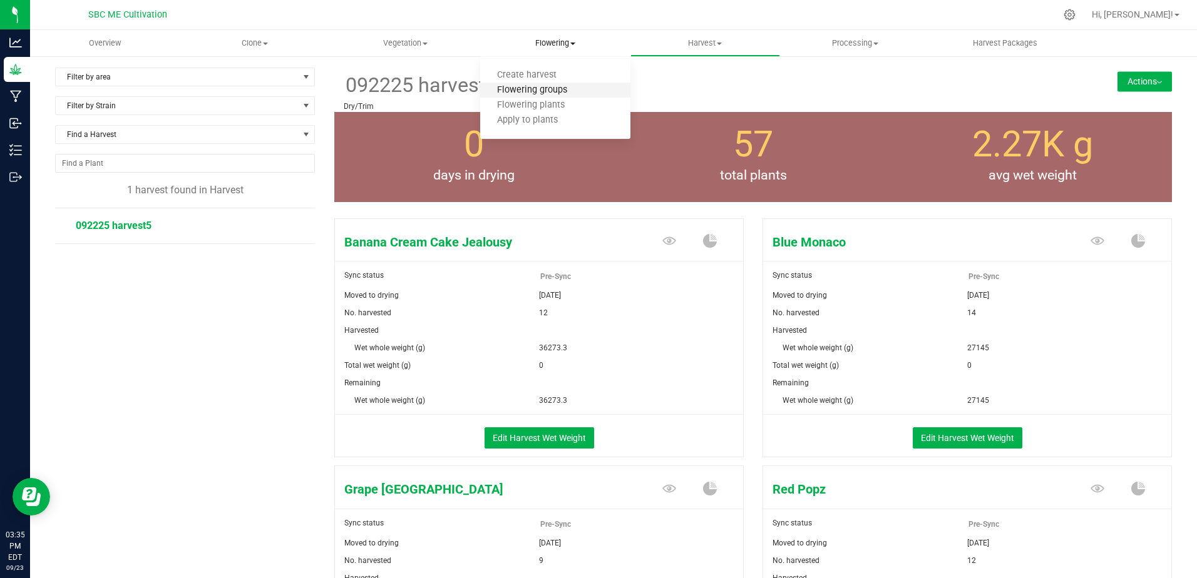
click at [538, 91] on span "Flowering groups" at bounding box center [532, 90] width 104 height 11
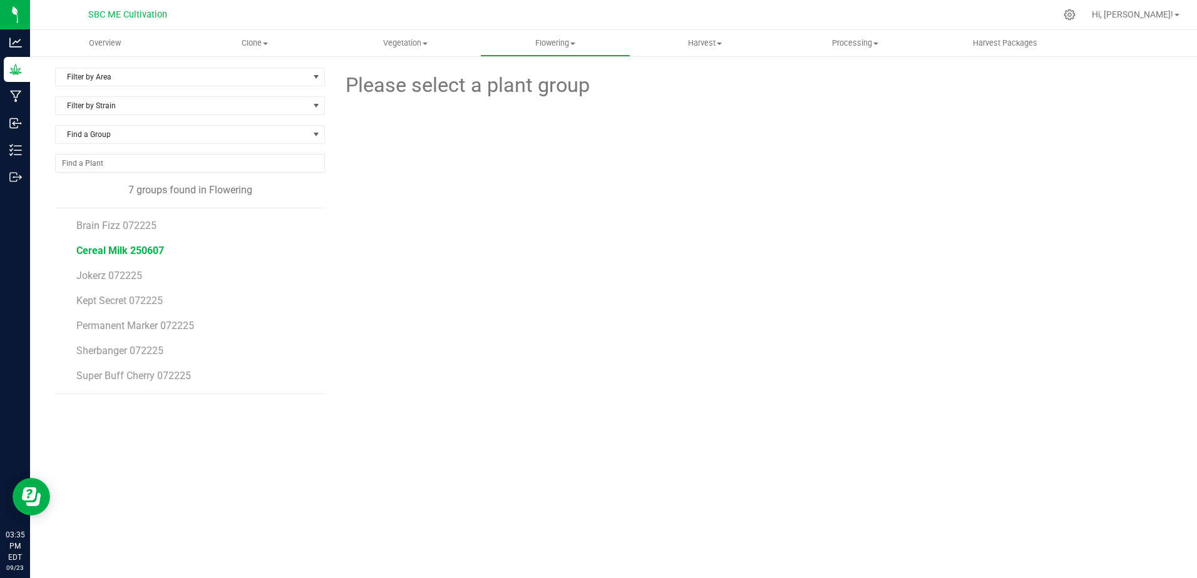
click at [110, 252] on span "Cereal Milk 250607" at bounding box center [120, 251] width 88 height 12
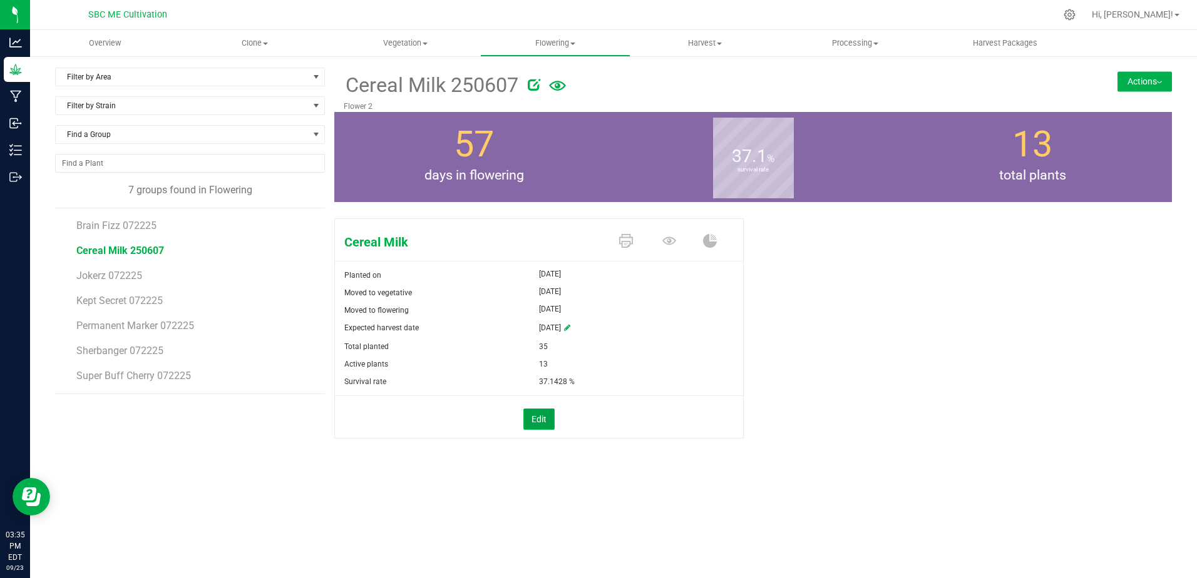
click at [543, 421] on button "Edit" at bounding box center [538, 419] width 31 height 21
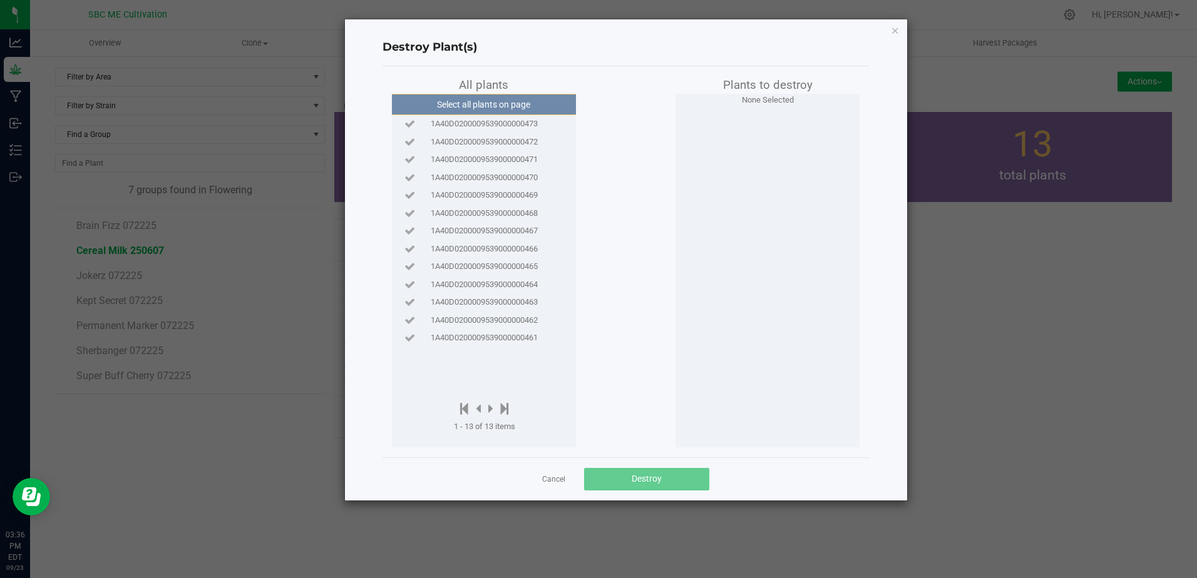
click at [509, 126] on span "1A40D0200009539000000473" at bounding box center [484, 124] width 107 height 13
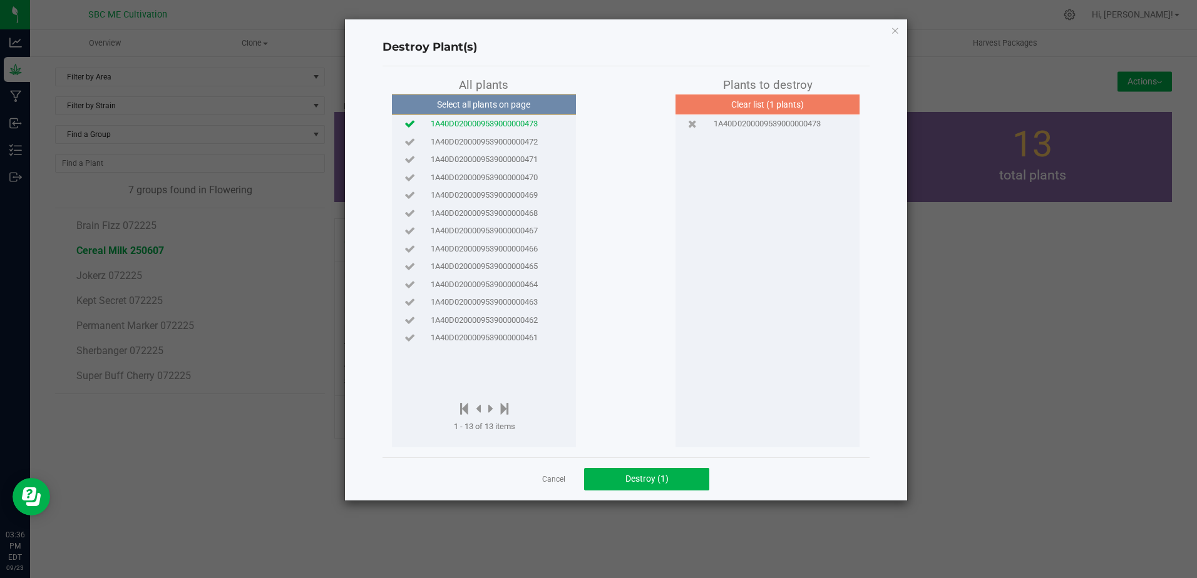
click at [500, 137] on span "1A40D0200009539000000472" at bounding box center [484, 142] width 107 height 13
click at [500, 161] on span "1A40D0200009539000000471" at bounding box center [484, 159] width 107 height 13
click at [502, 177] on span "1A40D0200009539000000470" at bounding box center [484, 178] width 107 height 13
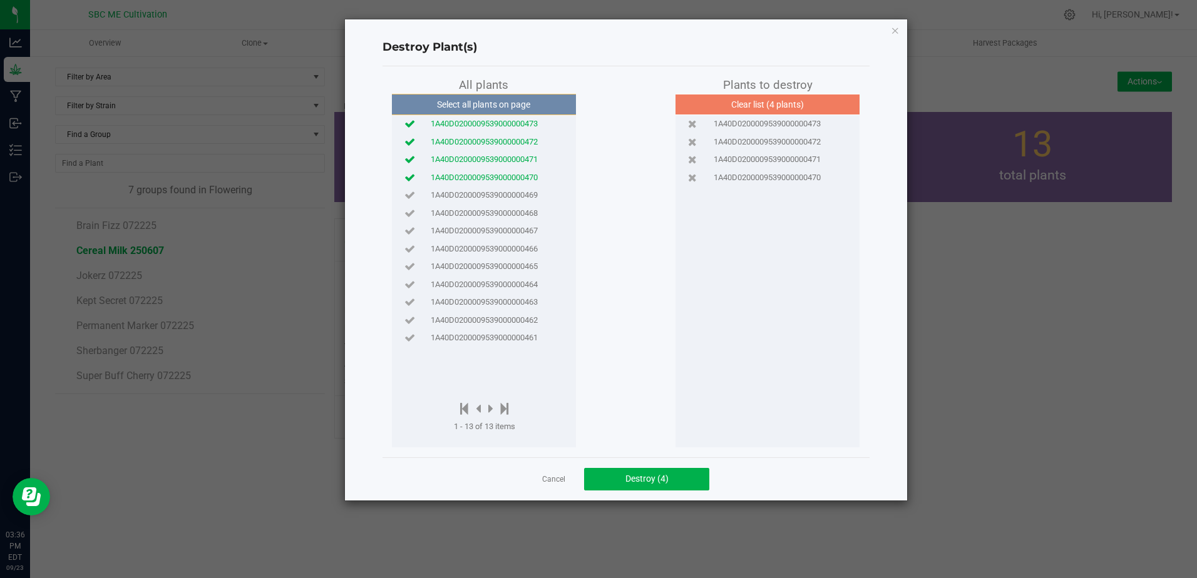
click at [507, 199] on span "1A40D0200009539000000469" at bounding box center [484, 195] width 107 height 13
click at [511, 212] on span "1A40D0200009539000000468" at bounding box center [484, 213] width 107 height 13
click at [515, 235] on span "1A40D0200009539000000467" at bounding box center [484, 231] width 107 height 13
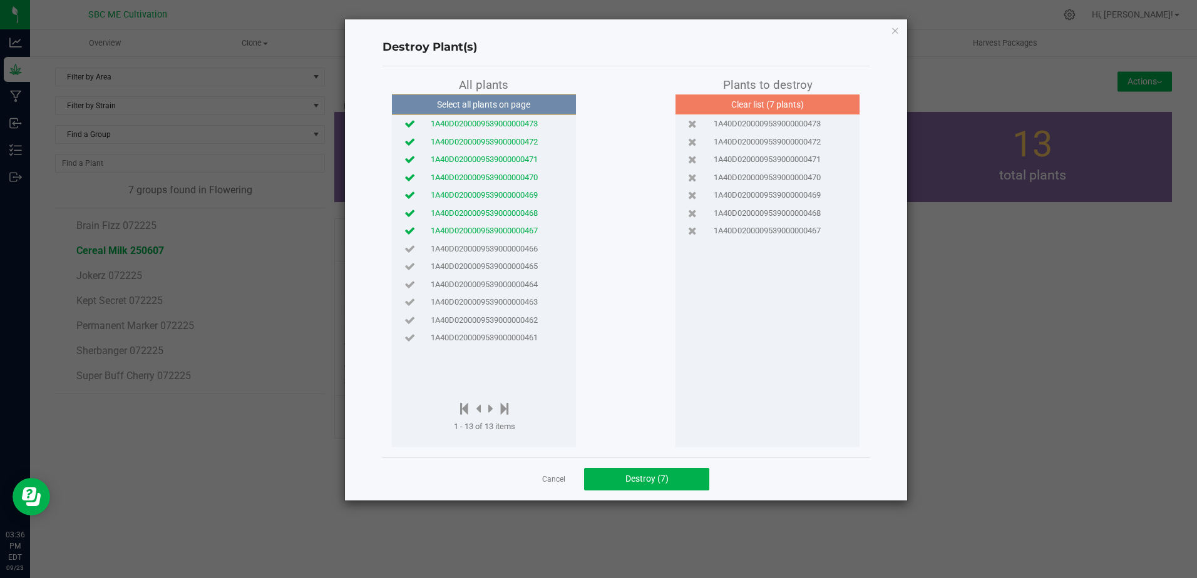
click at [521, 254] on span "1A40D0200009539000000466" at bounding box center [484, 249] width 107 height 13
click at [521, 260] on span "1A40D0200009539000000465" at bounding box center [484, 266] width 107 height 13
click at [522, 285] on span "1A40D0200009539000000464" at bounding box center [484, 285] width 107 height 13
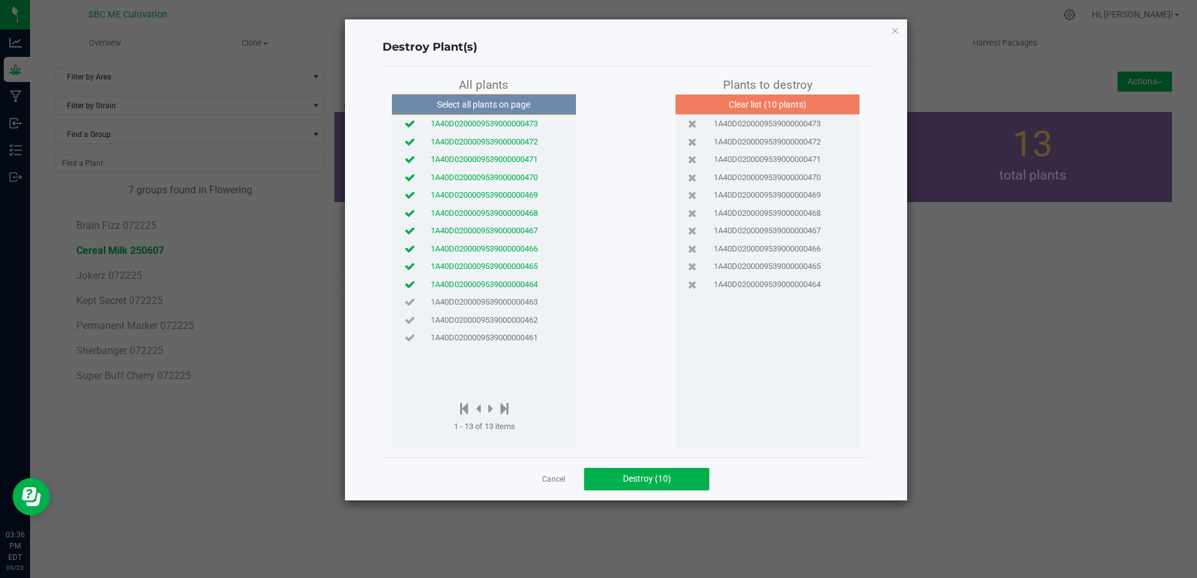
click at [519, 299] on span "1A40D0200009539000000463" at bounding box center [484, 302] width 107 height 13
click at [518, 316] on span "1A40D0200009539000000462" at bounding box center [484, 320] width 107 height 13
click at [515, 331] on div "1A40D0200009539000000461" at bounding box center [484, 338] width 178 height 18
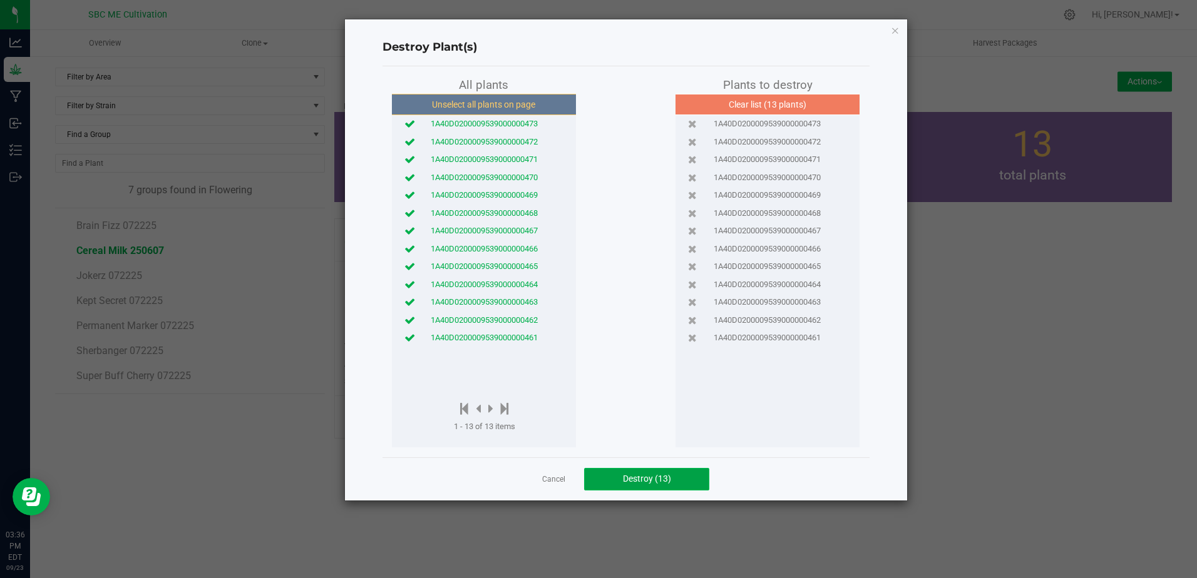
click at [653, 481] on span "Destroy (13)" at bounding box center [647, 479] width 48 height 10
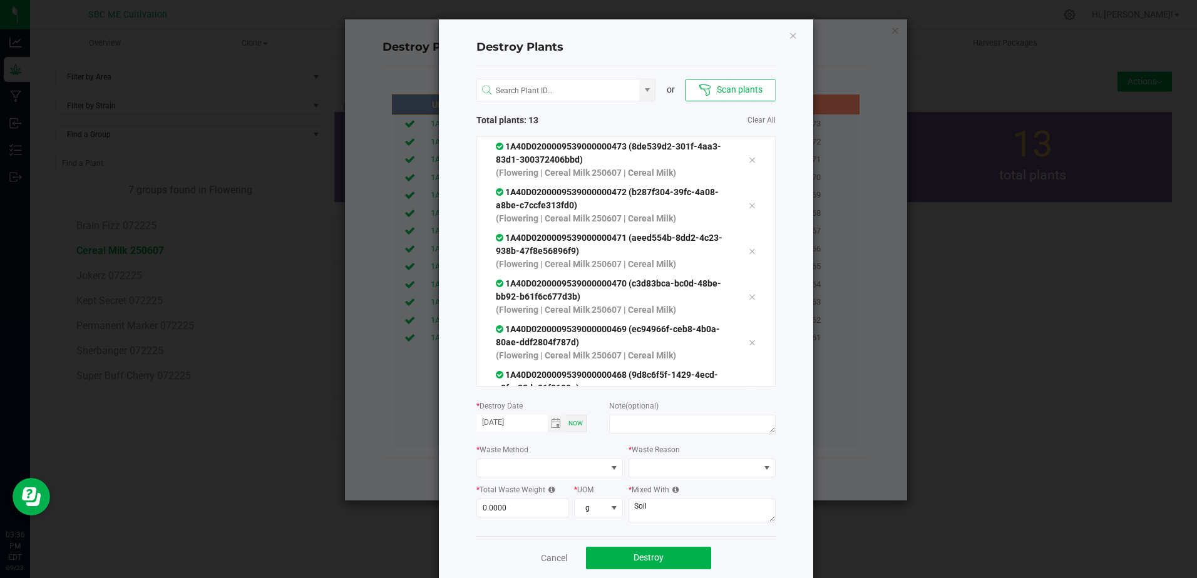
click at [571, 425] on span "Now" at bounding box center [575, 423] width 14 height 7
click at [620, 426] on textarea at bounding box center [692, 424] width 166 height 19
click at [567, 468] on span at bounding box center [542, 468] width 130 height 18
click at [565, 514] on li "Made Unusable & Recognizable" at bounding box center [545, 511] width 146 height 21
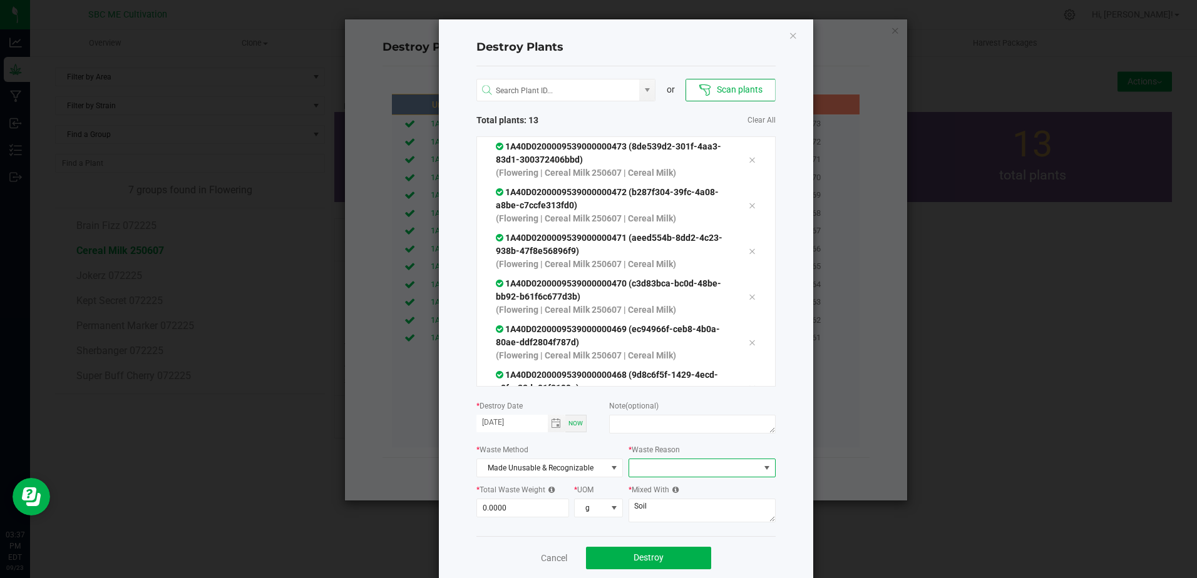
click at [646, 464] on span at bounding box center [694, 468] width 130 height 18
click at [553, 512] on input "0" at bounding box center [523, 509] width 92 height 18
type input "10,340.2000"
click at [710, 468] on span at bounding box center [694, 468] width 130 height 18
click at [678, 420] on li "Voluntary Destruction" at bounding box center [698, 423] width 146 height 21
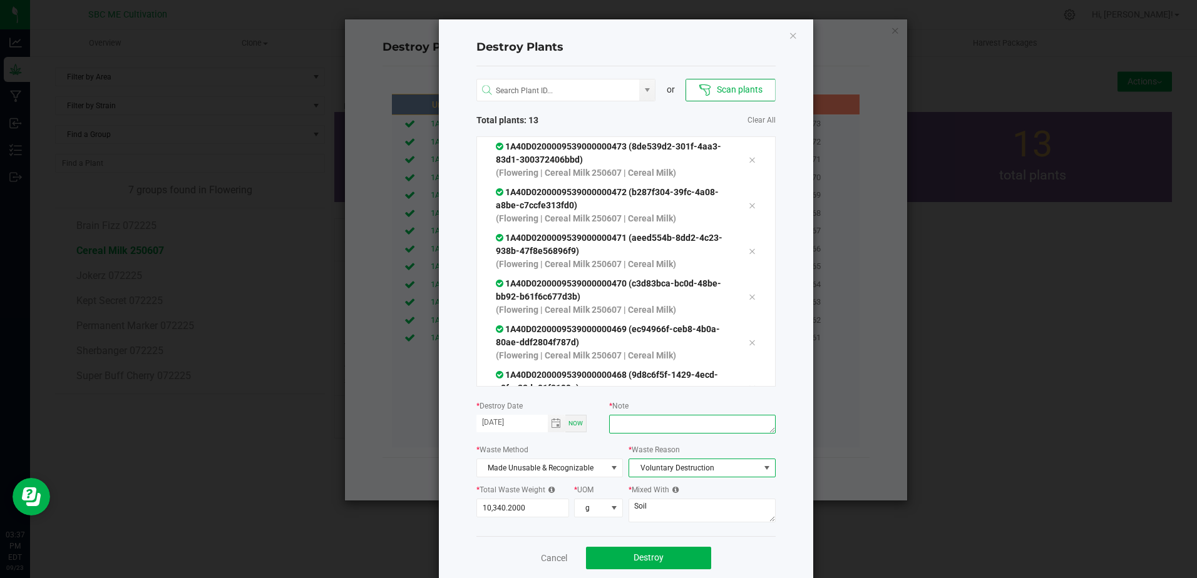
click at [660, 424] on textarea at bounding box center [692, 424] width 166 height 19
type textarea "Plants did not survive feeding issue"
click at [633, 555] on span "Destroy" at bounding box center [648, 558] width 30 height 10
